Goal: Task Accomplishment & Management: Complete application form

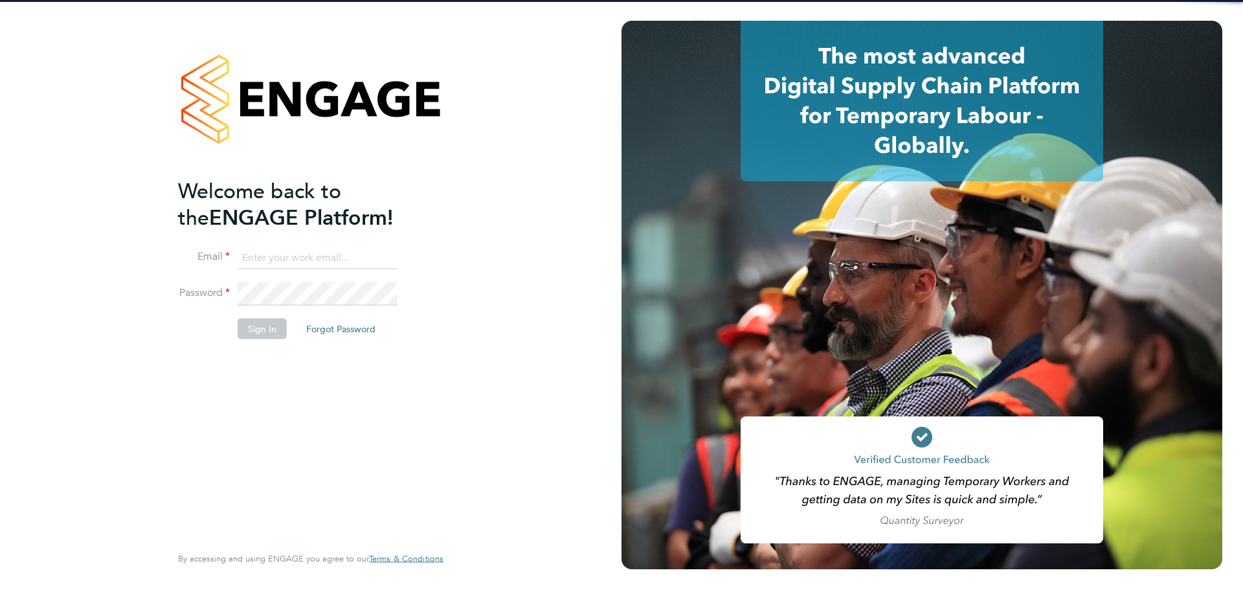
type input "lewis.saunders@randstadcpe.com"
click at [244, 332] on button "Sign In" at bounding box center [262, 329] width 49 height 21
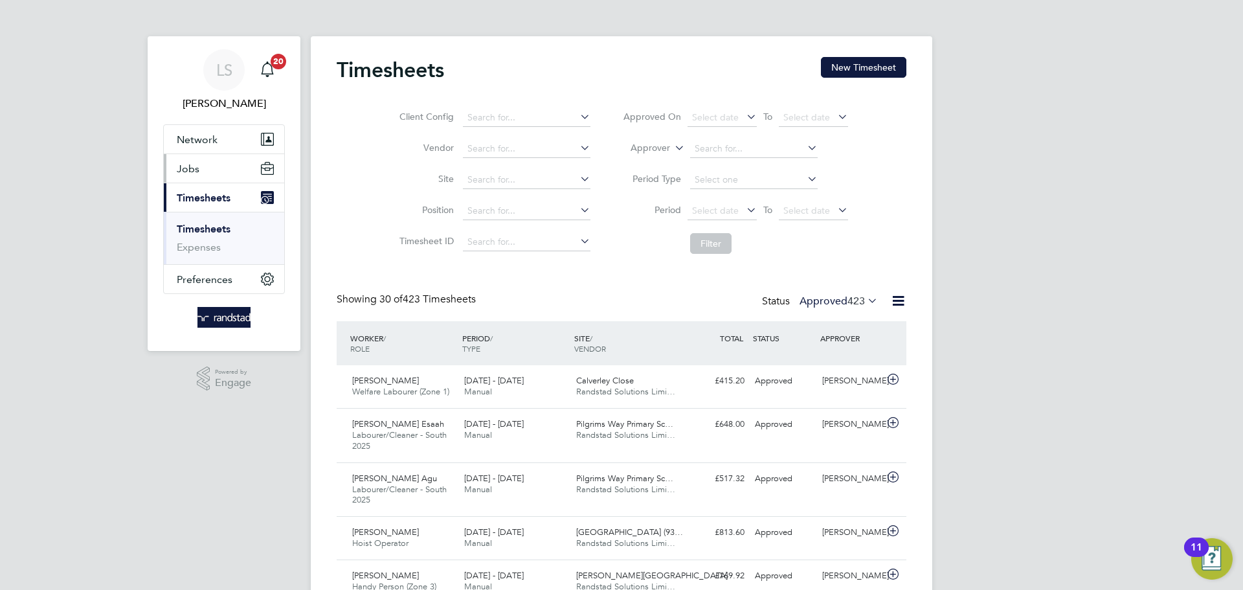
click at [209, 166] on button "Jobs" at bounding box center [224, 168] width 120 height 28
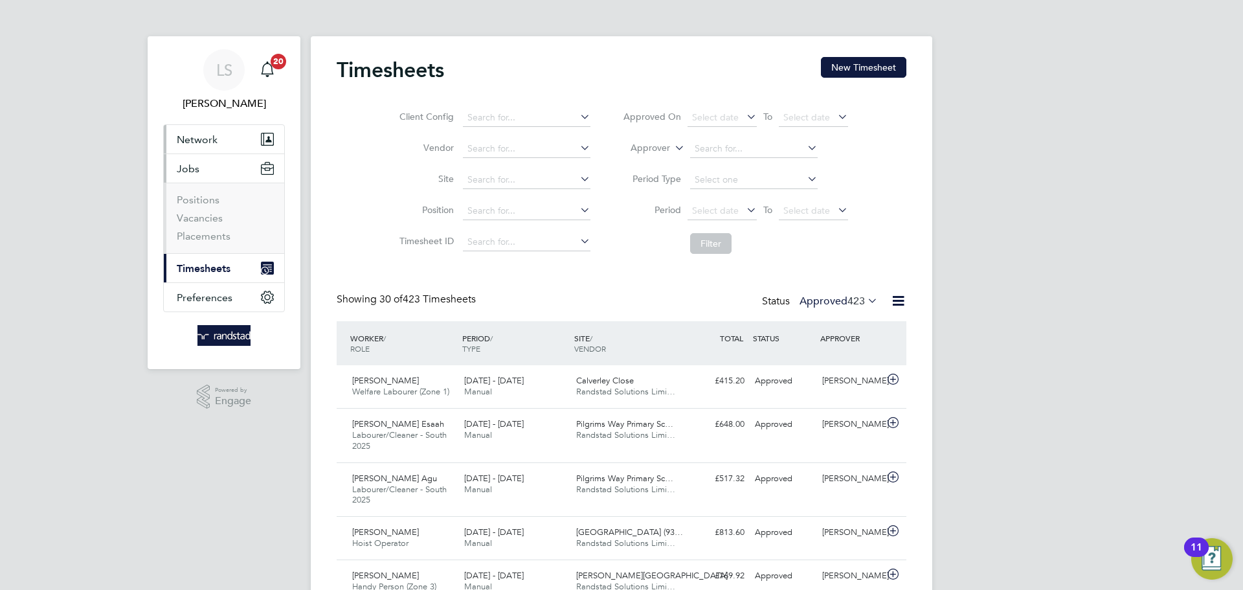
click at [192, 135] on span "Network" at bounding box center [197, 139] width 41 height 12
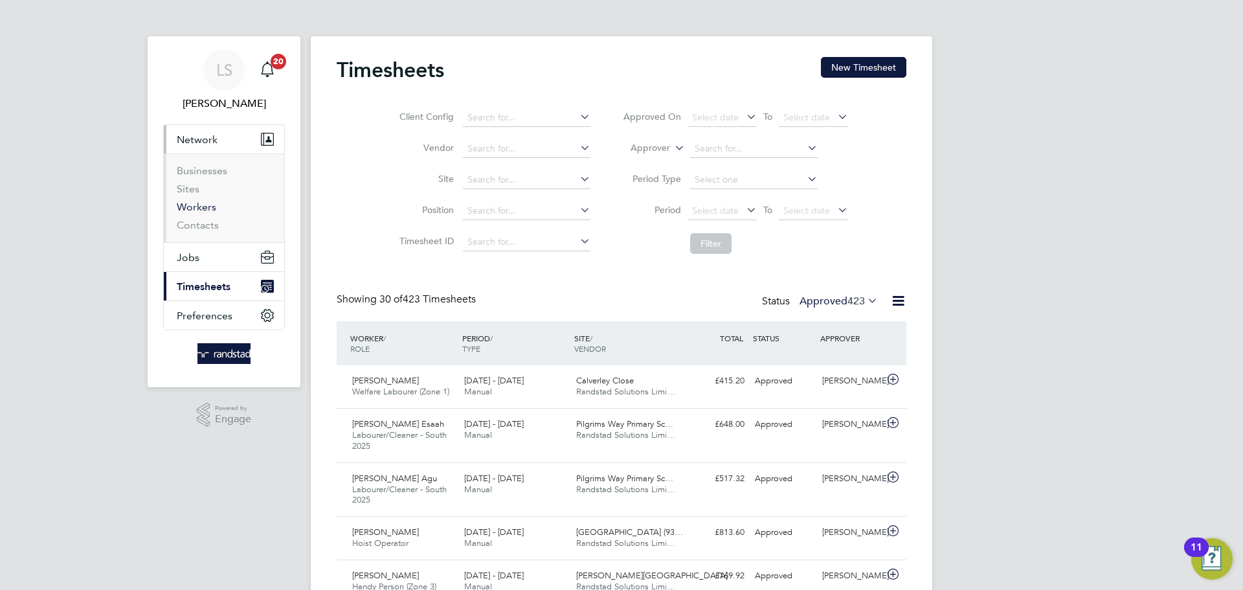
click at [194, 203] on link "Workers" at bounding box center [197, 207] width 40 height 12
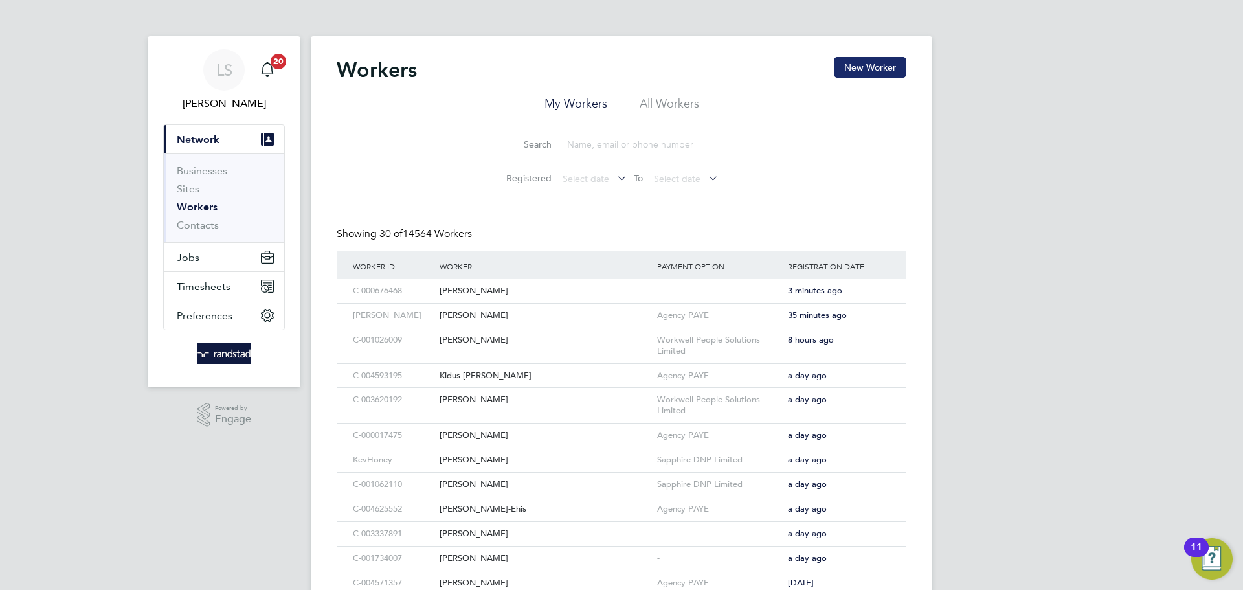
click at [880, 67] on button "New Worker" at bounding box center [870, 67] width 73 height 21
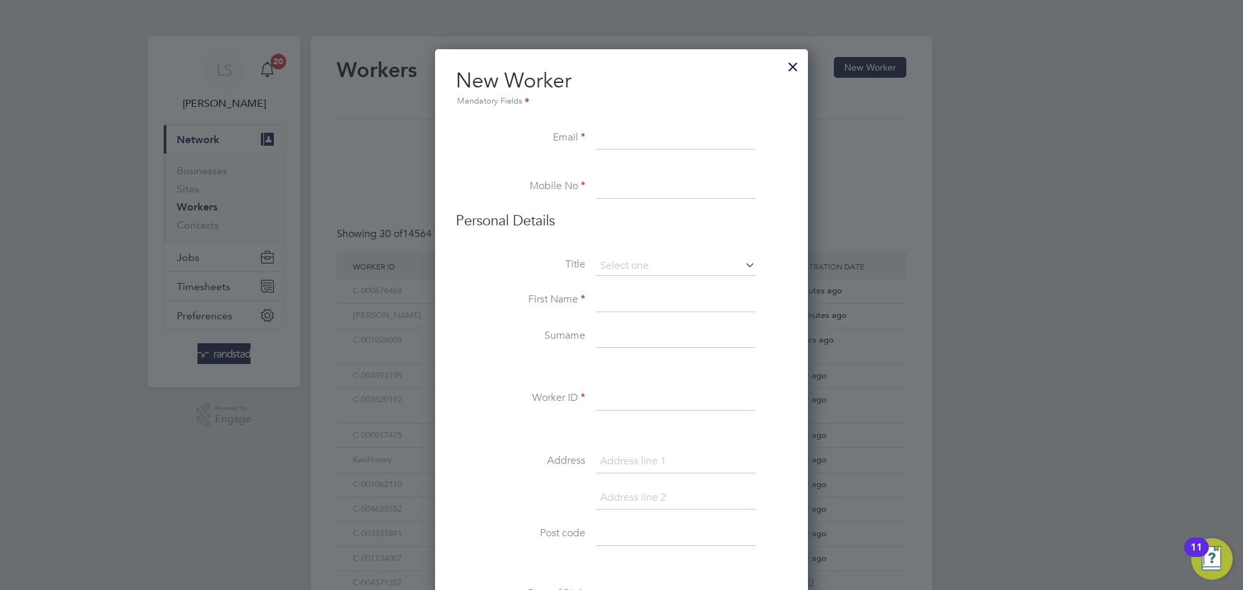
paste input "[EMAIL_ADDRESS][DOMAIN_NAME]"
type input "[EMAIL_ADDRESS][DOMAIN_NAME]"
click at [606, 188] on input at bounding box center [676, 187] width 160 height 23
paste input "07947 662 299"
type input "07947 662 299"
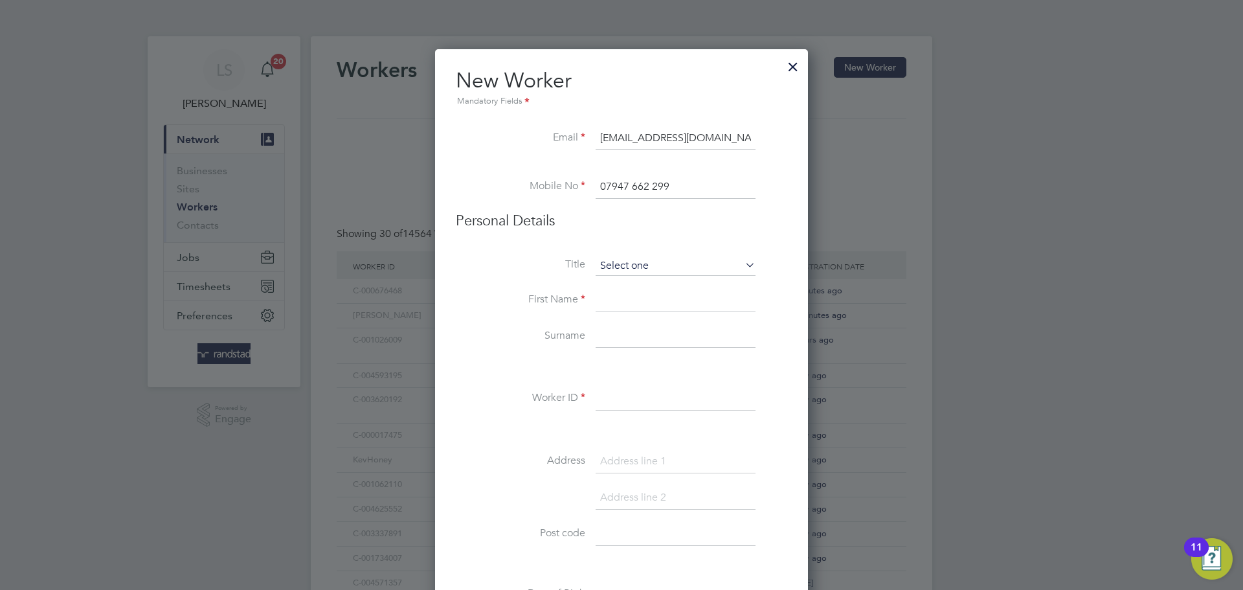
click at [619, 264] on input at bounding box center [676, 265] width 160 height 19
click at [609, 297] on li "Mrs" at bounding box center [675, 301] width 161 height 17
type input "Mrs"
click at [603, 272] on input at bounding box center [676, 265] width 160 height 19
click at [607, 286] on li "Mr" at bounding box center [675, 284] width 161 height 17
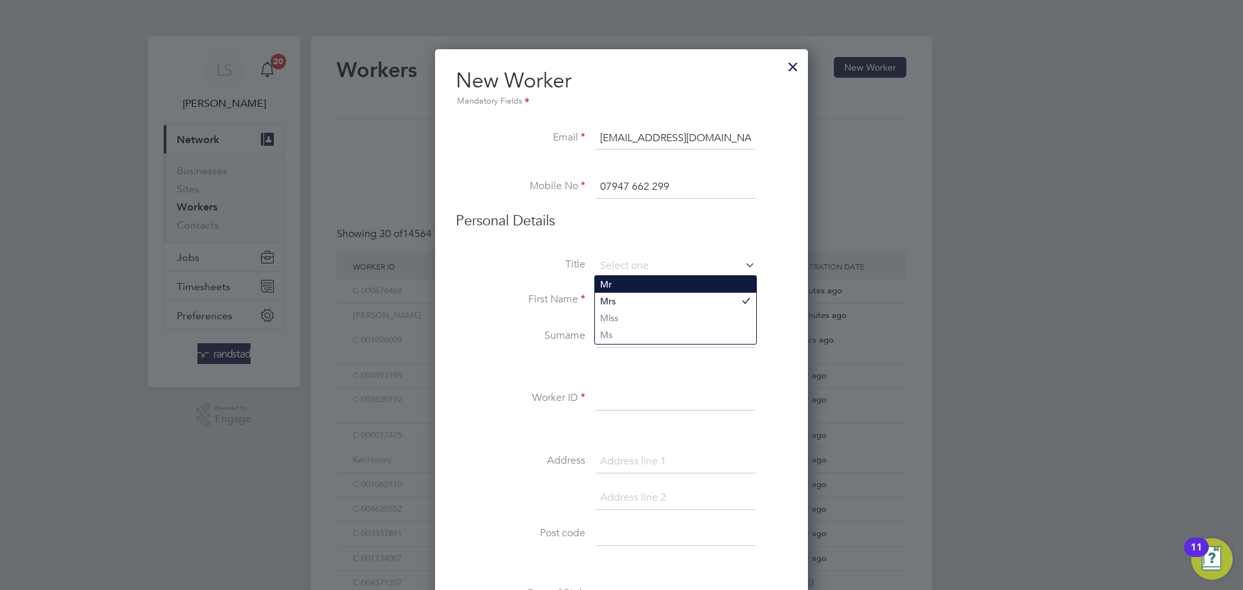
type input "Mr"
click at [603, 299] on input at bounding box center [676, 300] width 160 height 23
type input "[PERSON_NAME]"
type input "Henly"
click at [593, 403] on li "Worker ID" at bounding box center [622, 405] width 332 height 36
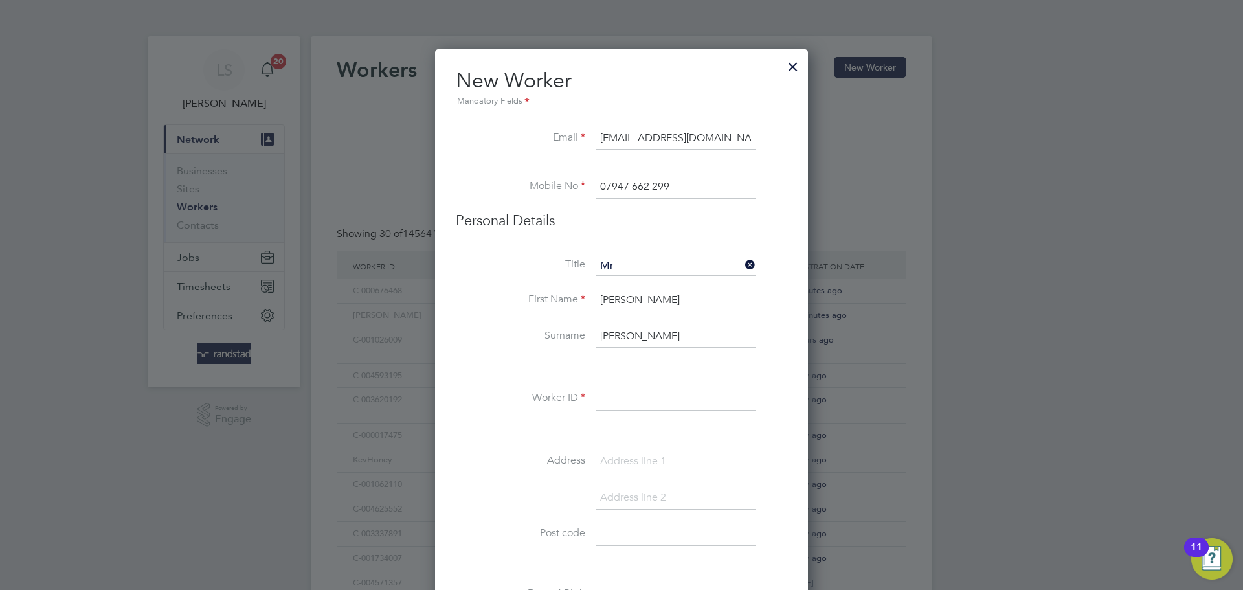
click at [612, 396] on input at bounding box center [676, 398] width 160 height 23
paste input "C-004557839"
type input "C-004557839"
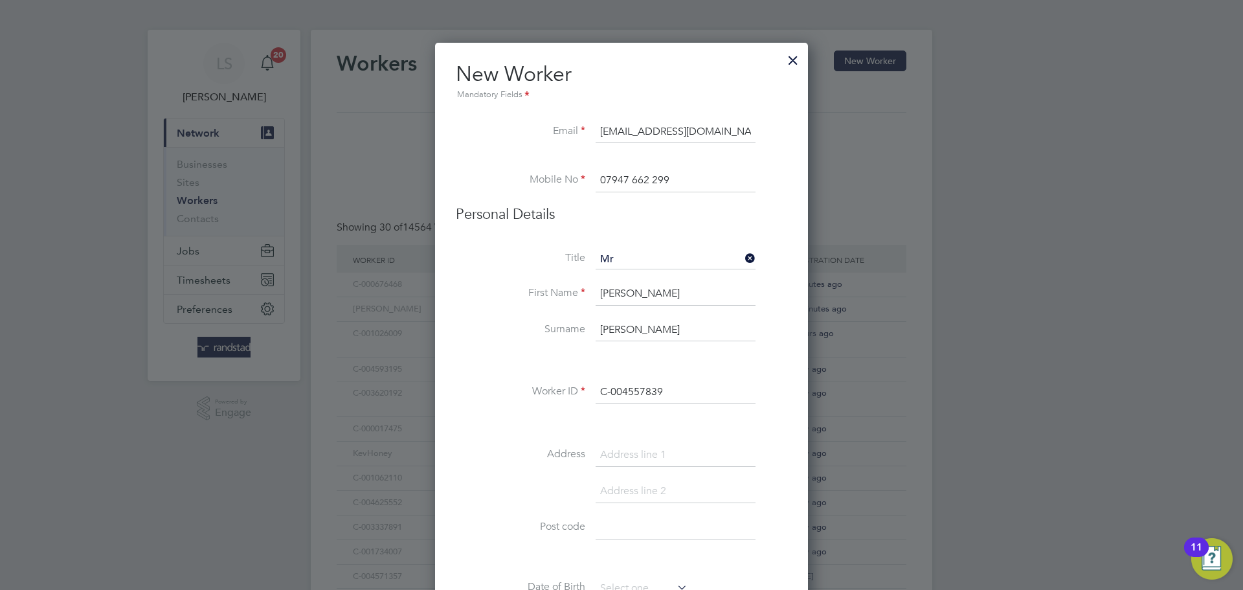
click at [613, 448] on input at bounding box center [676, 455] width 160 height 23
paste input "101 Blackpool Road"
type input "101 Blackpool Road"
click at [632, 515] on li at bounding box center [622, 498] width 332 height 36
click at [624, 528] on input at bounding box center [676, 527] width 160 height 23
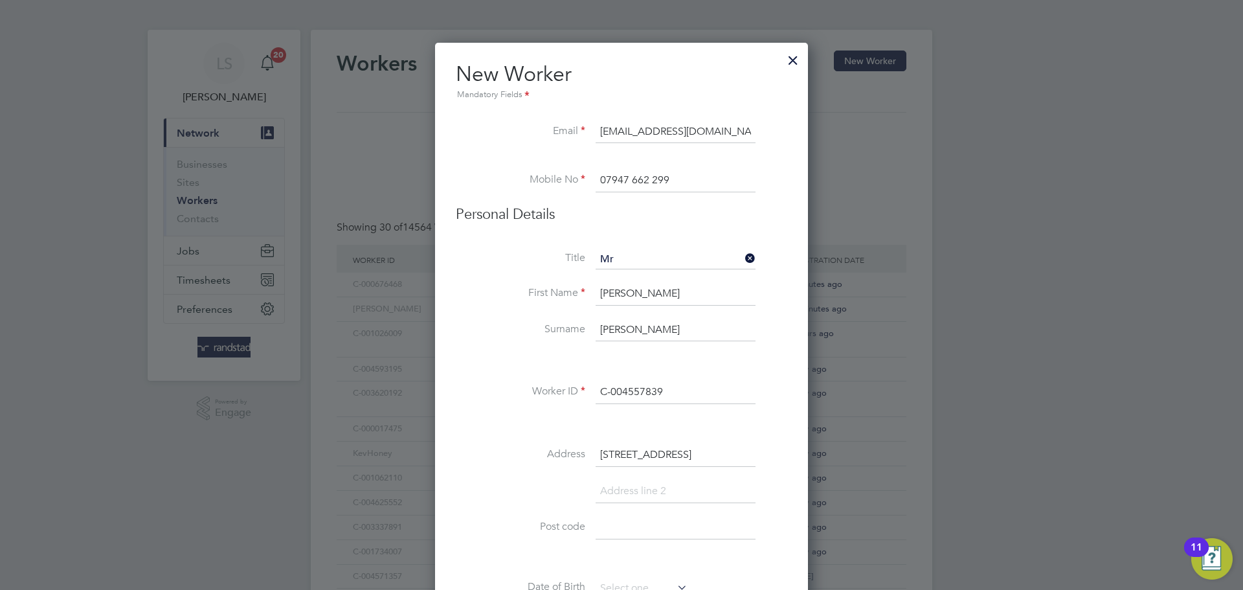
paste input "CT19 5QU"
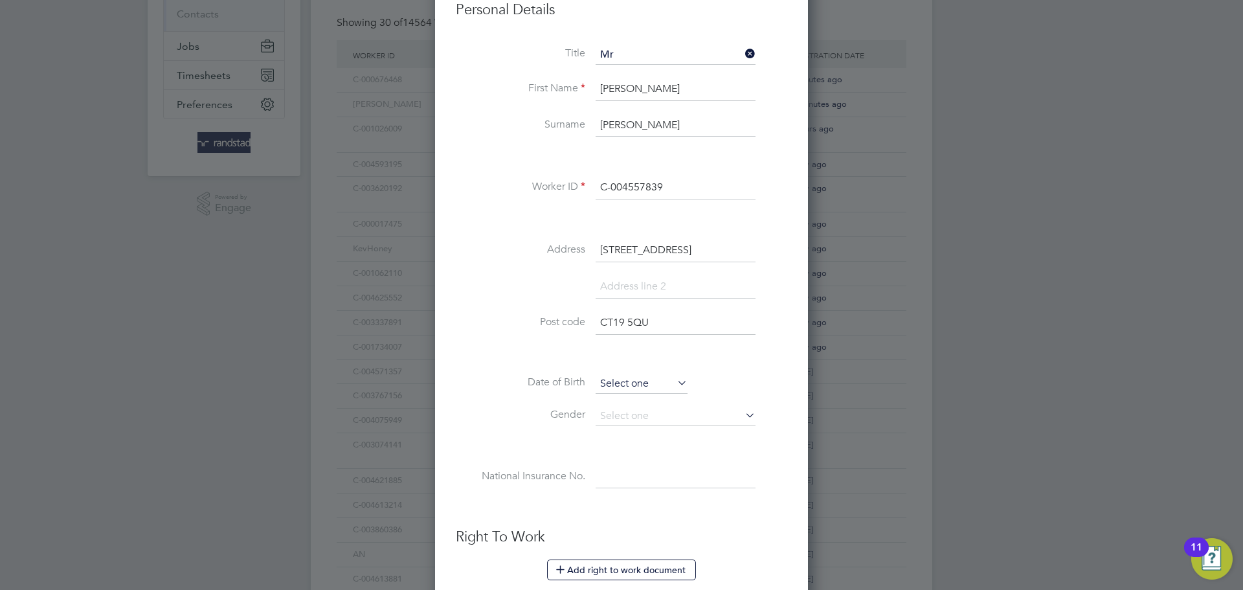
type input "CT19 5QU"
click at [629, 391] on input at bounding box center [642, 383] width 92 height 19
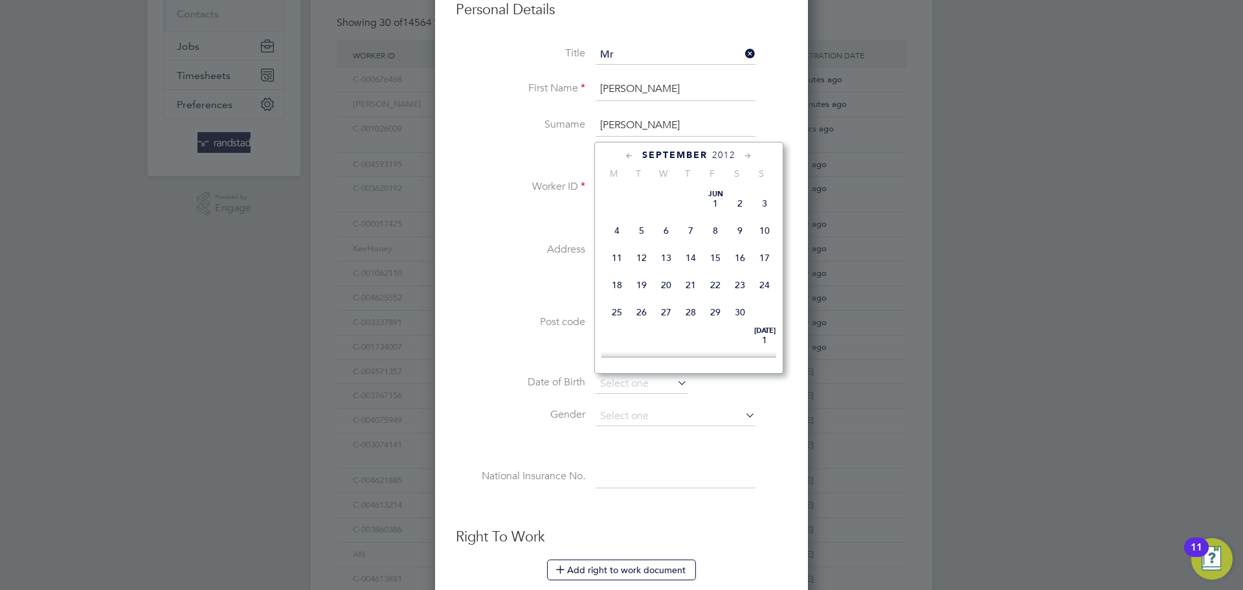
scroll to position [403, 0]
click at [635, 391] on input at bounding box center [642, 383] width 92 height 19
click at [659, 157] on span "September" at bounding box center [674, 155] width 65 height 11
click at [718, 156] on span "2025" at bounding box center [723, 155] width 23 height 11
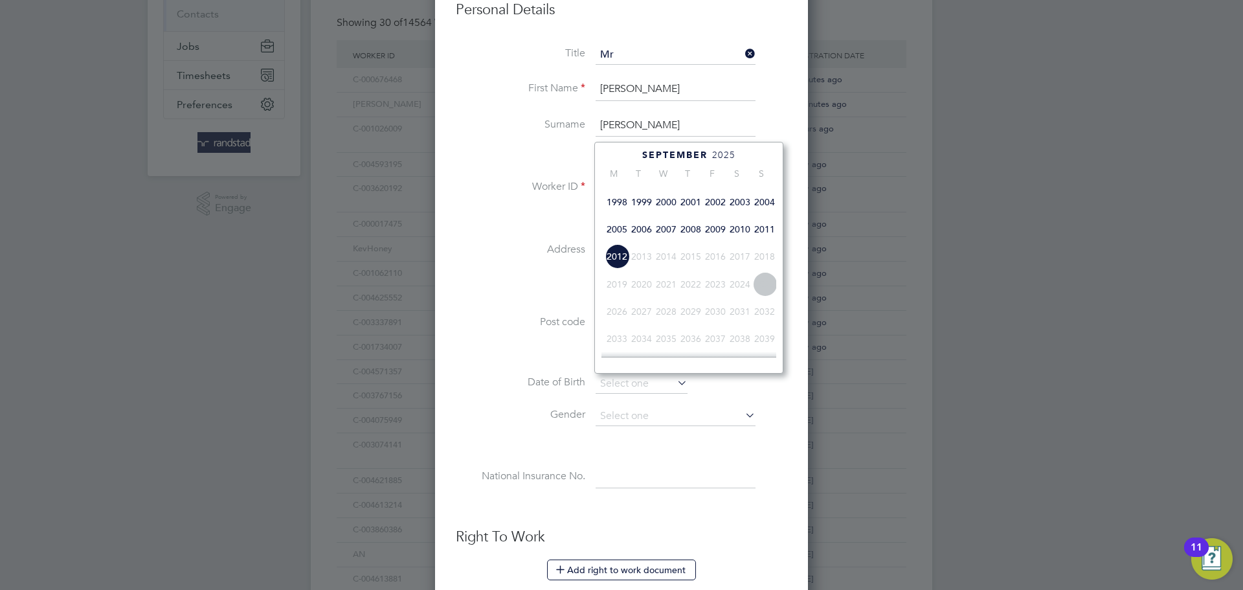
click at [755, 214] on span "2004" at bounding box center [765, 202] width 25 height 25
click at [753, 151] on icon at bounding box center [748, 156] width 12 height 14
click at [643, 243] on span "12" at bounding box center [641, 230] width 25 height 25
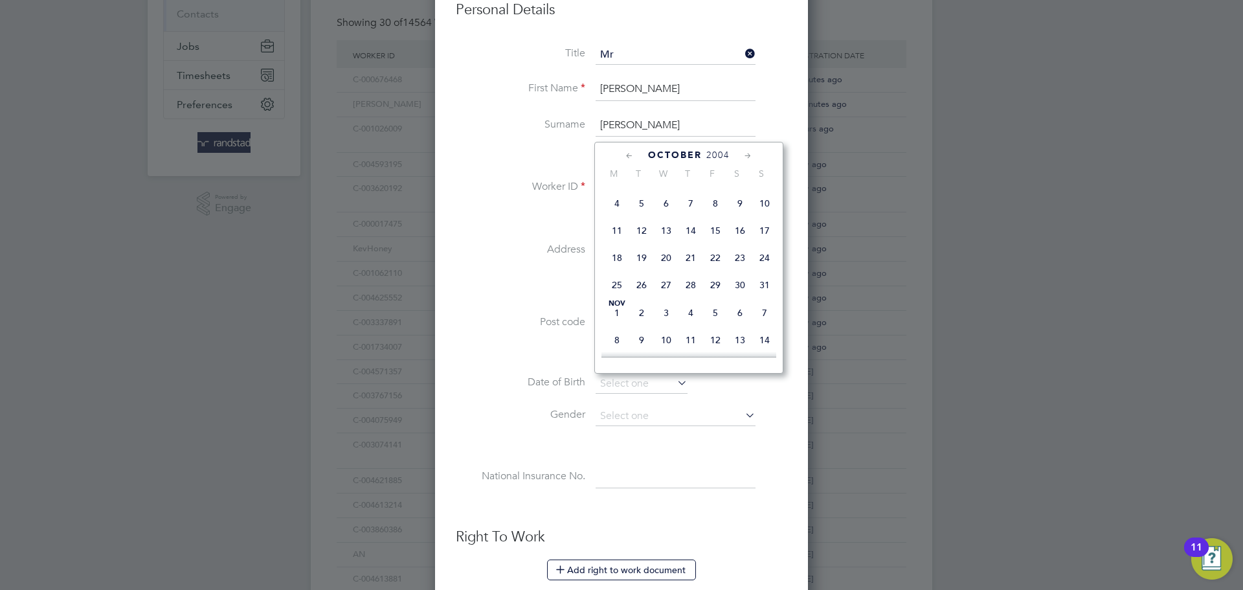
type input "12 Oct 2004"
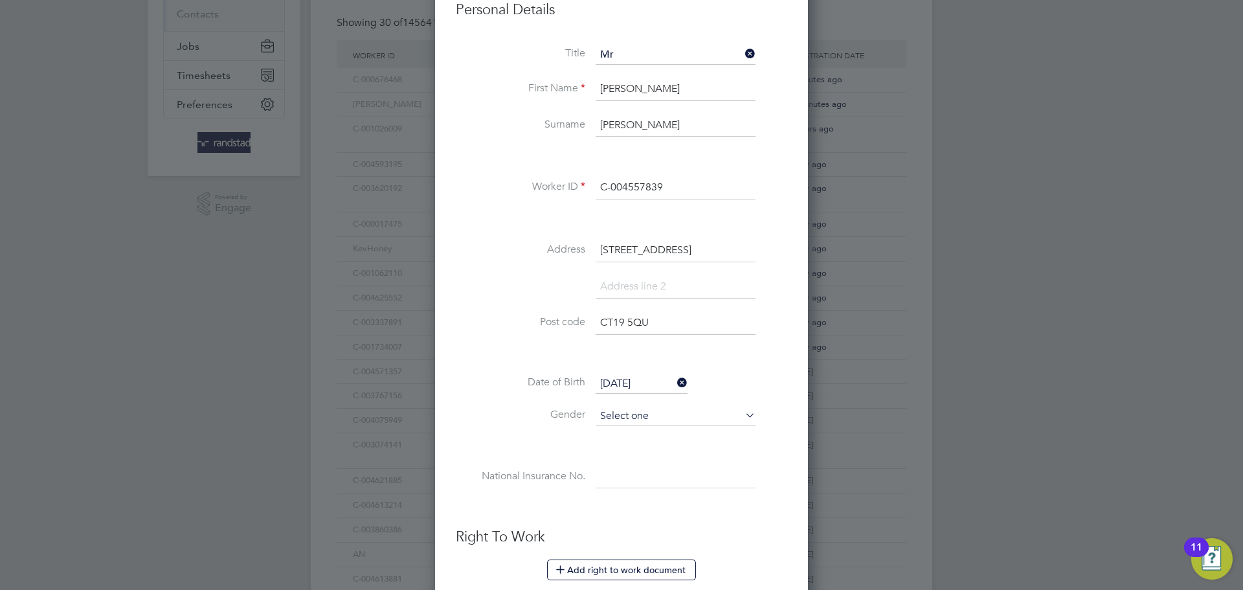
click at [681, 418] on input at bounding box center [676, 416] width 160 height 19
click at [654, 433] on li "[DEMOGRAPHIC_DATA]" at bounding box center [675, 434] width 161 height 17
type input "[DEMOGRAPHIC_DATA]"
click at [617, 460] on div "Title Mr First Name Leon Surname Henly Worker ID C-004557839 Address 101 Blackp…" at bounding box center [622, 280] width 332 height 470
click at [617, 473] on input at bounding box center [676, 477] width 160 height 23
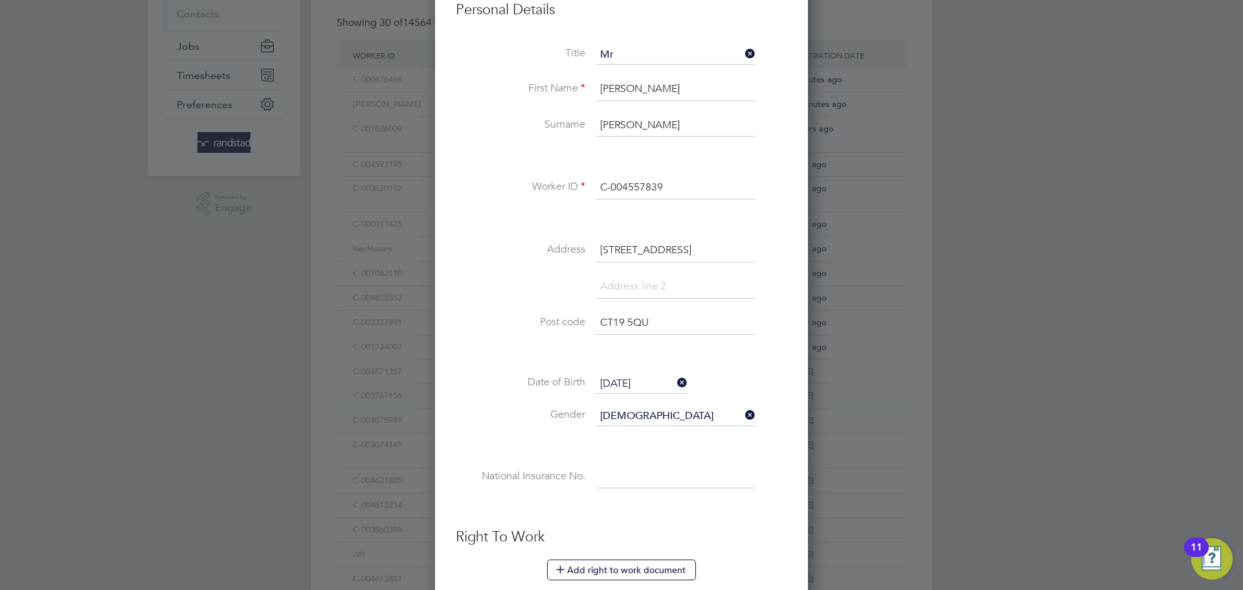
paste input "PK177183D"
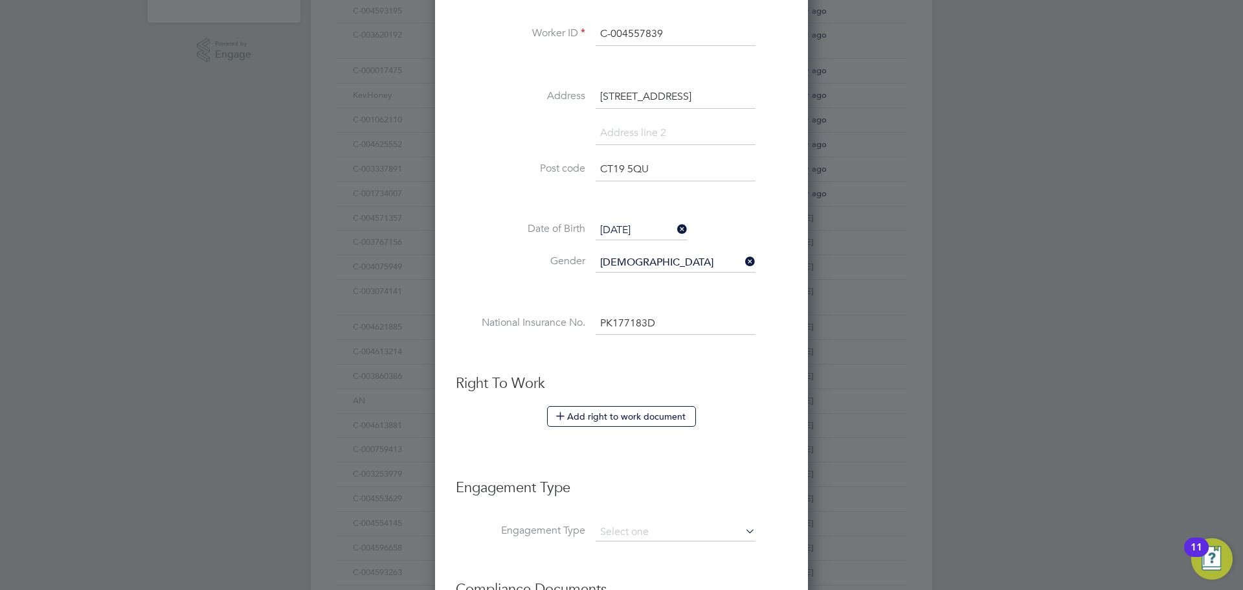
scroll to position [514, 0]
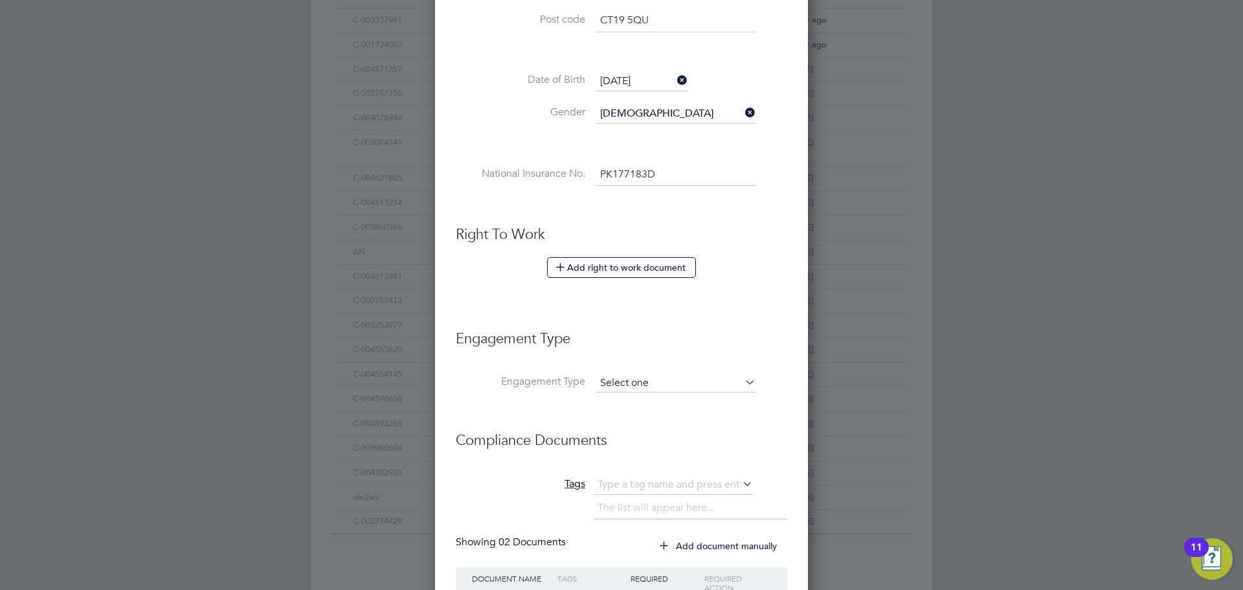
click at [606, 380] on input at bounding box center [676, 383] width 160 height 18
type input "PK 17 71 83 D"
click at [629, 427] on li "PAYE Direct" at bounding box center [675, 420] width 161 height 19
type input "PAYE Direct"
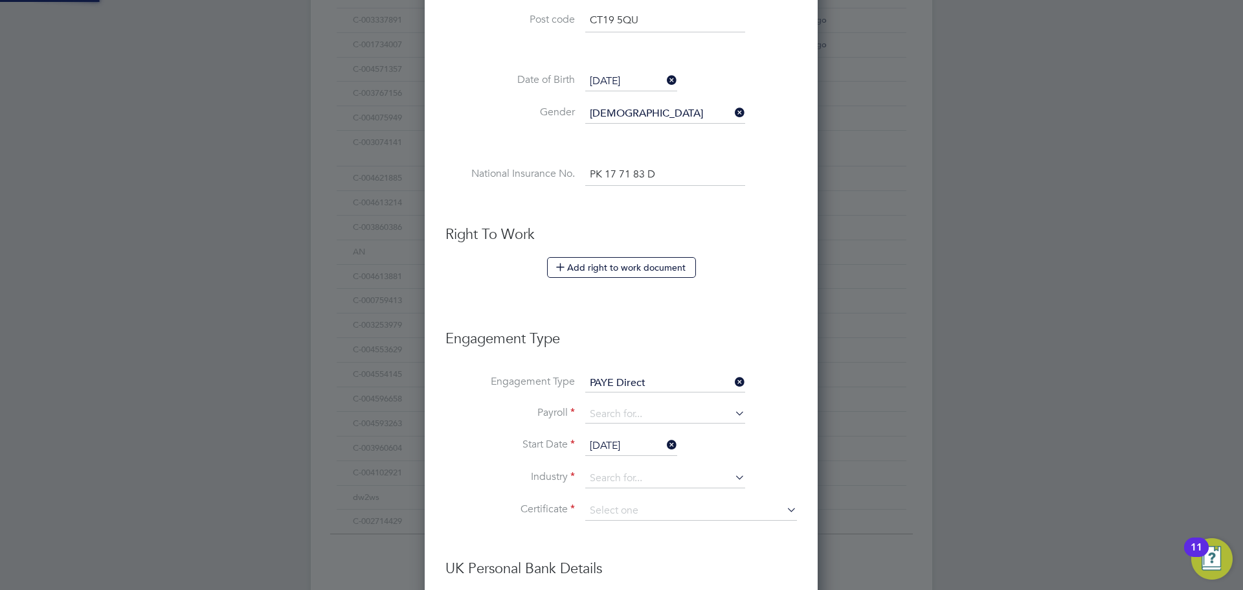
scroll to position [1542, 394]
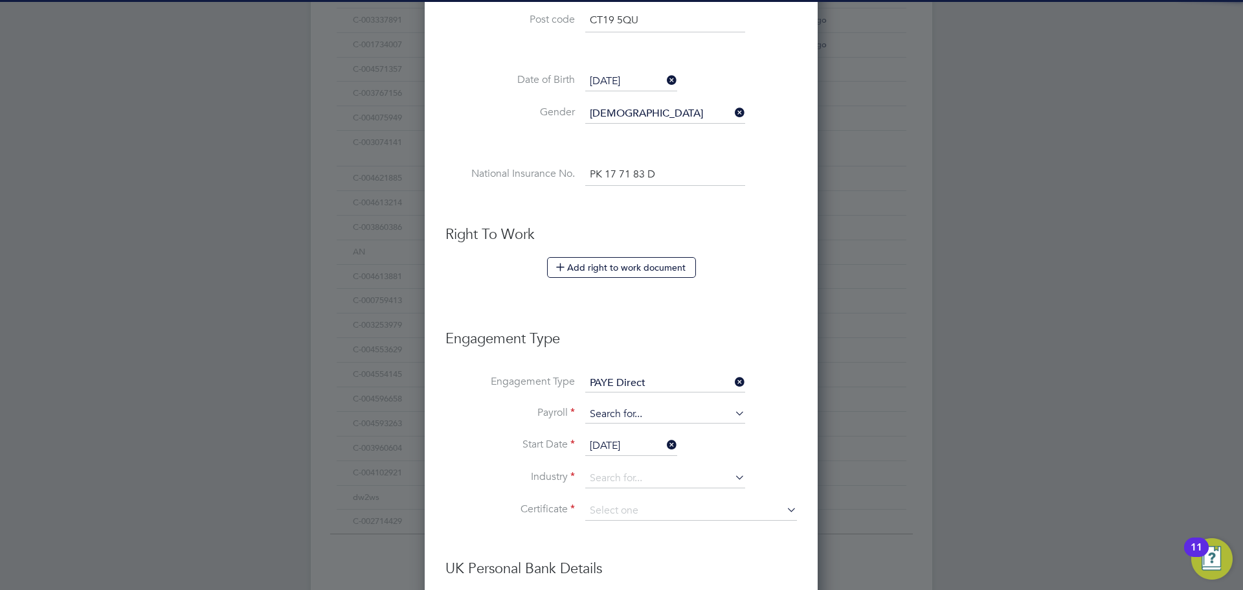
click at [611, 411] on input at bounding box center [665, 414] width 160 height 18
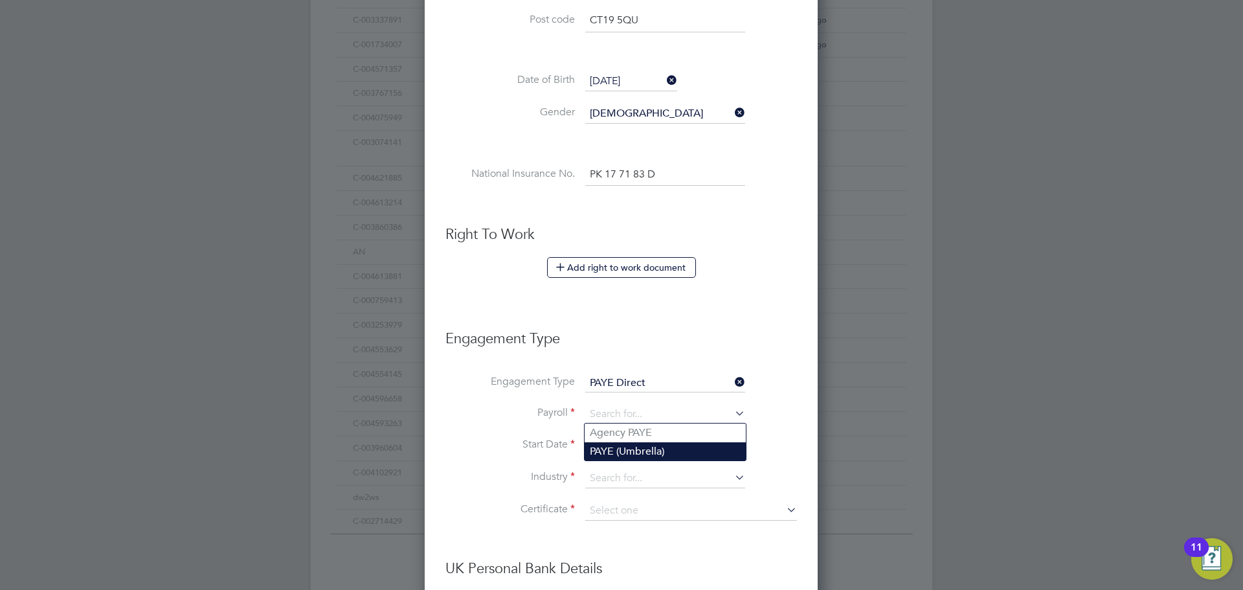
click at [605, 446] on li "PAYE (Umbrella)" at bounding box center [665, 451] width 161 height 19
type input "PAYE (Umbrella)"
click at [599, 419] on input "PAYE (Umbrella)" at bounding box center [665, 414] width 160 height 18
click at [606, 428] on li "Agency PAYE" at bounding box center [665, 433] width 161 height 19
type input "Agency PAYE"
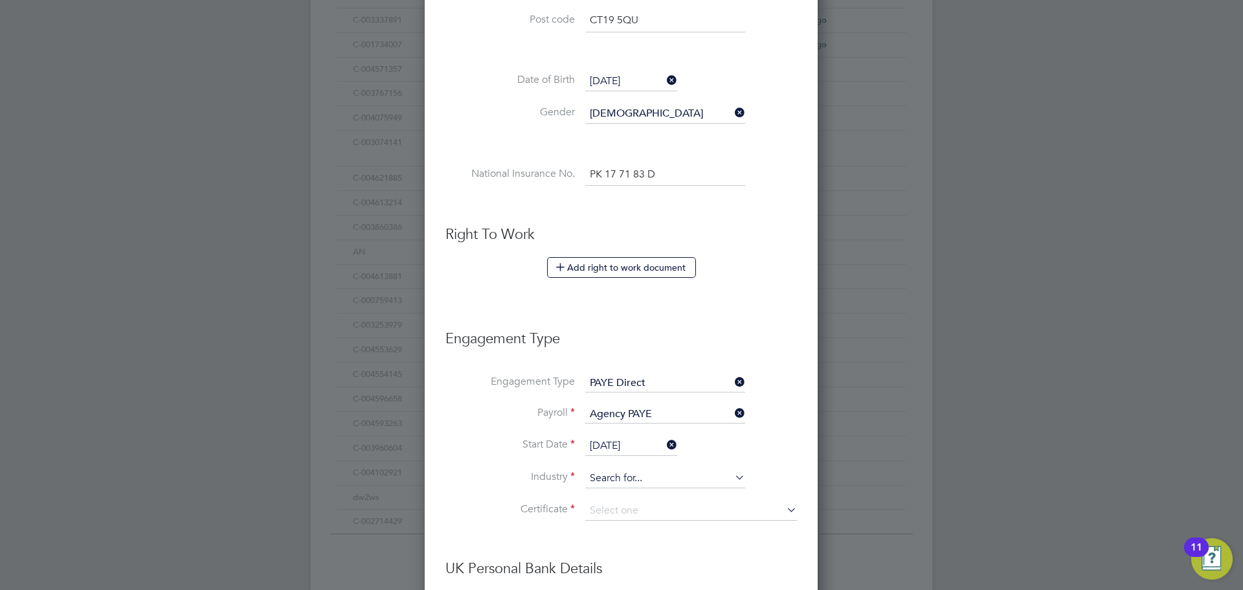
click at [620, 485] on input at bounding box center [665, 478] width 160 height 19
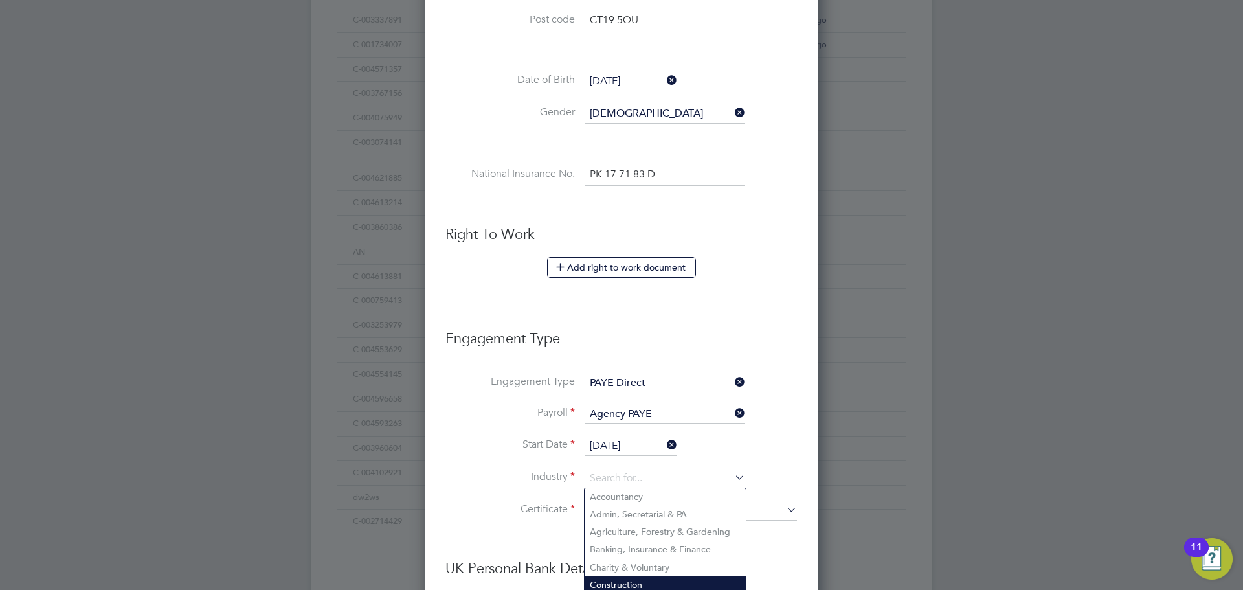
click at [632, 583] on li "Construction" at bounding box center [665, 584] width 161 height 17
type input "Construction"
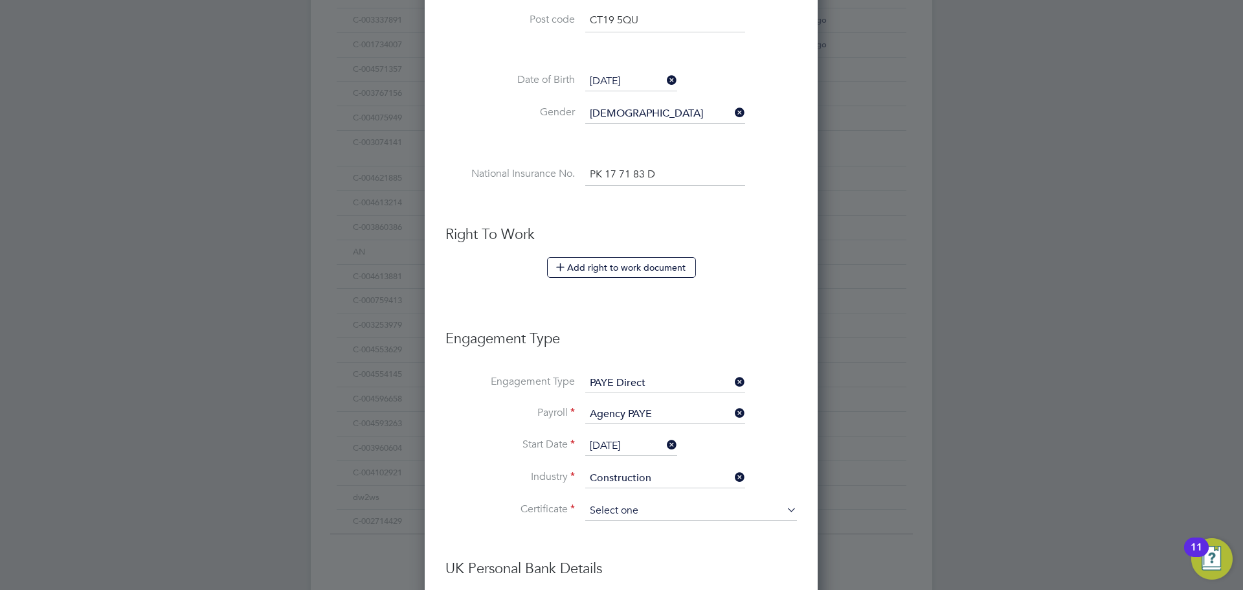
click at [611, 507] on input at bounding box center [691, 510] width 212 height 19
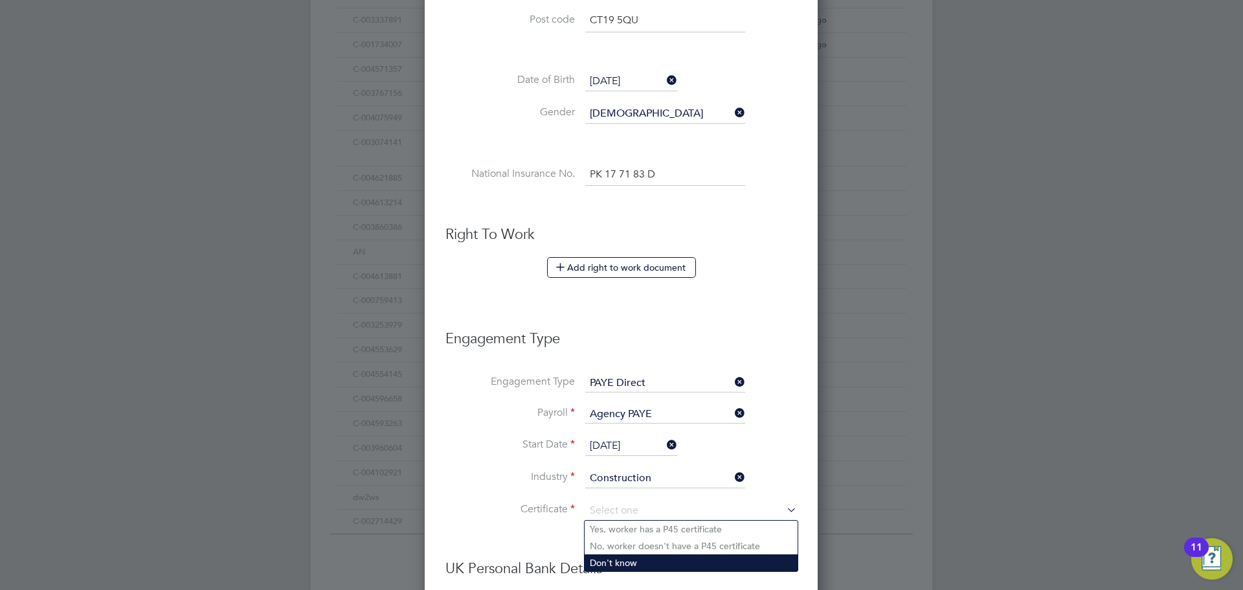
click at [606, 556] on li "Don't know" at bounding box center [691, 562] width 213 height 17
type input "Don't know"
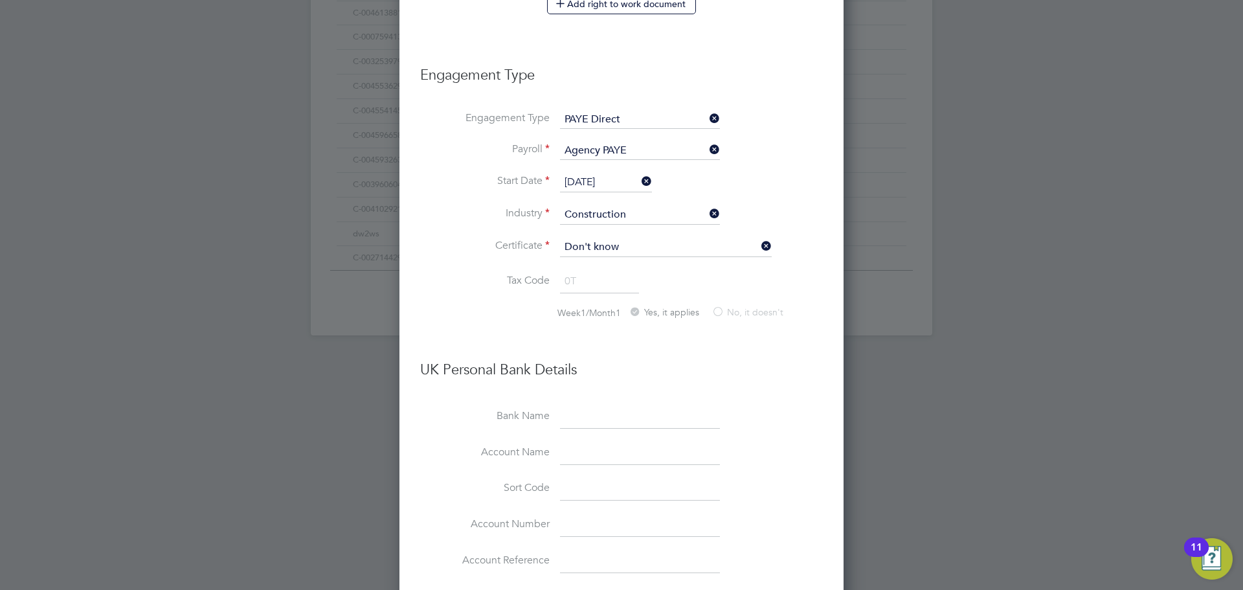
scroll to position [1065, 0]
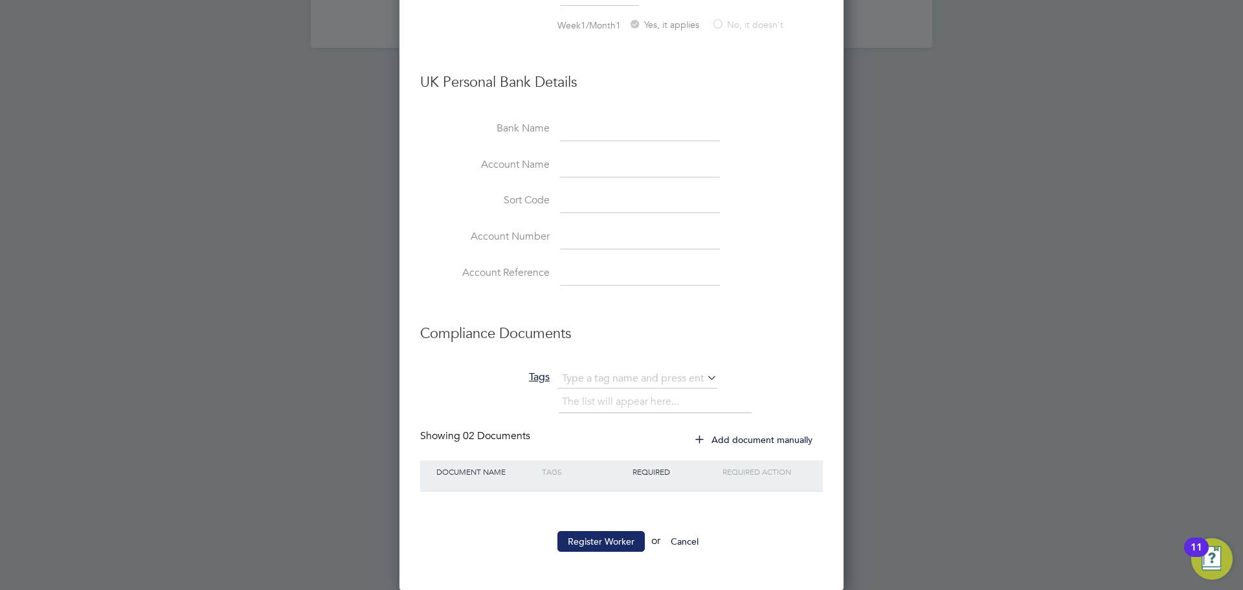
click at [605, 536] on button "Register Worker" at bounding box center [601, 541] width 87 height 21
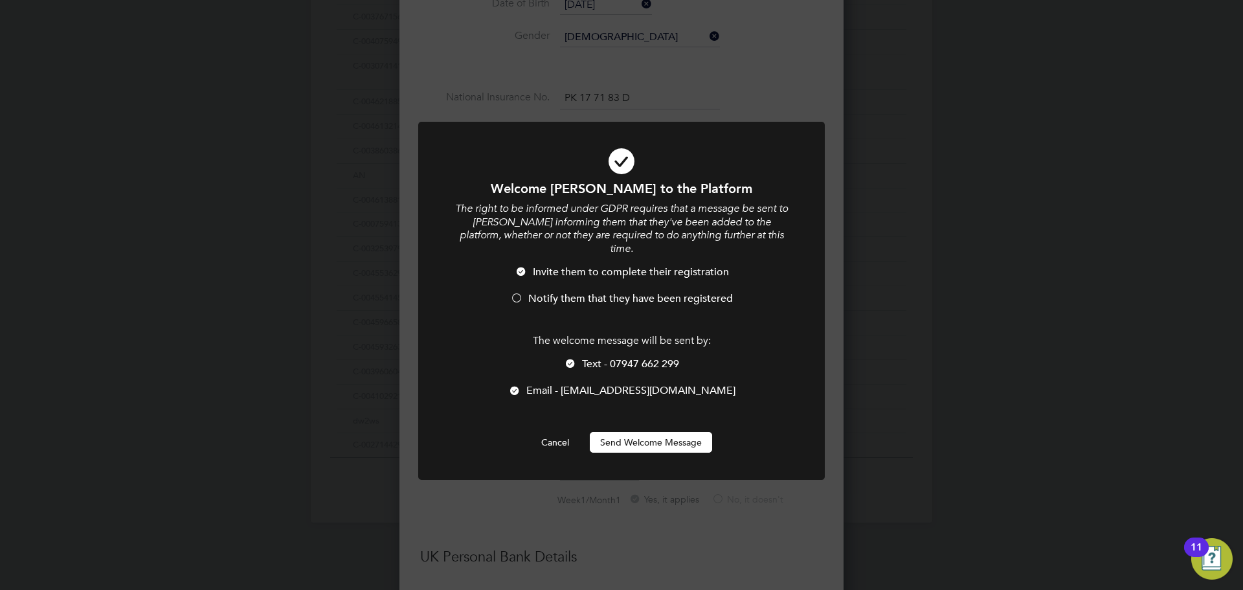
click at [602, 432] on button "Send Welcome Message" at bounding box center [651, 442] width 122 height 21
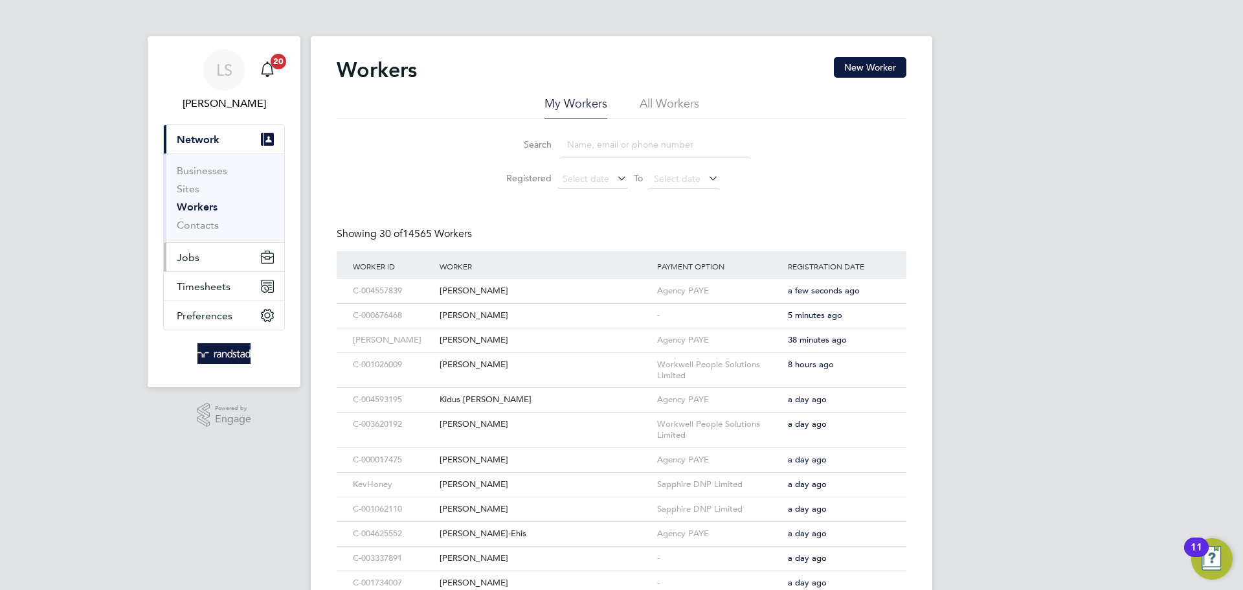
click at [192, 252] on span "Jobs" at bounding box center [188, 257] width 23 height 12
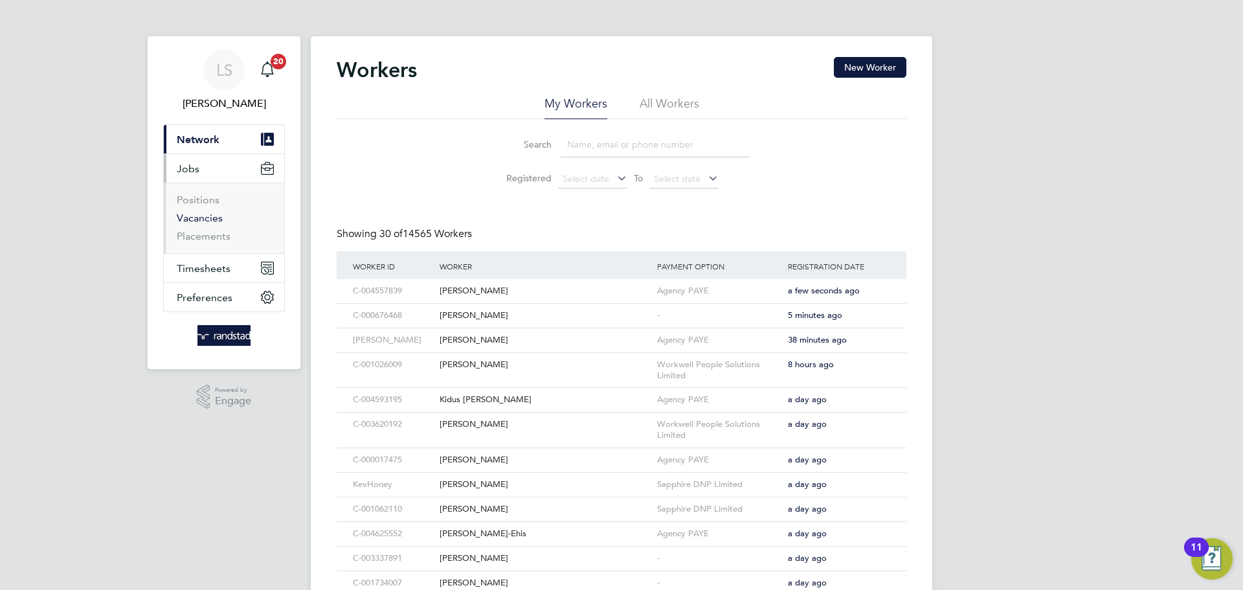
click at [184, 219] on link "Vacancies" at bounding box center [200, 218] width 46 height 12
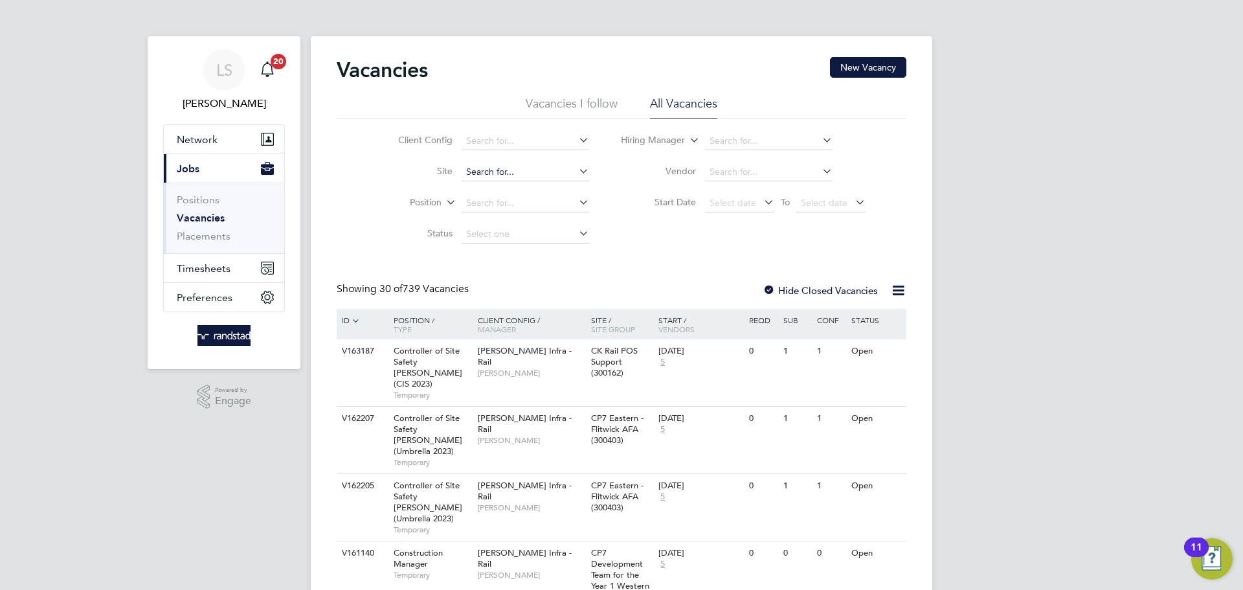
click at [480, 178] on input at bounding box center [526, 172] width 128 height 18
click at [483, 206] on li "[PERSON_NAME][GEOGRAPHIC_DATA]" at bounding box center [549, 206] width 178 height 17
type input "[PERSON_NAME][GEOGRAPHIC_DATA]"
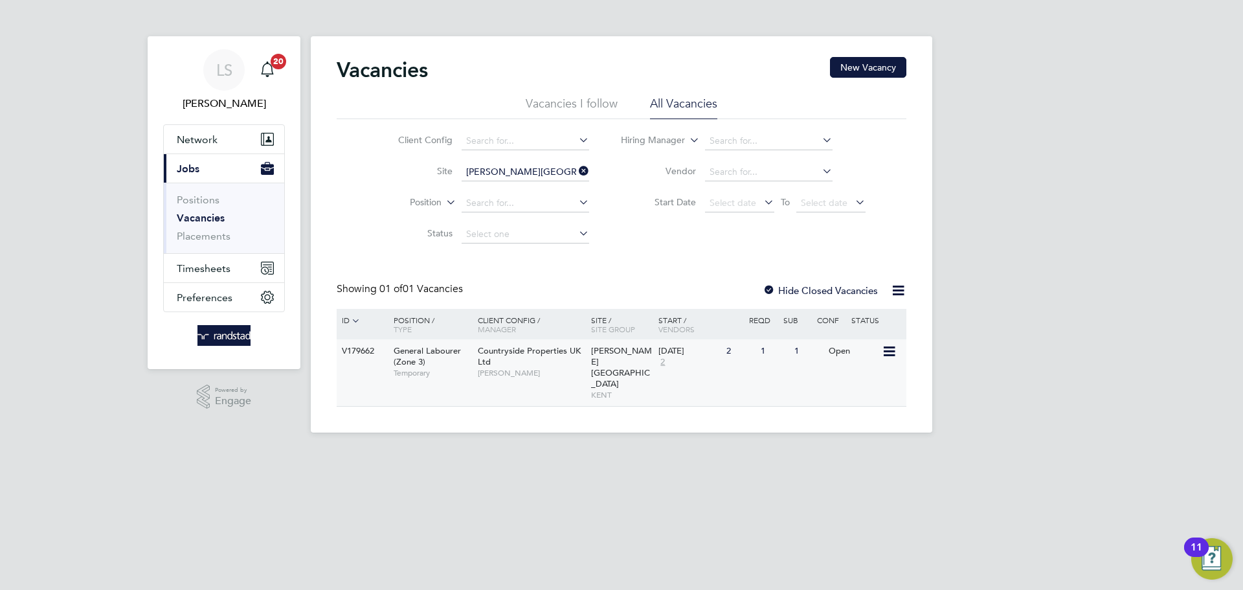
click at [745, 368] on div "V179662 General Labourer (Zone 3) Temporary Countryside Properties UK Ltd Darra…" at bounding box center [622, 372] width 570 height 67
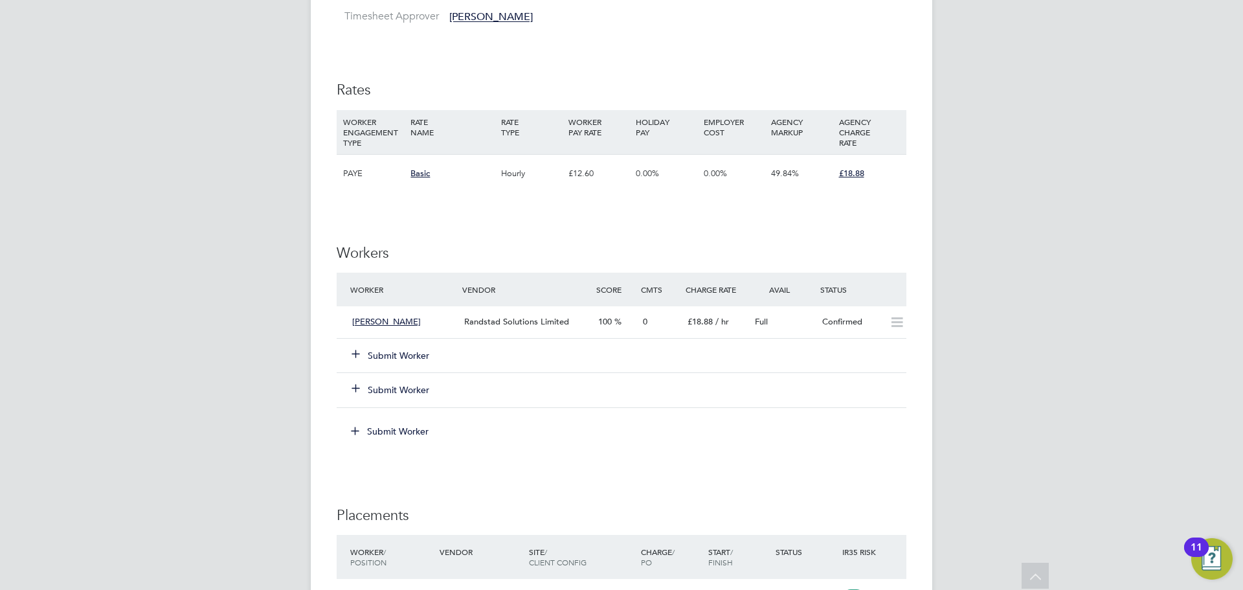
click at [372, 353] on button "Submit Worker" at bounding box center [391, 355] width 78 height 13
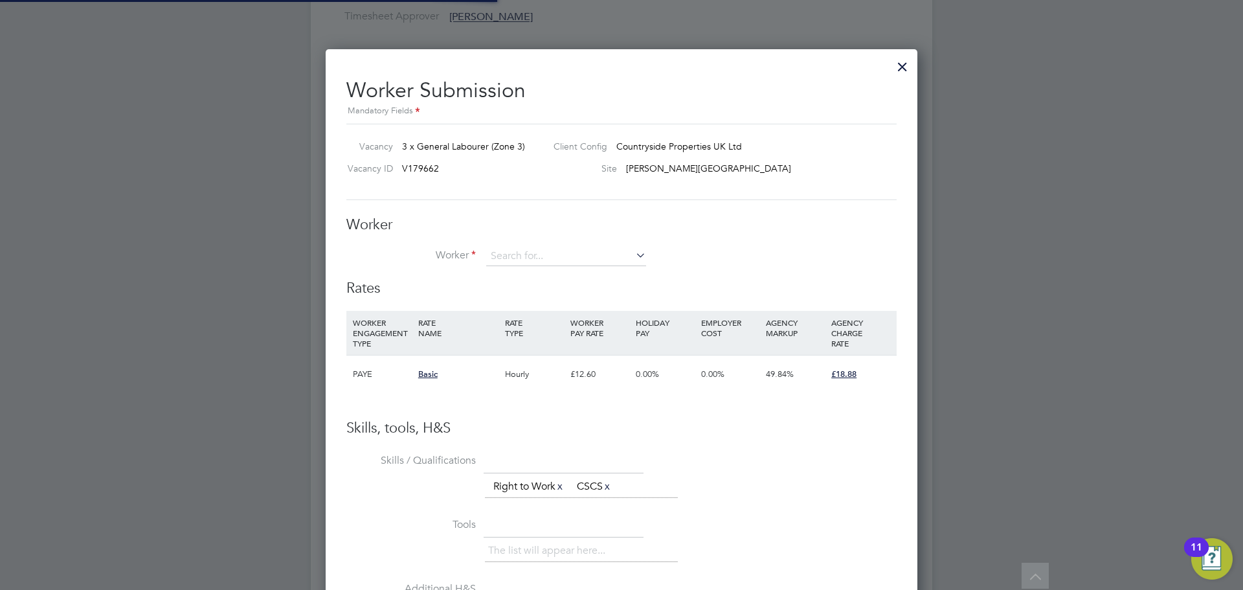
scroll to position [19, 203]
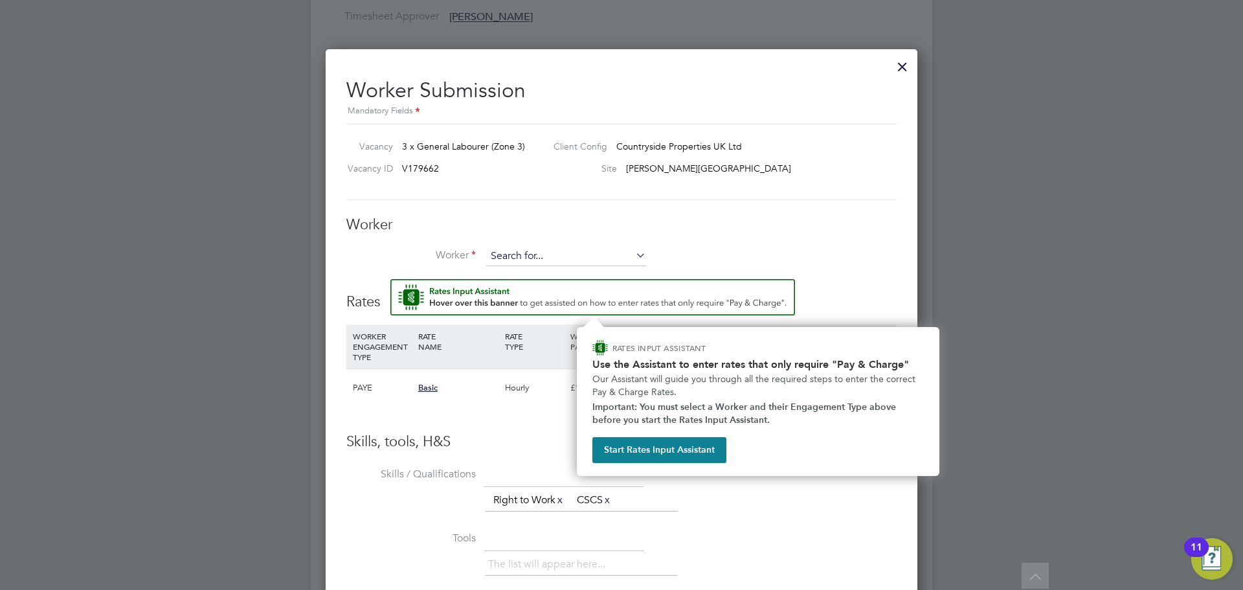
click at [496, 248] on input at bounding box center [566, 256] width 160 height 19
type input "g"
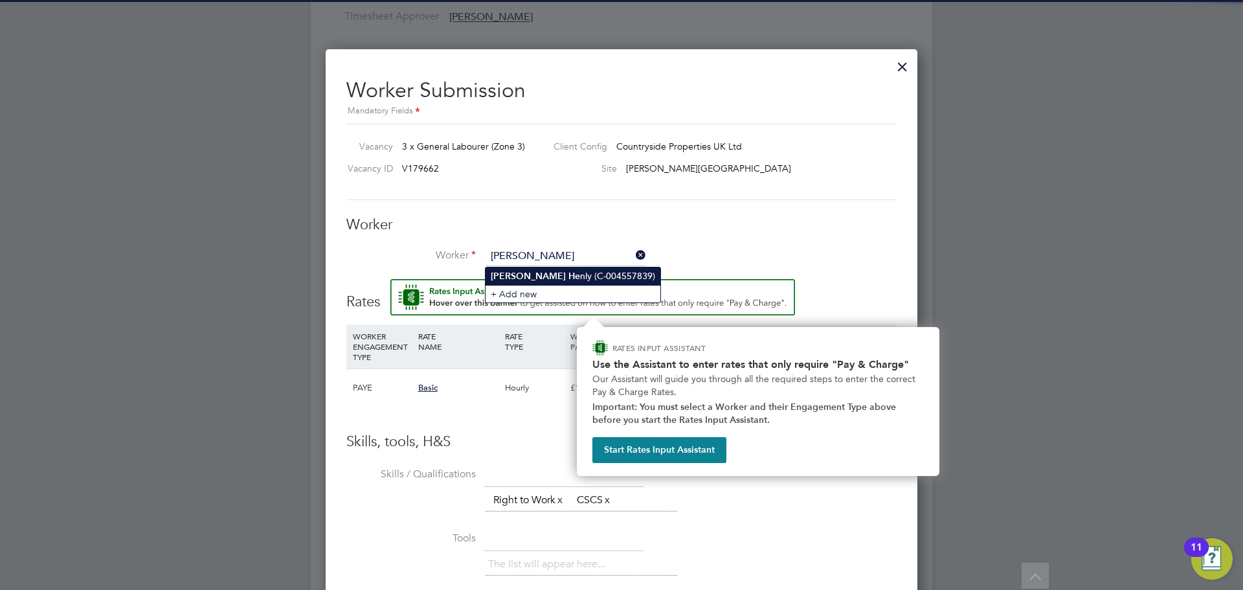
click at [492, 277] on b "[PERSON_NAME]" at bounding box center [528, 276] width 75 height 11
type input "[PERSON_NAME] (C-004557839)"
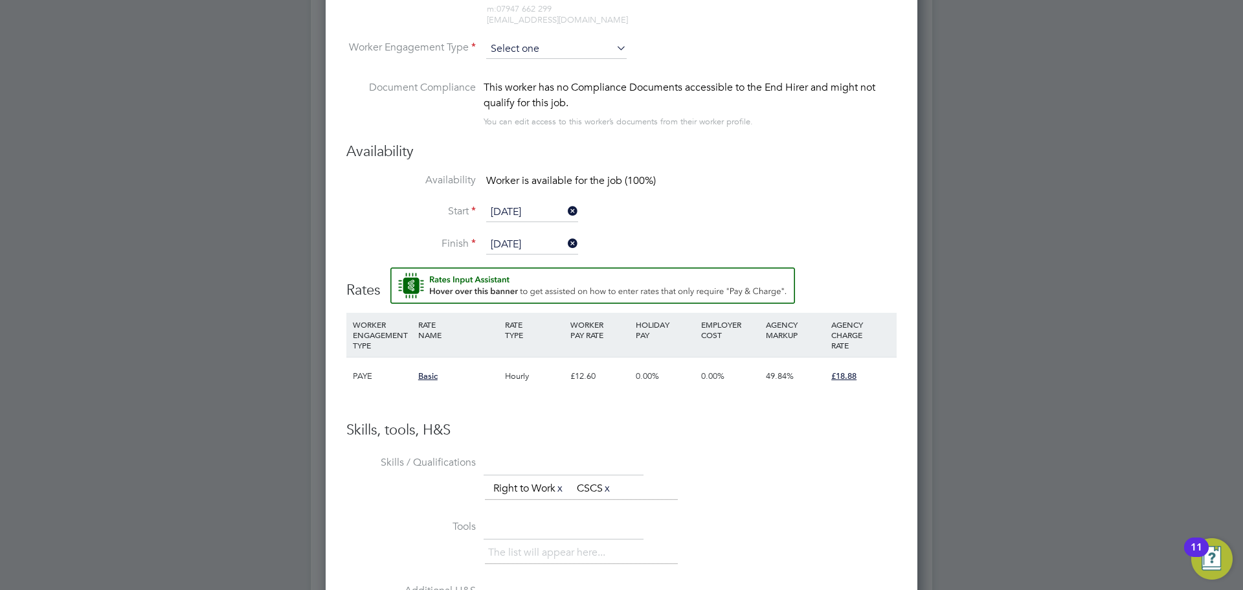
click at [506, 40] on input at bounding box center [556, 49] width 141 height 19
click at [511, 76] on li "PAYE" at bounding box center [557, 84] width 142 height 17
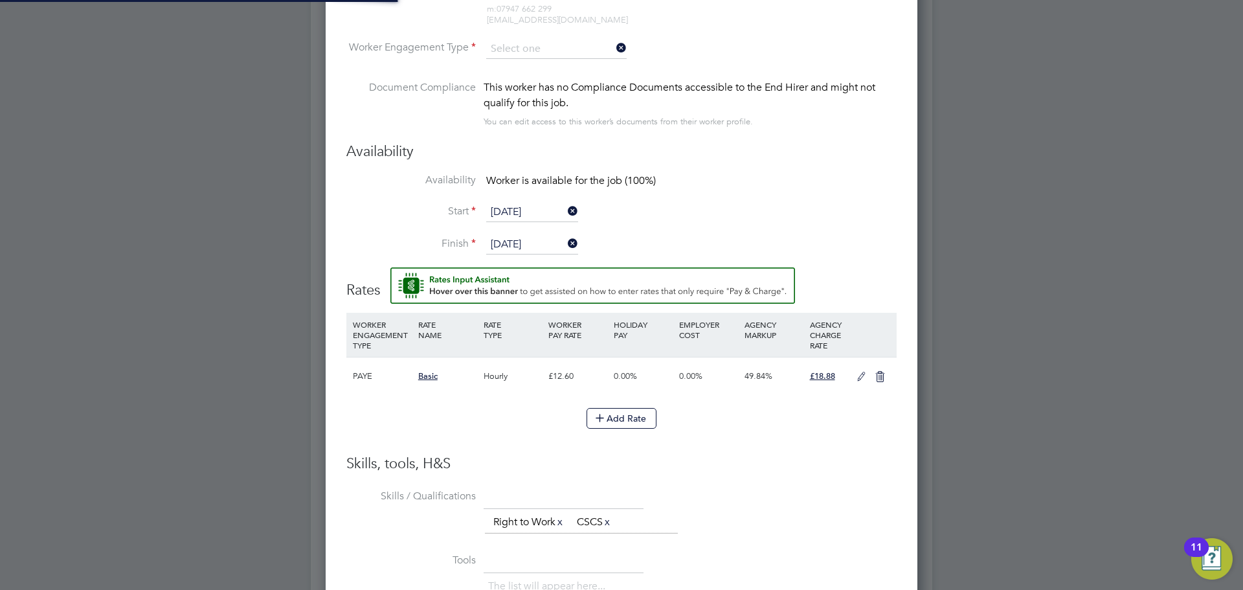
type input "PAYE"
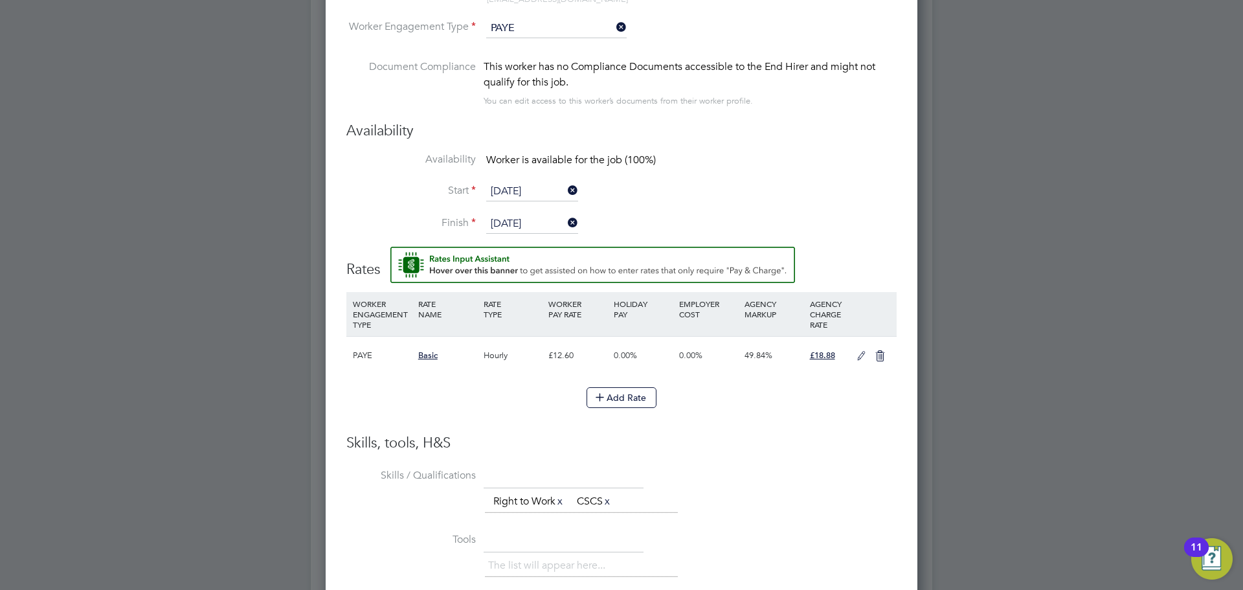
click at [855, 353] on icon at bounding box center [862, 356] width 16 height 10
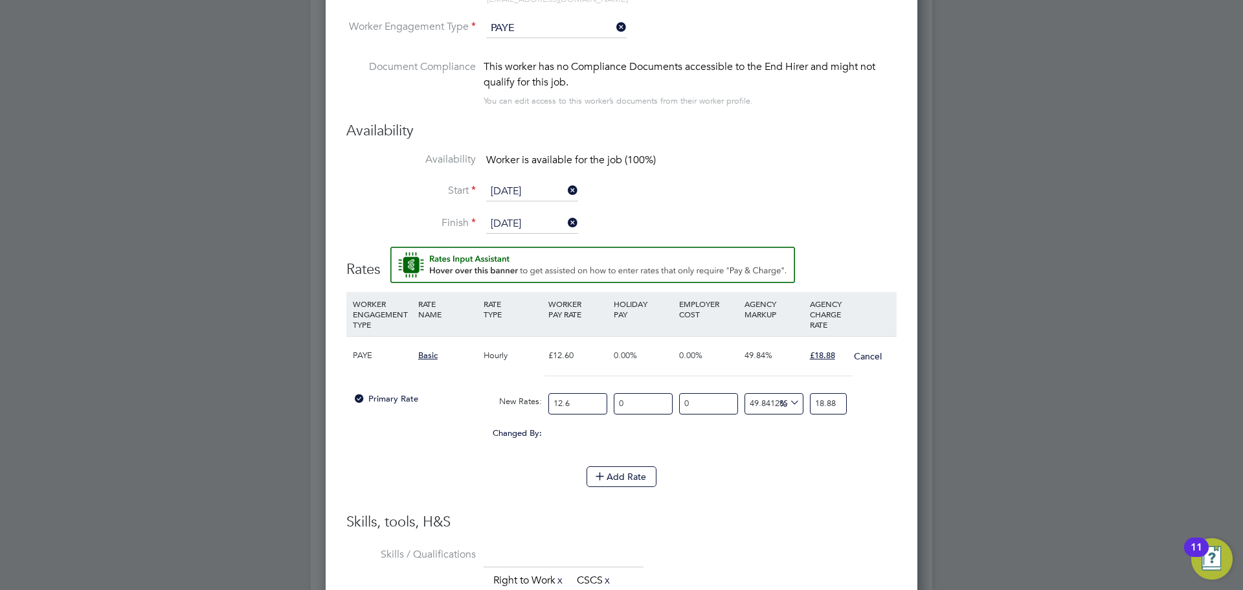
click at [584, 409] on input "12.6" at bounding box center [578, 403] width 59 height 21
type input "1"
type input "1.4984126984126984"
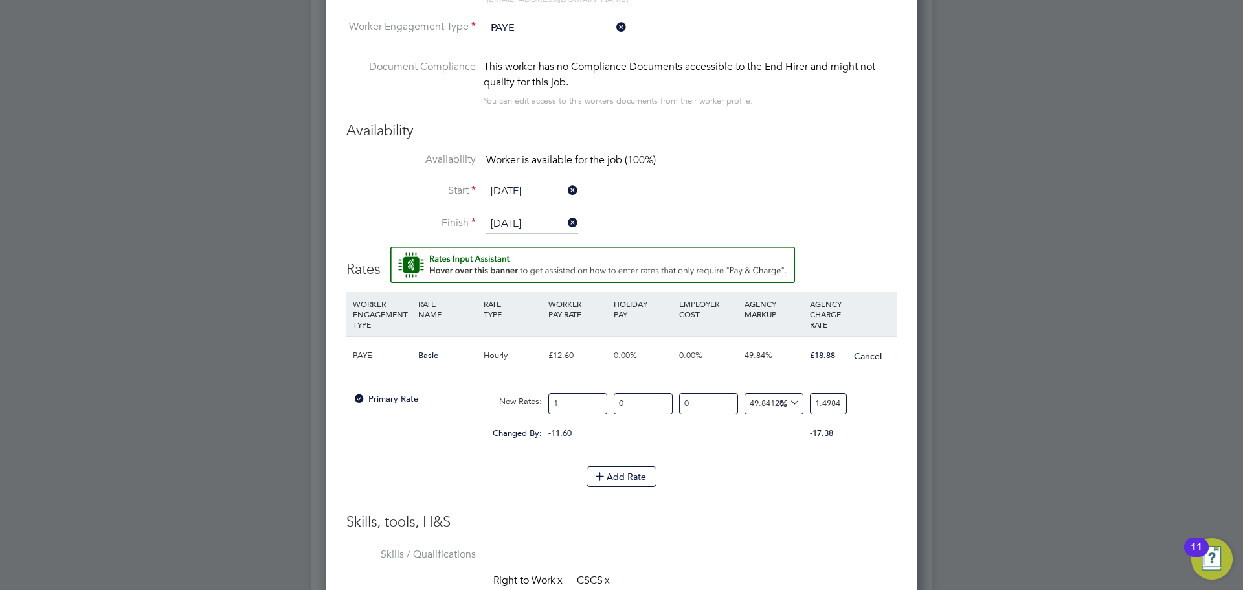
type input "13"
type input "19.479365079365078"
type input "13.6"
type input "20.3784126984127"
type input "13.68"
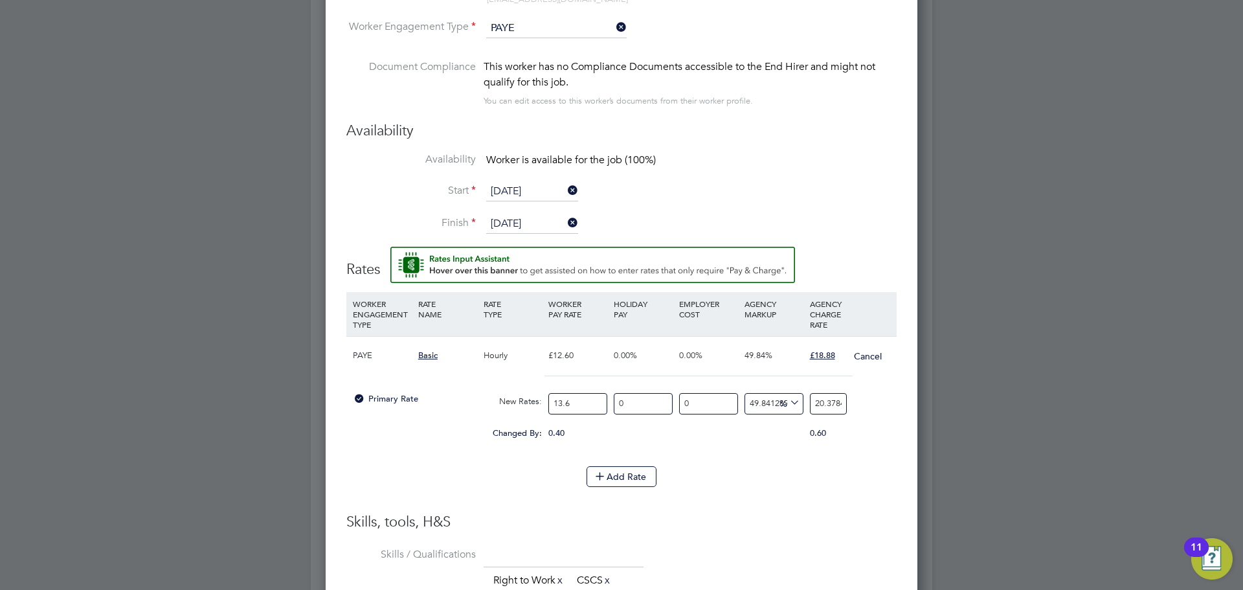
type input "20.498285714285714"
type input "13.68"
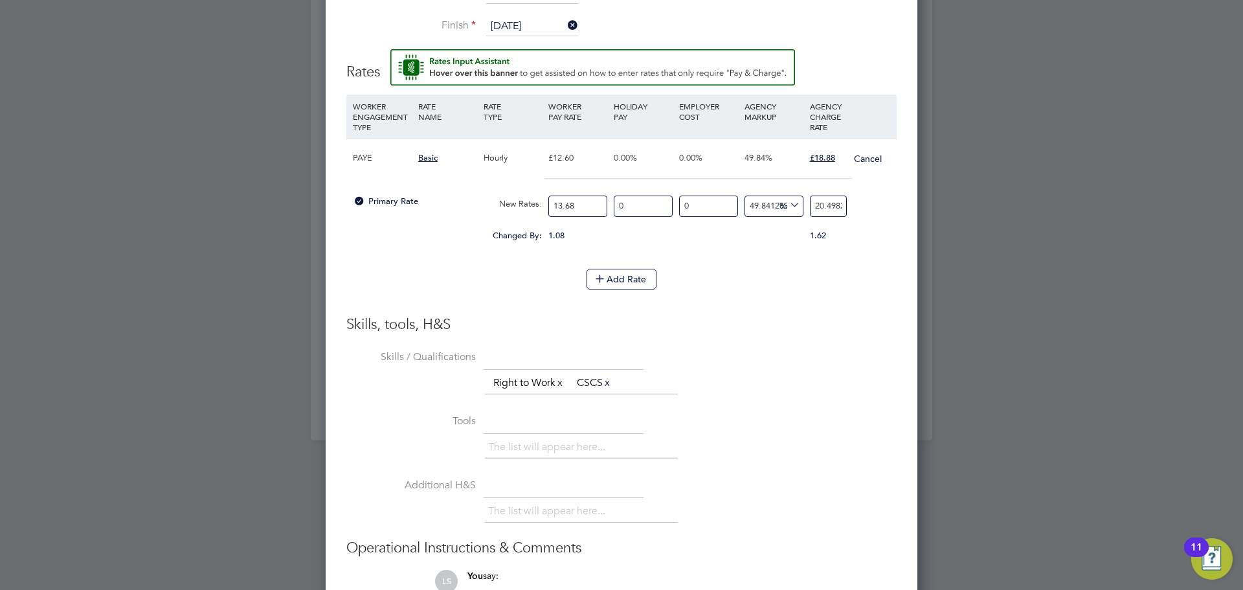
click at [840, 202] on input "20.498285714285714" at bounding box center [828, 206] width 37 height 21
type input "1"
type input "31.57894736842105"
type input "18"
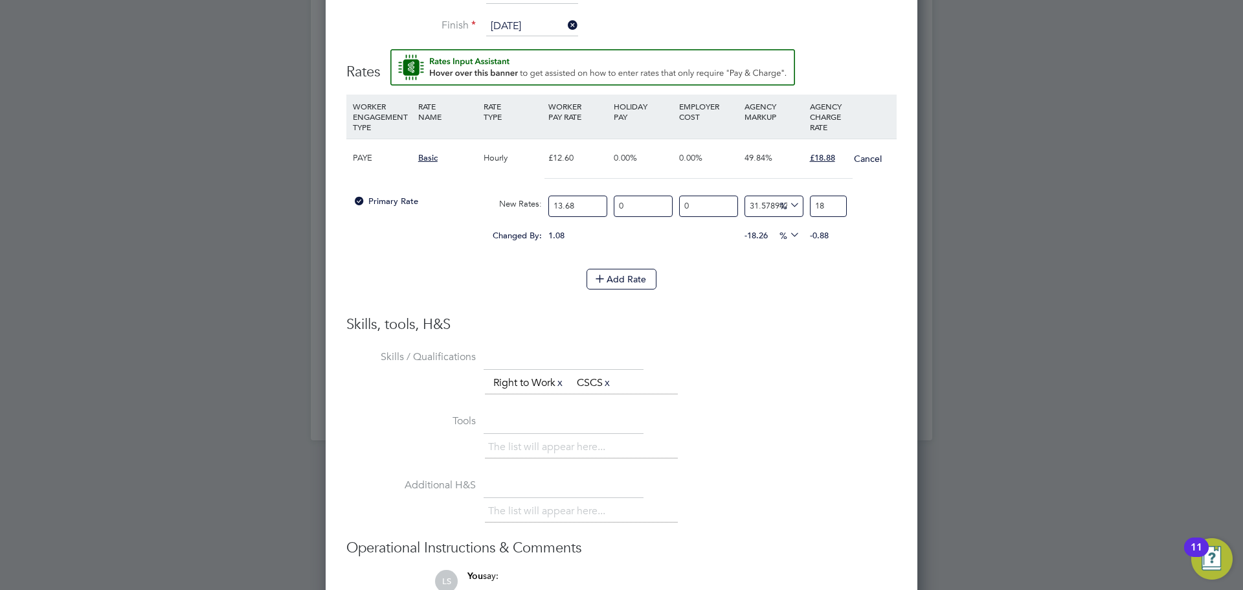
type input "37.42690058479532"
type input "18.8"
type input "38.01169590643275"
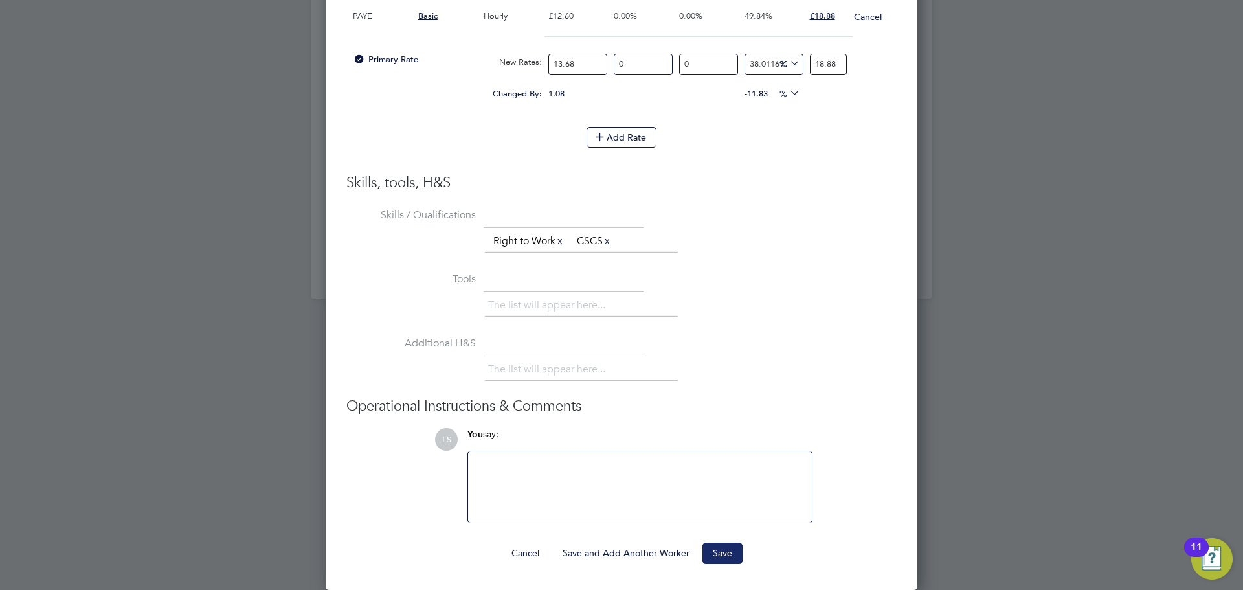
type input "18.88"
click at [714, 556] on button "Save" at bounding box center [723, 553] width 40 height 21
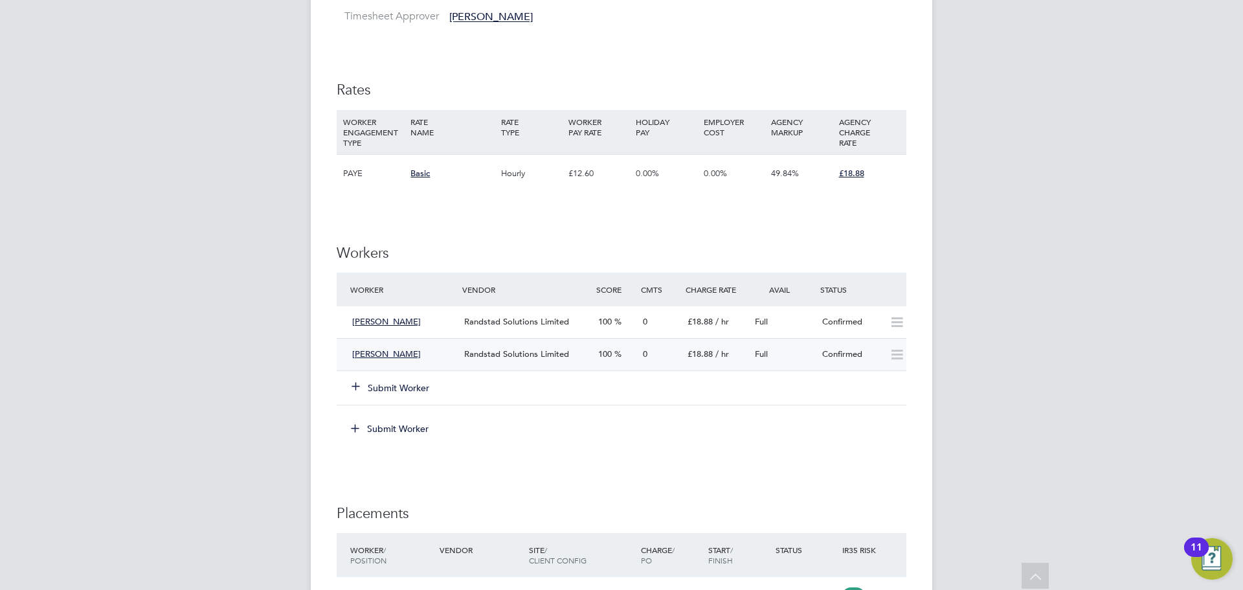
click at [564, 352] on span "Randstad Solutions Limited" at bounding box center [516, 353] width 105 height 11
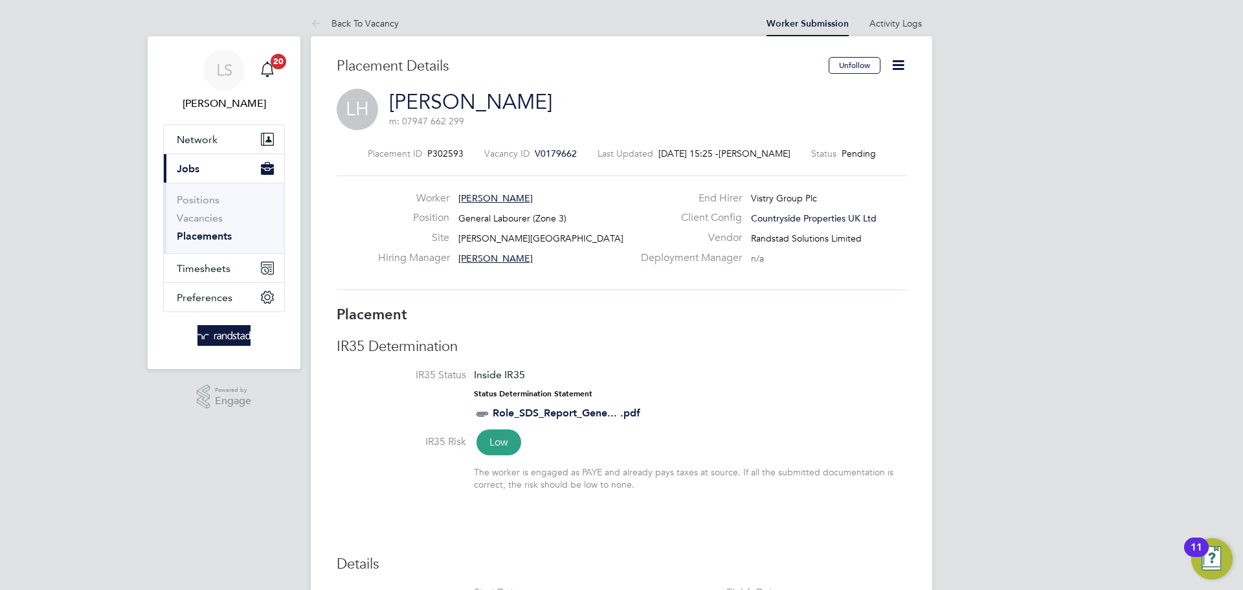
click at [900, 61] on icon at bounding box center [898, 65] width 16 height 16
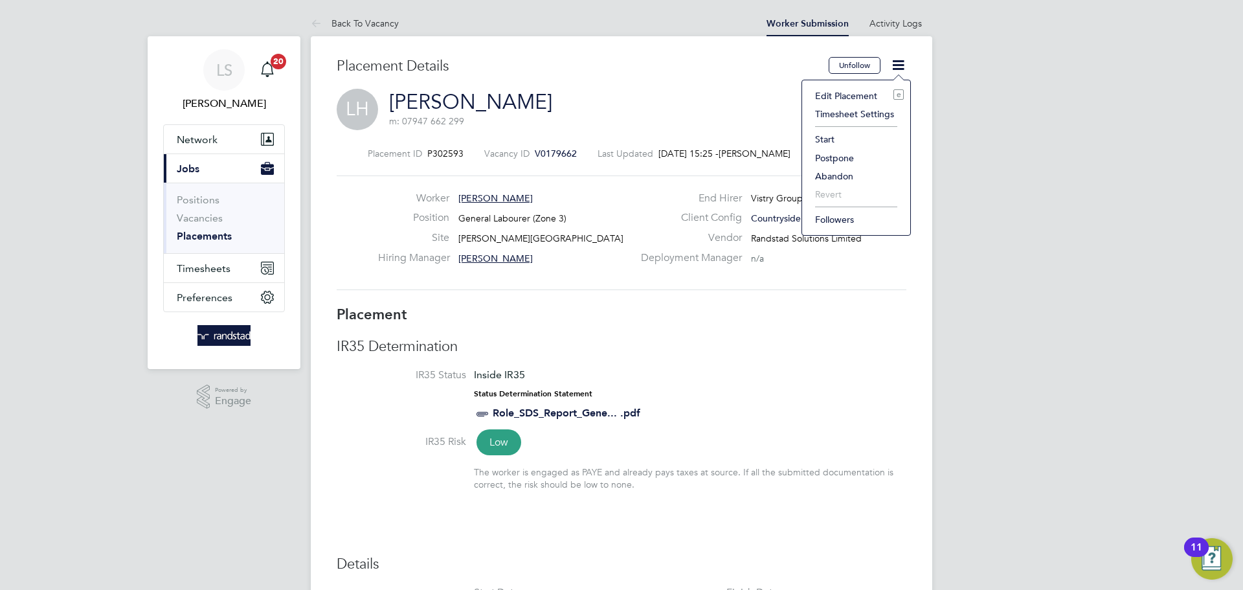
click at [826, 132] on li "Start" at bounding box center [856, 139] width 95 height 18
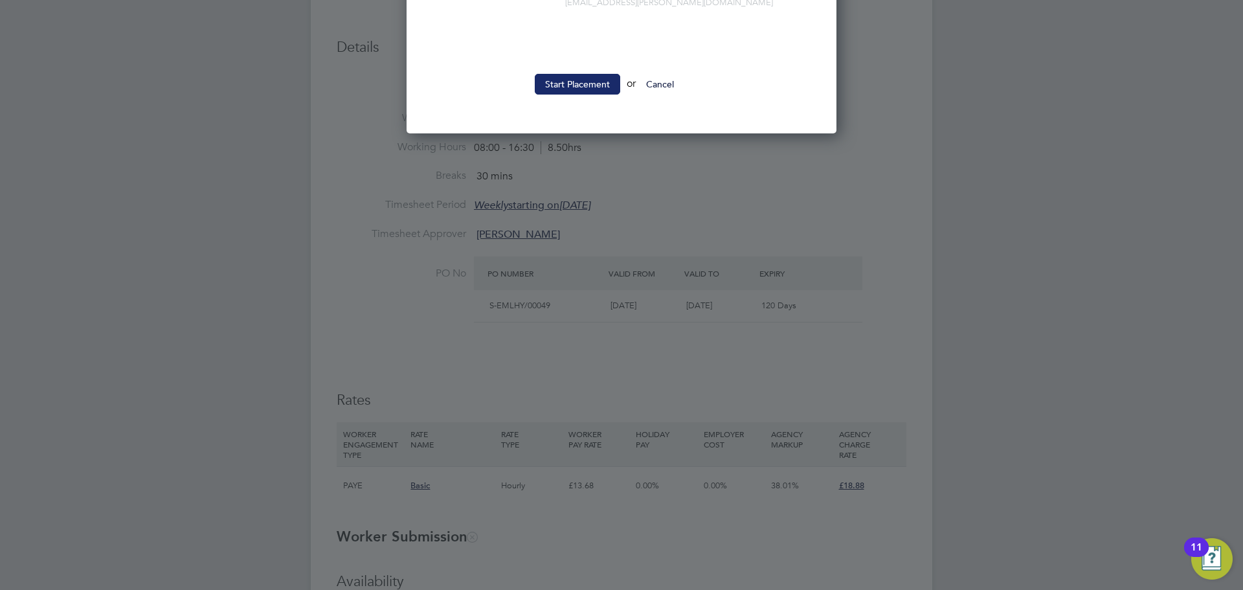
click at [571, 82] on button "Start Placement" at bounding box center [577, 84] width 85 height 21
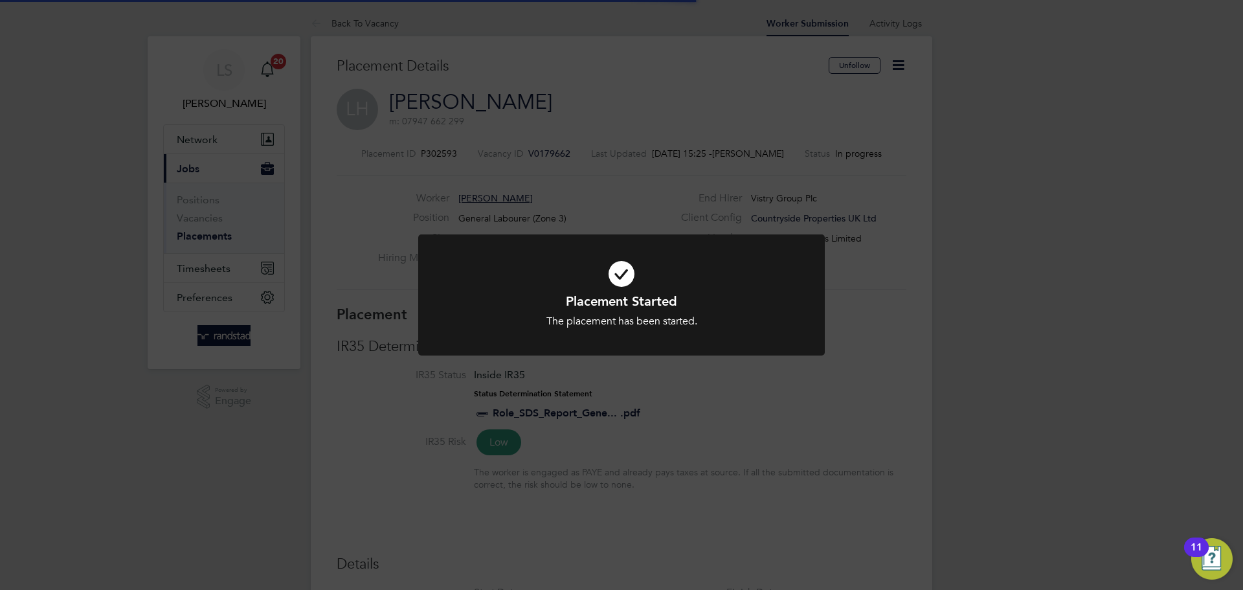
click at [468, 177] on div "Placement Started The placement has been started. Cancel Okay" at bounding box center [621, 295] width 1243 height 590
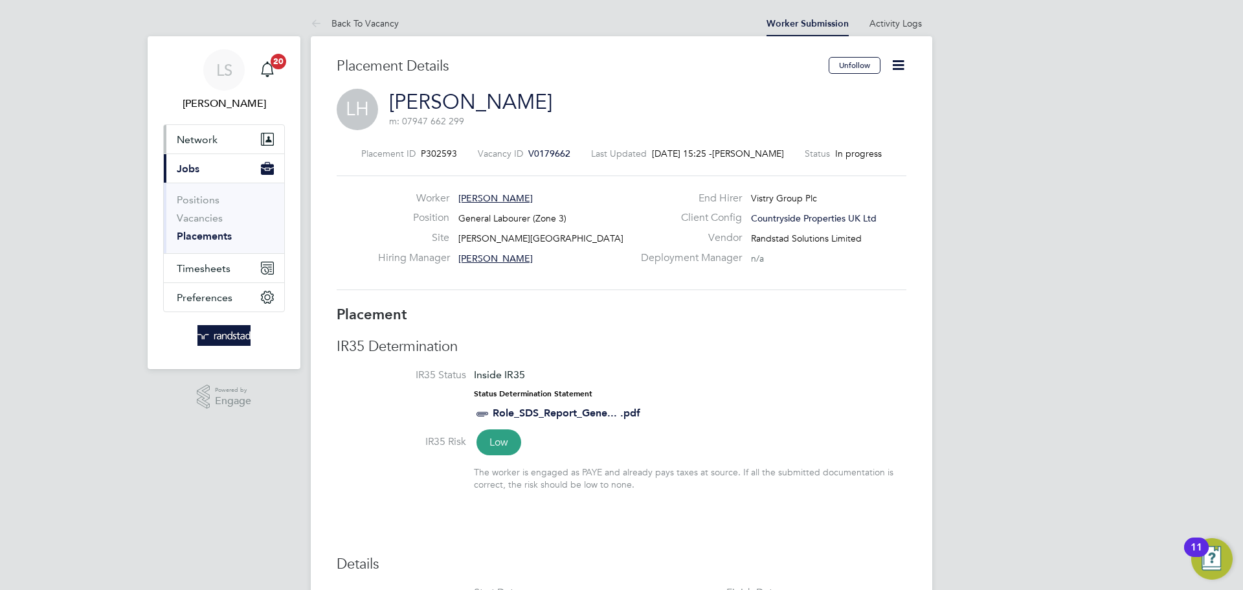
click at [192, 139] on span "Network" at bounding box center [197, 139] width 41 height 12
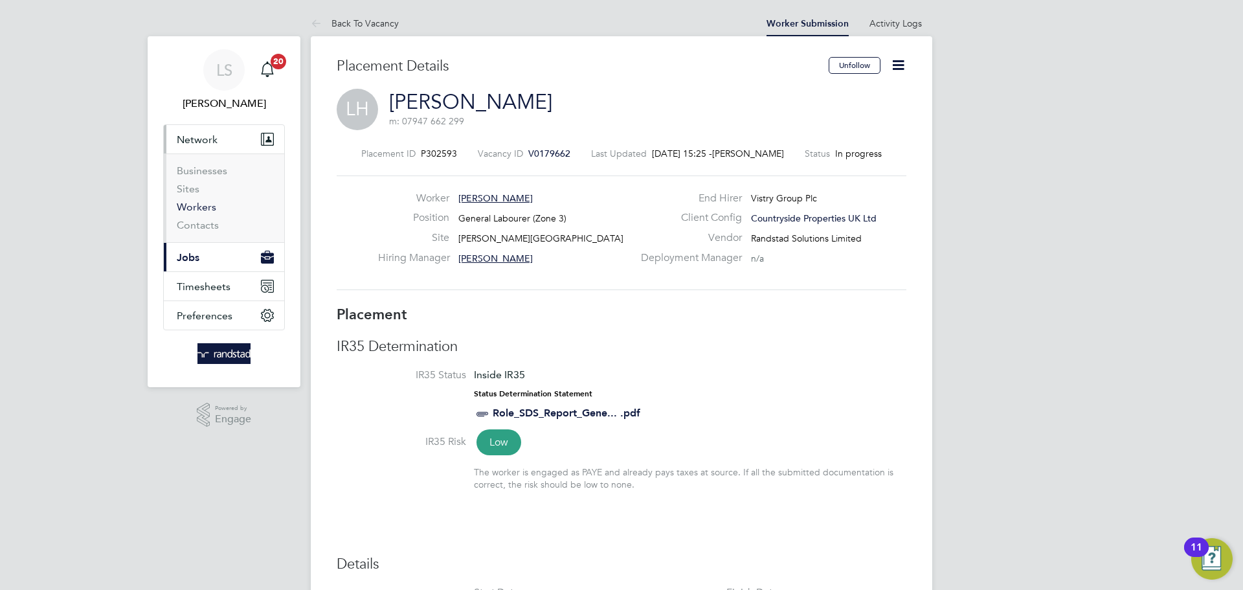
click at [196, 204] on link "Workers" at bounding box center [197, 207] width 40 height 12
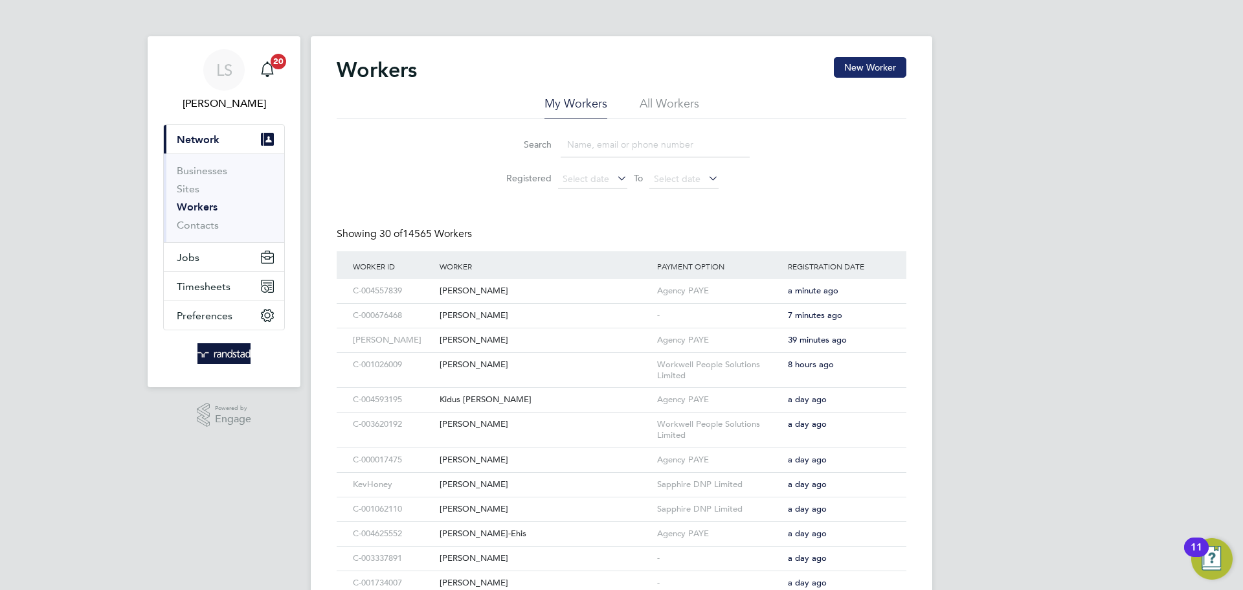
click at [891, 57] on button "New Worker" at bounding box center [870, 67] width 73 height 21
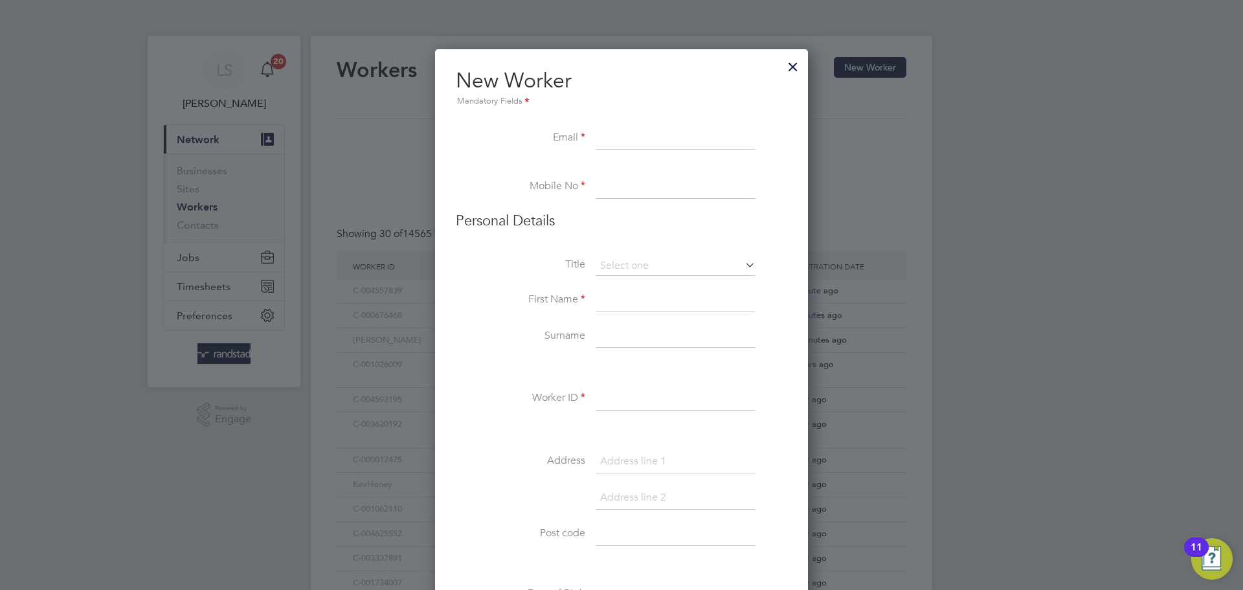
paste input "[EMAIL_ADDRESS][PERSON_NAME][DOMAIN_NAME]"
type input "[EMAIL_ADDRESS][PERSON_NAME][DOMAIN_NAME]"
click at [609, 191] on input at bounding box center [676, 187] width 160 height 23
paste input "07526341666"
type input "07526341666"
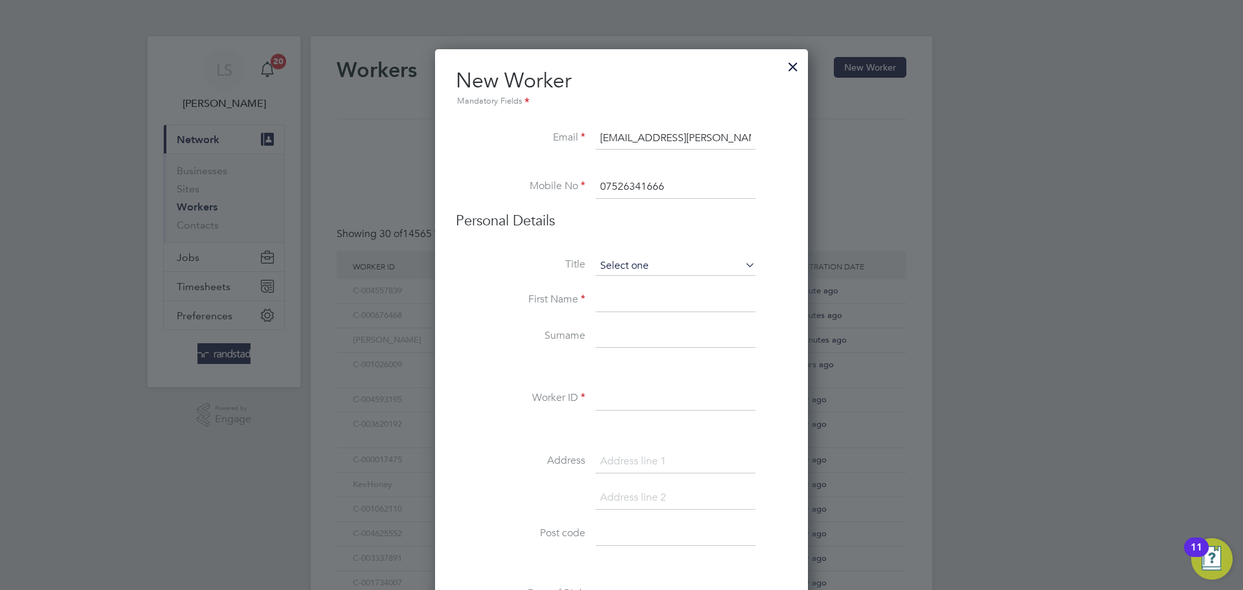
click at [609, 269] on input at bounding box center [676, 265] width 160 height 19
click at [611, 284] on li "Mr" at bounding box center [675, 284] width 161 height 17
type input "Mr"
click at [612, 297] on input at bounding box center [676, 300] width 160 height 23
type input "[PERSON_NAME]"
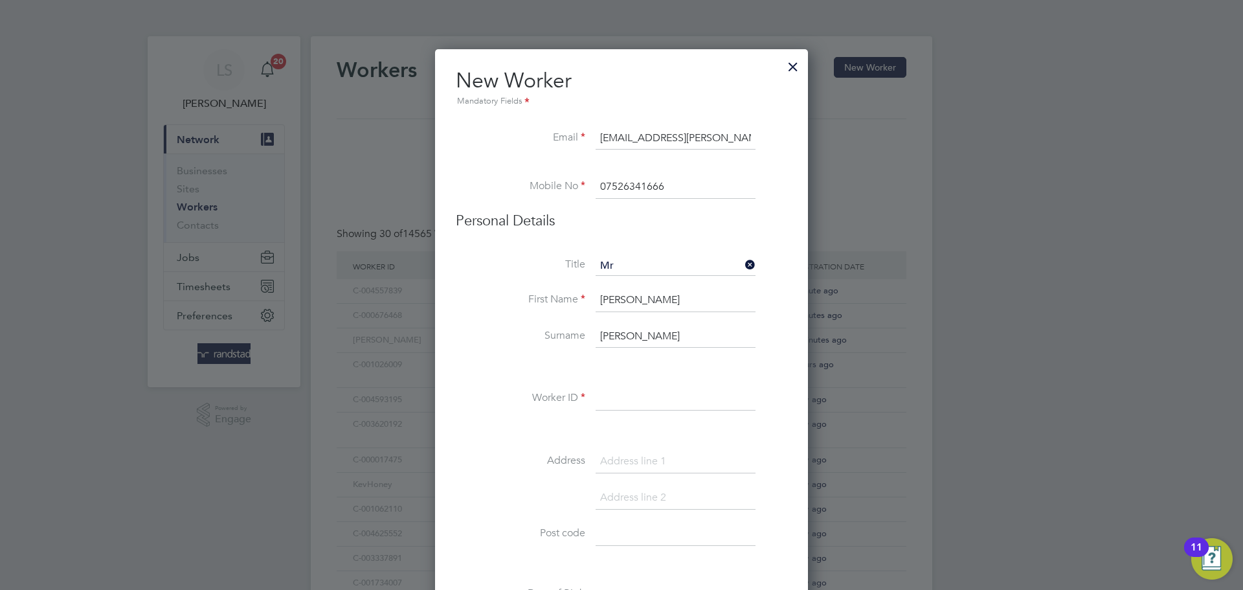
type input "[PERSON_NAME]"
click at [631, 406] on input at bounding box center [676, 398] width 160 height 23
paste input "C-004630521"
type input "C-004630521"
click at [616, 463] on input at bounding box center [676, 461] width 160 height 23
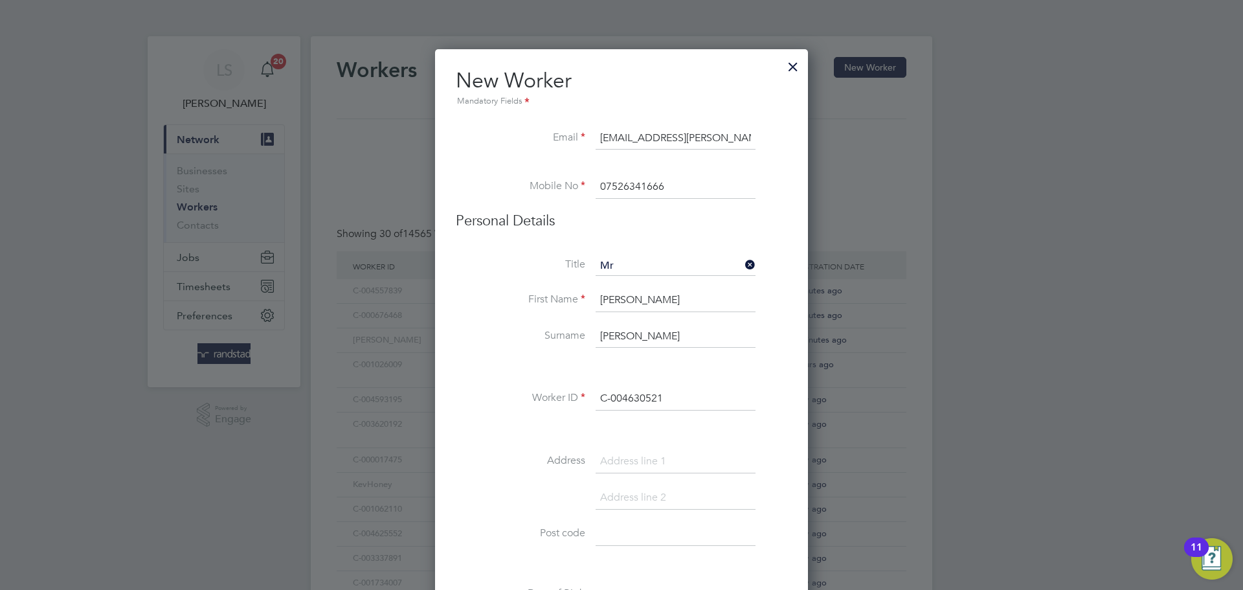
paste input "[STREET_ADDRESS]"
type input "[STREET_ADDRESS]"
click at [614, 536] on input at bounding box center [676, 534] width 160 height 23
type input "1"
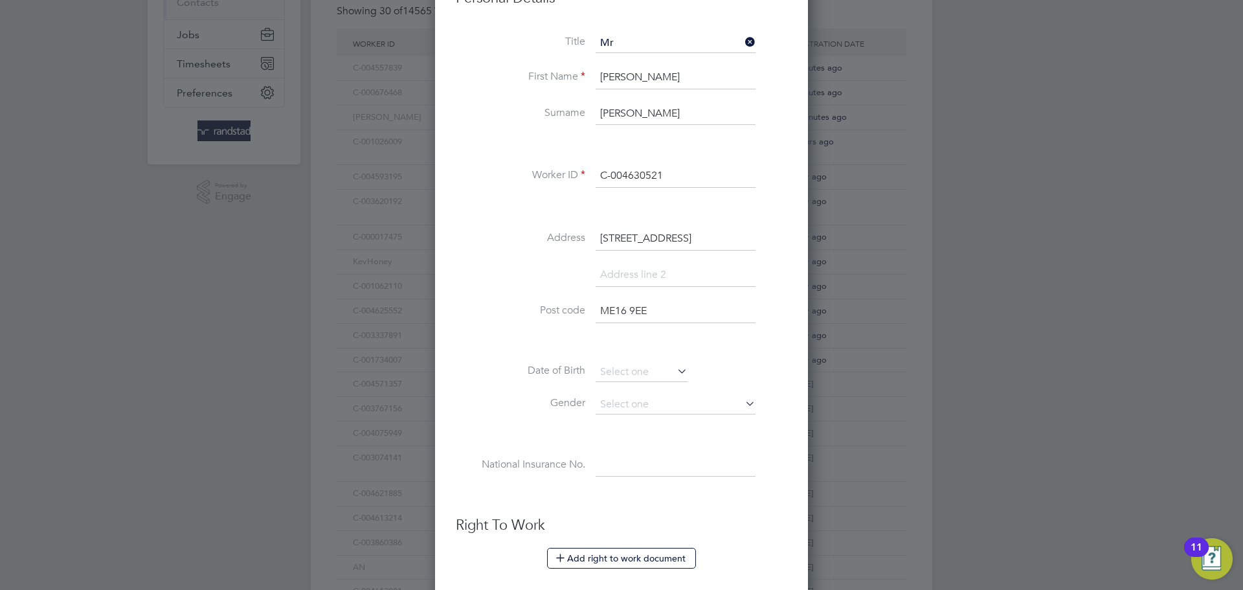
type input "ME16 9EE"
click at [622, 370] on input at bounding box center [642, 372] width 92 height 19
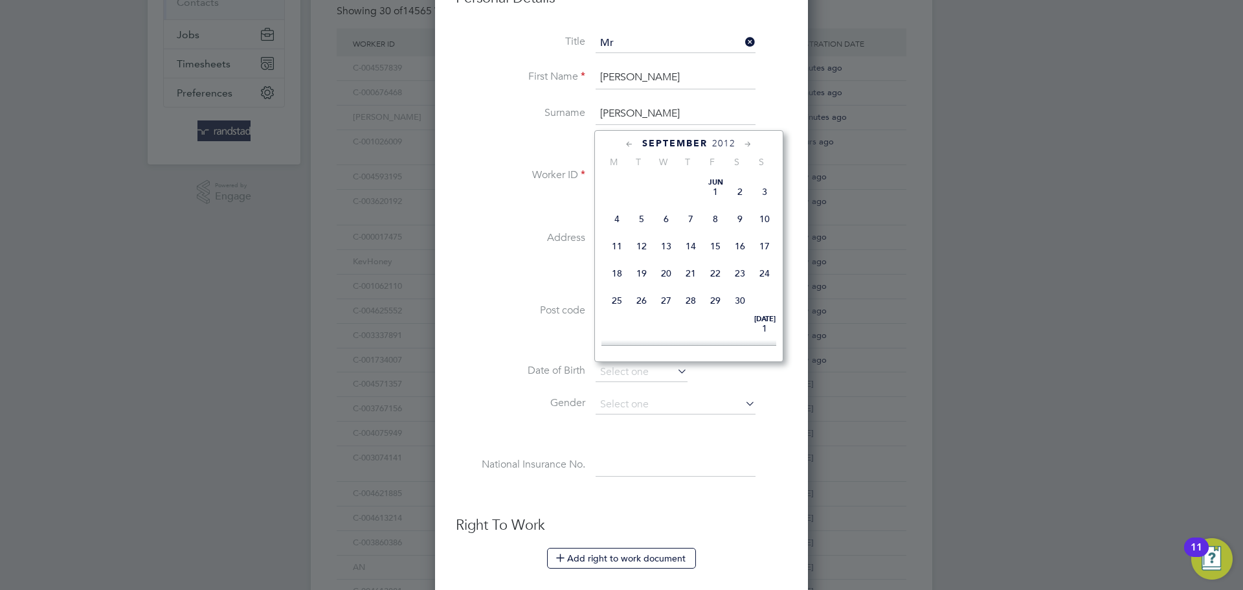
scroll to position [403, 0]
click at [719, 146] on span "2012" at bounding box center [723, 143] width 23 height 11
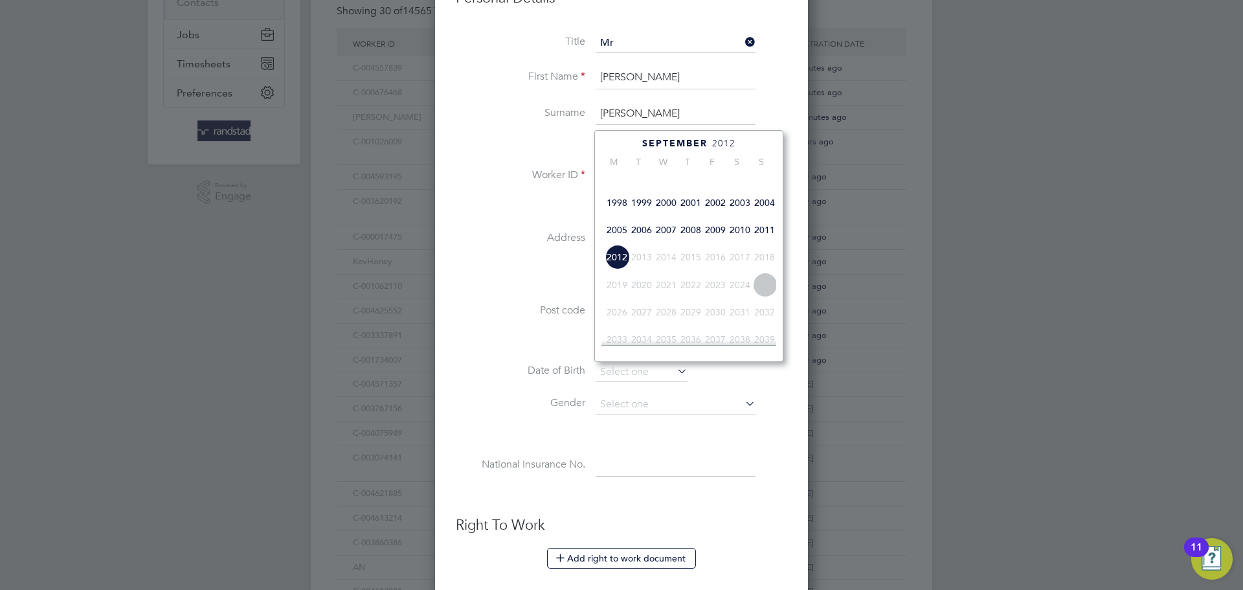
scroll to position [343, 0]
click at [757, 216] on span "2004" at bounding box center [765, 203] width 25 height 25
click at [614, 142] on div "[DATE]" at bounding box center [689, 143] width 175 height 12
click at [623, 143] on div "[DATE]" at bounding box center [689, 143] width 175 height 12
click at [624, 143] on icon at bounding box center [630, 144] width 12 height 14
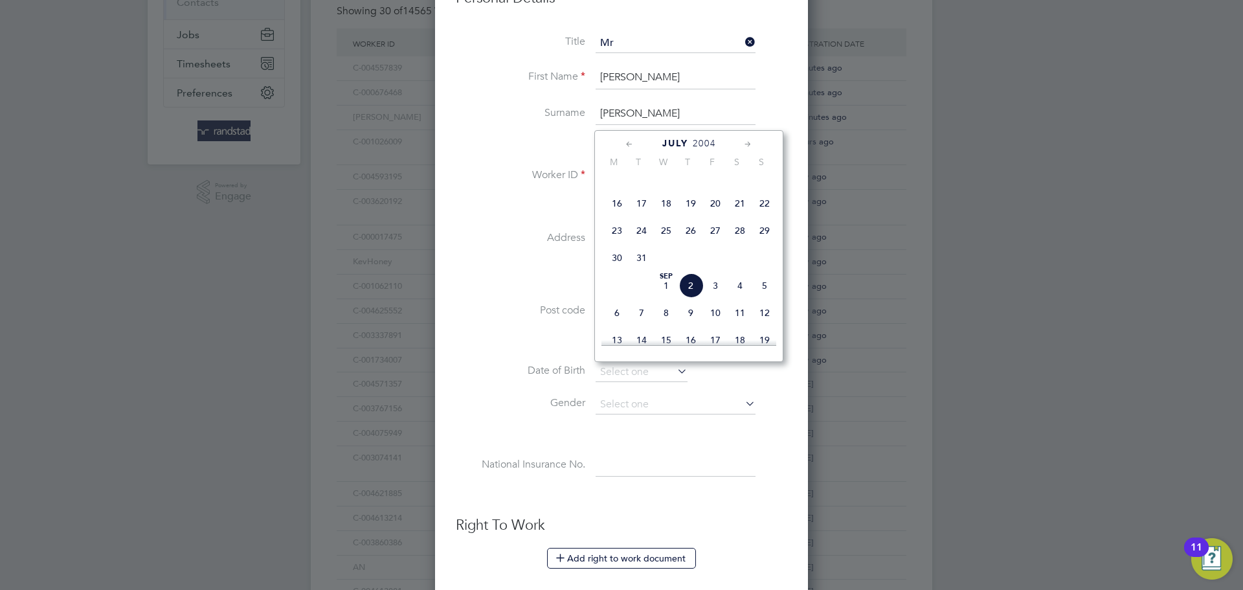
scroll to position [143, 0]
click at [624, 143] on icon at bounding box center [630, 144] width 12 height 14
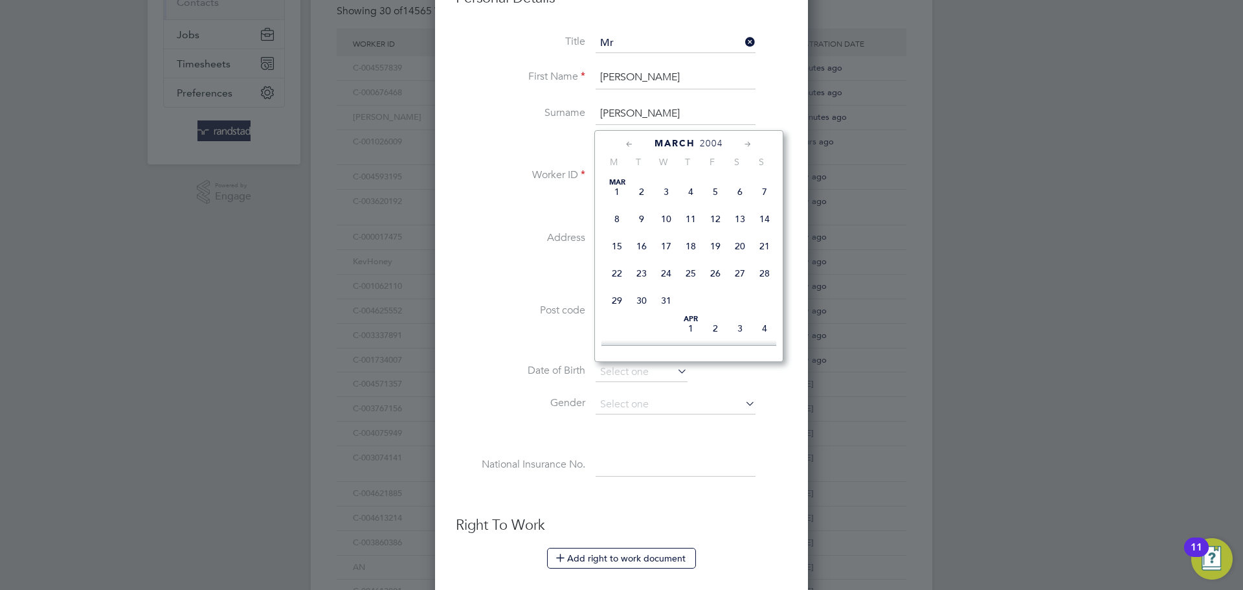
click at [624, 143] on icon at bounding box center [630, 144] width 12 height 14
click at [739, 218] on span "7" at bounding box center [740, 219] width 25 height 25
type input "[DATE]"
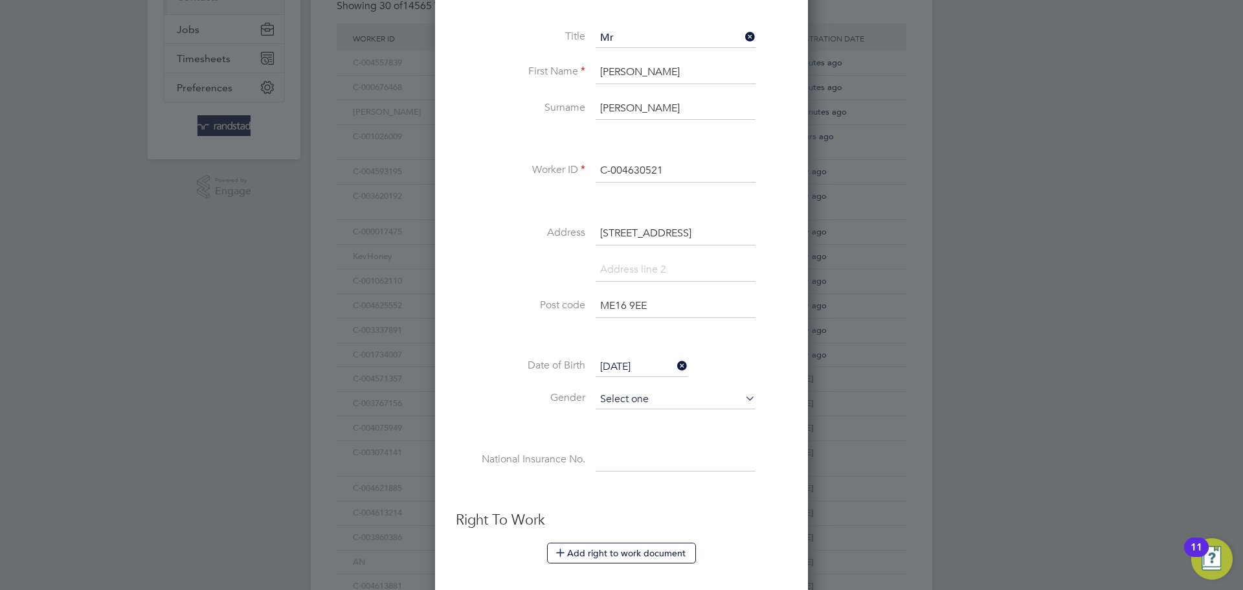
scroll to position [229, 0]
click at [644, 394] on input at bounding box center [676, 398] width 160 height 19
click at [628, 421] on li "[DEMOGRAPHIC_DATA]" at bounding box center [675, 416] width 161 height 17
type input "[DEMOGRAPHIC_DATA]"
click at [622, 456] on input at bounding box center [676, 459] width 160 height 23
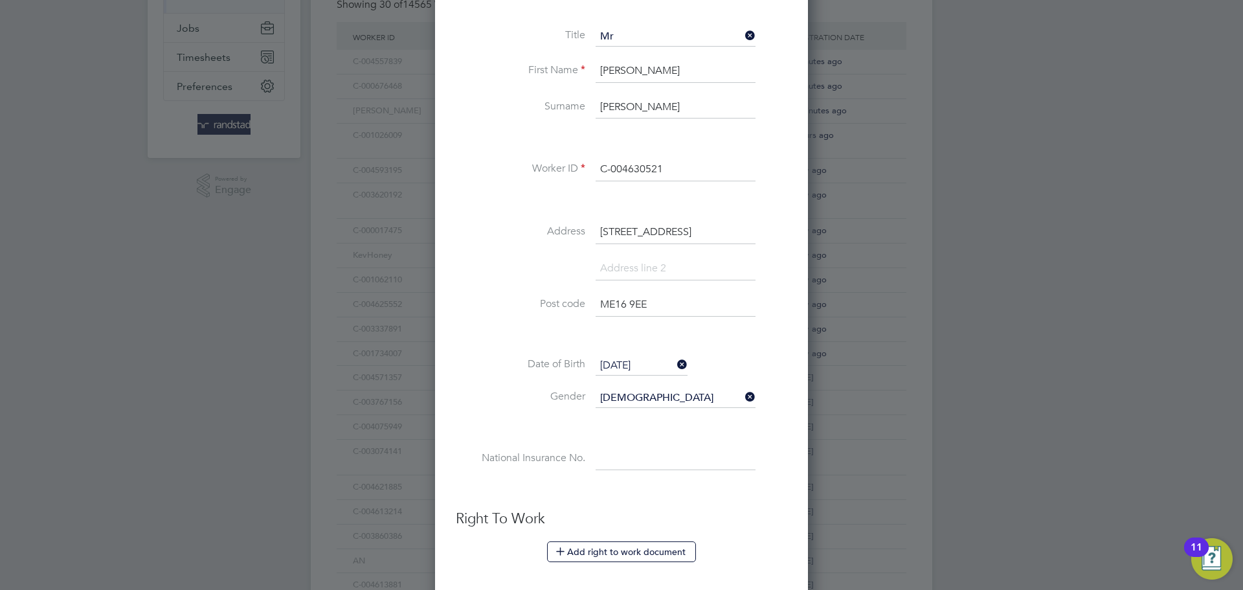
paste input "PJ728599D"
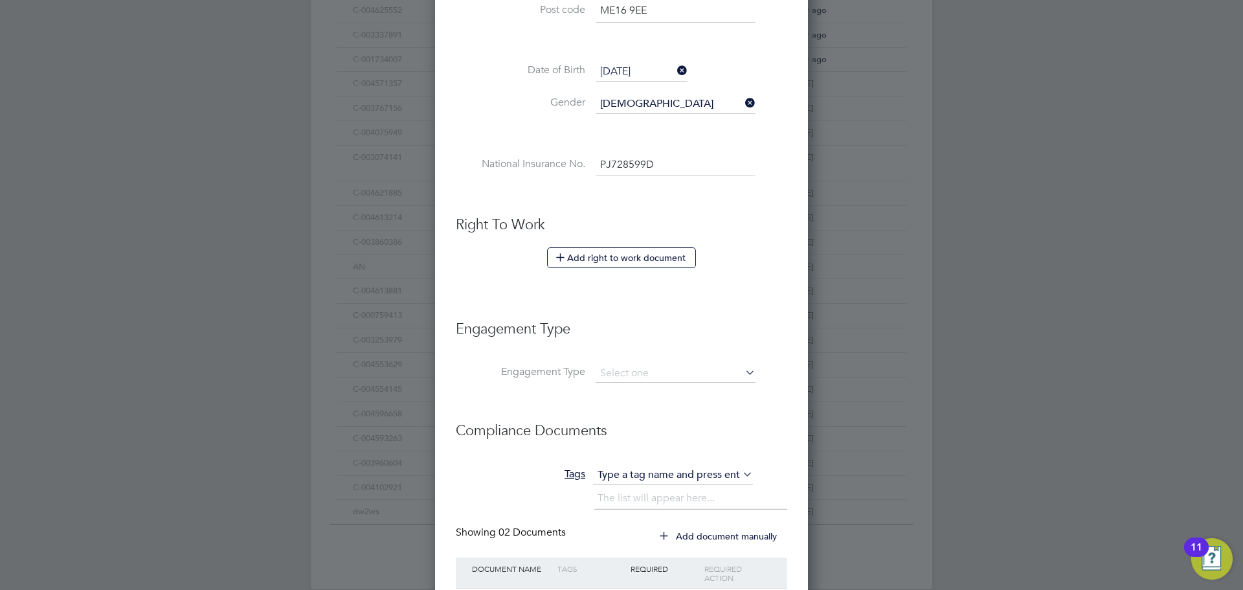
scroll to position [621, 0]
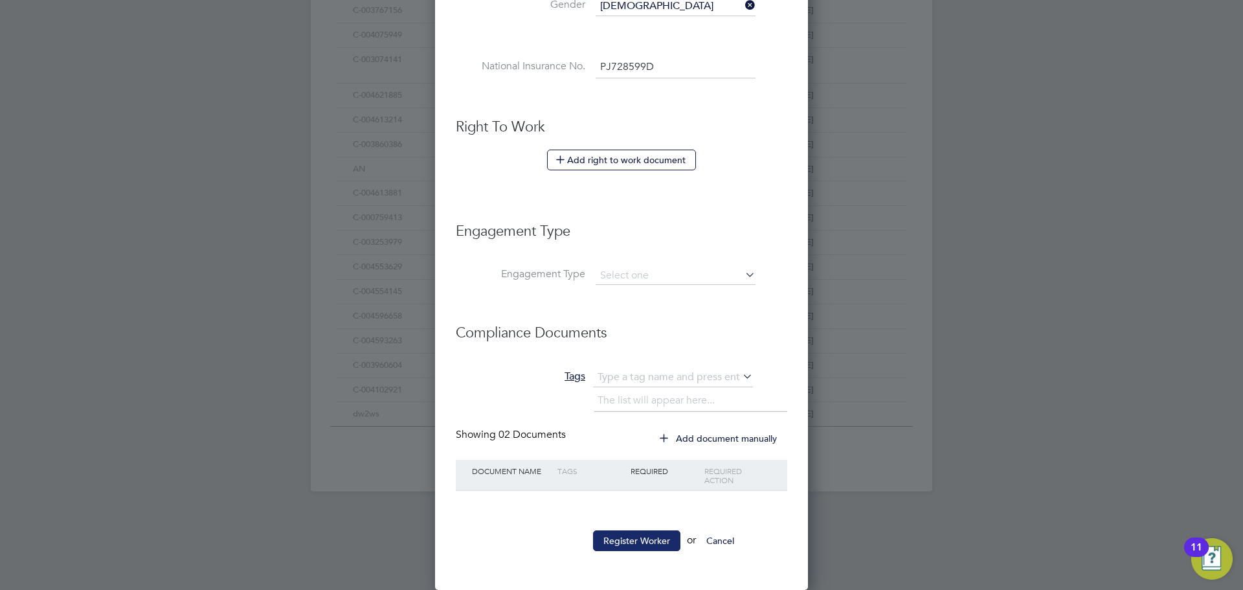
type input "PJ 72 85 99 D"
click at [642, 541] on button "Register Worker" at bounding box center [636, 540] width 87 height 21
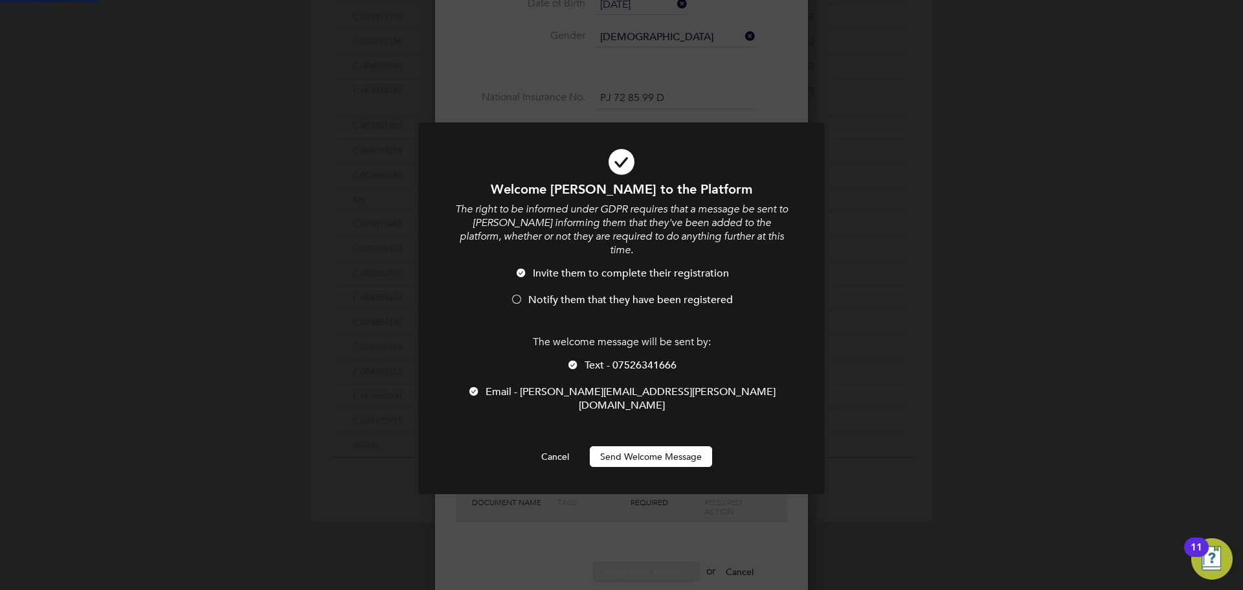
scroll to position [0, 0]
click at [641, 446] on button "Send Welcome Message" at bounding box center [651, 456] width 122 height 21
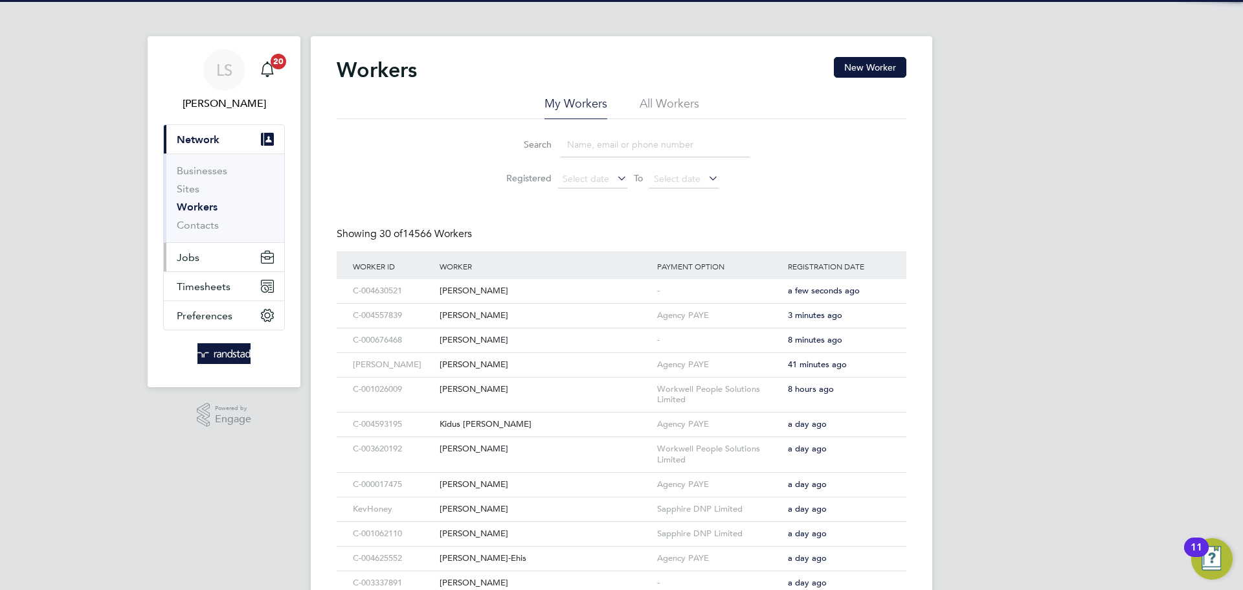
click at [196, 249] on button "Jobs" at bounding box center [224, 257] width 120 height 28
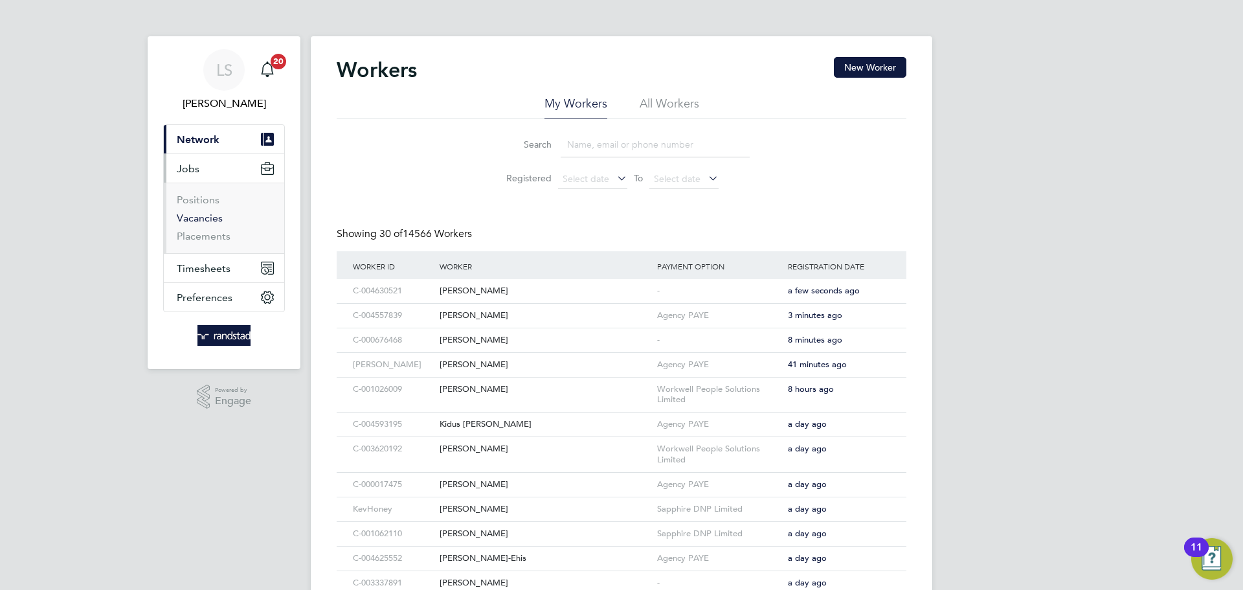
click at [183, 216] on link "Vacancies" at bounding box center [200, 218] width 46 height 12
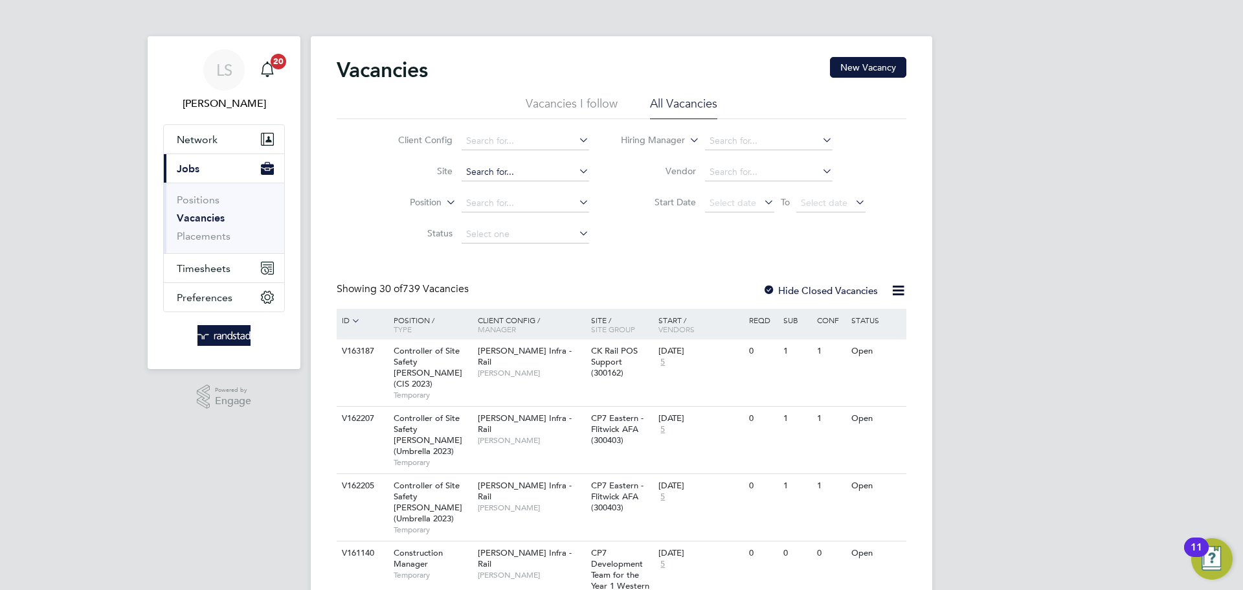
click at [493, 166] on input at bounding box center [526, 172] width 128 height 18
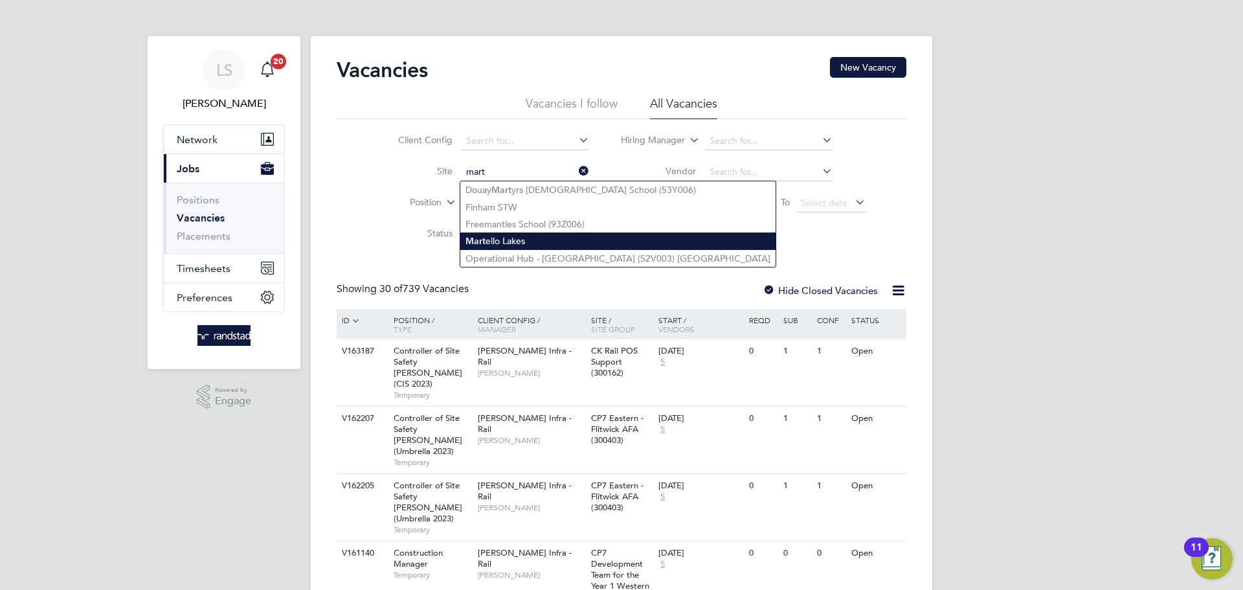
click at [494, 242] on li "Mart ello Lakes" at bounding box center [617, 240] width 315 height 17
type input "[PERSON_NAME][GEOGRAPHIC_DATA]"
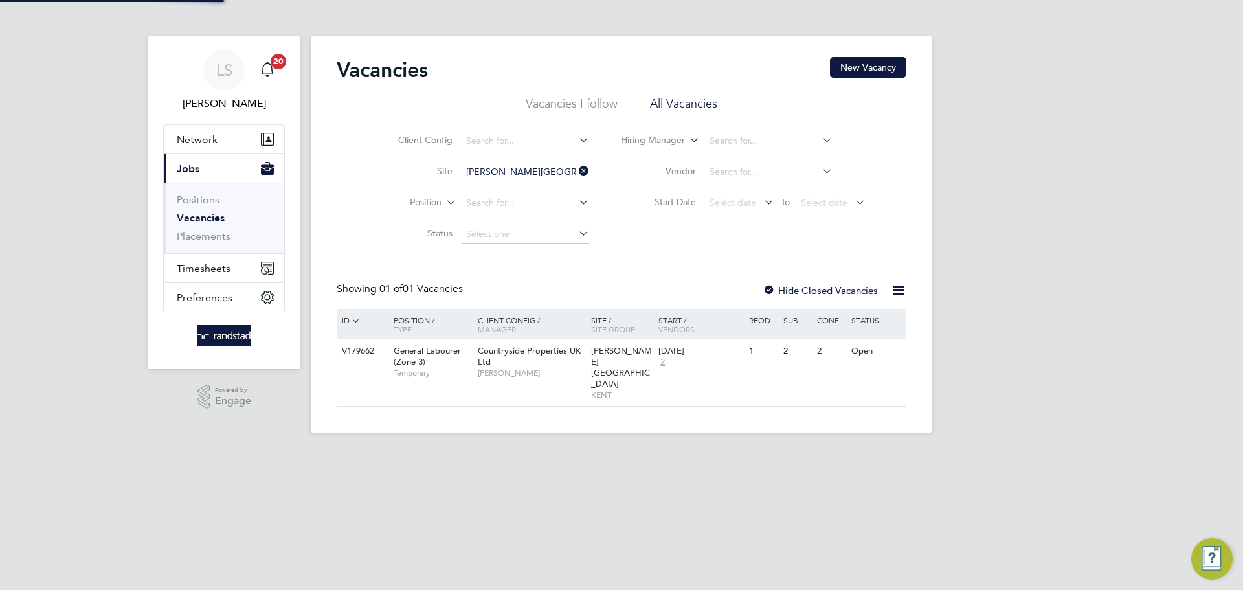
click at [821, 295] on label "Hide Closed Vacancies" at bounding box center [820, 290] width 115 height 12
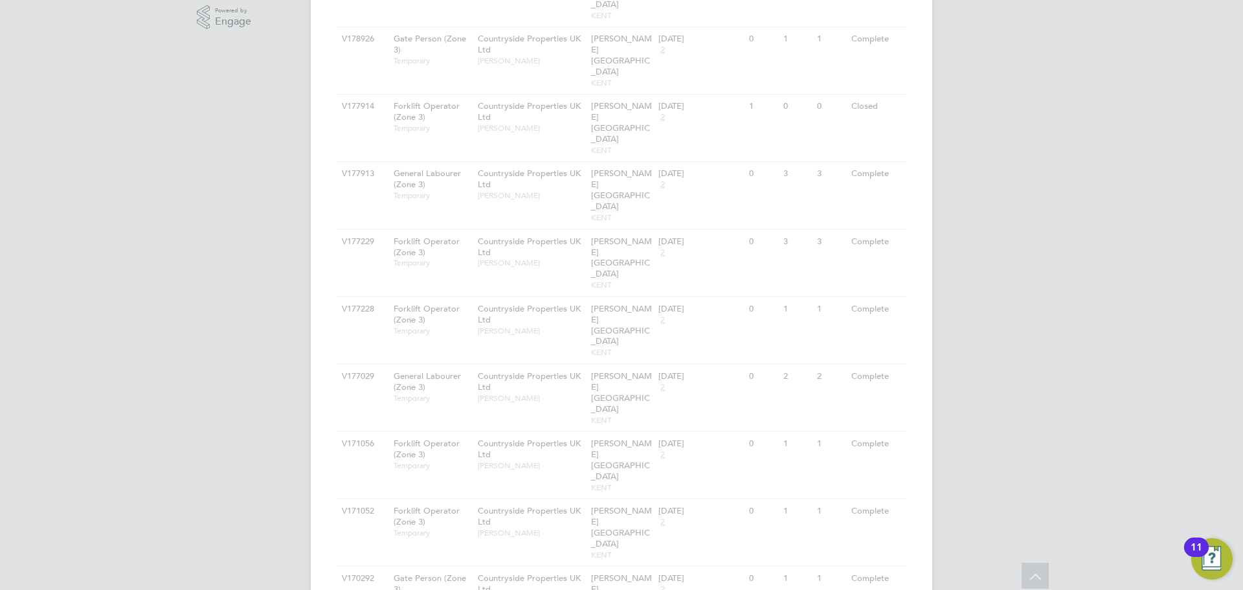
scroll to position [389, 0]
click at [565, 392] on div "Vacancies New Vacancy Vacancies I follow All Vacancies Client Config Site [PERS…" at bounding box center [622, 247] width 570 height 1159
click at [723, 471] on div "Vacancies New Vacancy Vacancies I follow All Vacancies Client Config Site [PERS…" at bounding box center [622, 247] width 570 height 1159
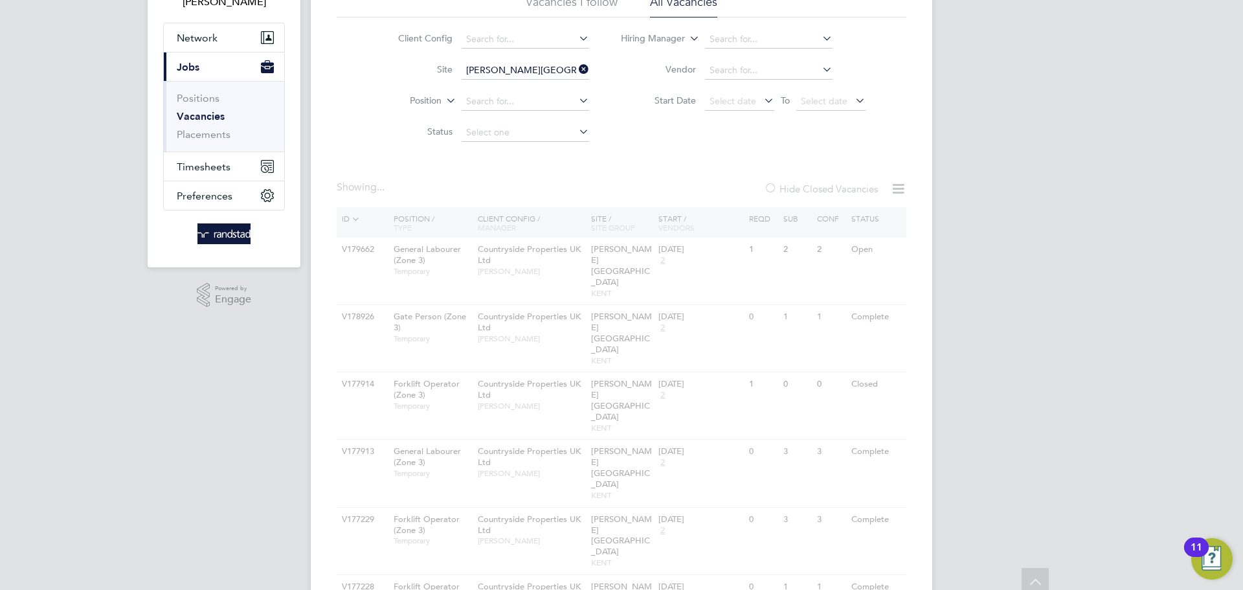
scroll to position [0, 0]
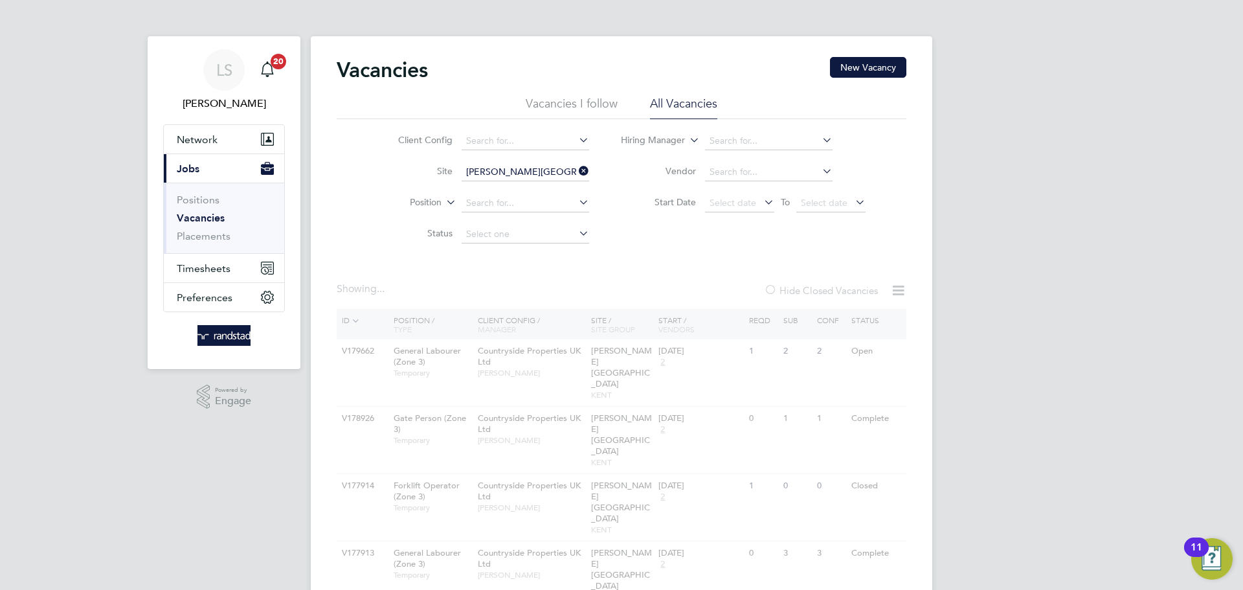
click at [625, 299] on div "Showing ... Hide Closed Vacancies" at bounding box center [622, 295] width 570 height 27
click at [540, 175] on input "[PERSON_NAME][GEOGRAPHIC_DATA]" at bounding box center [526, 172] width 128 height 18
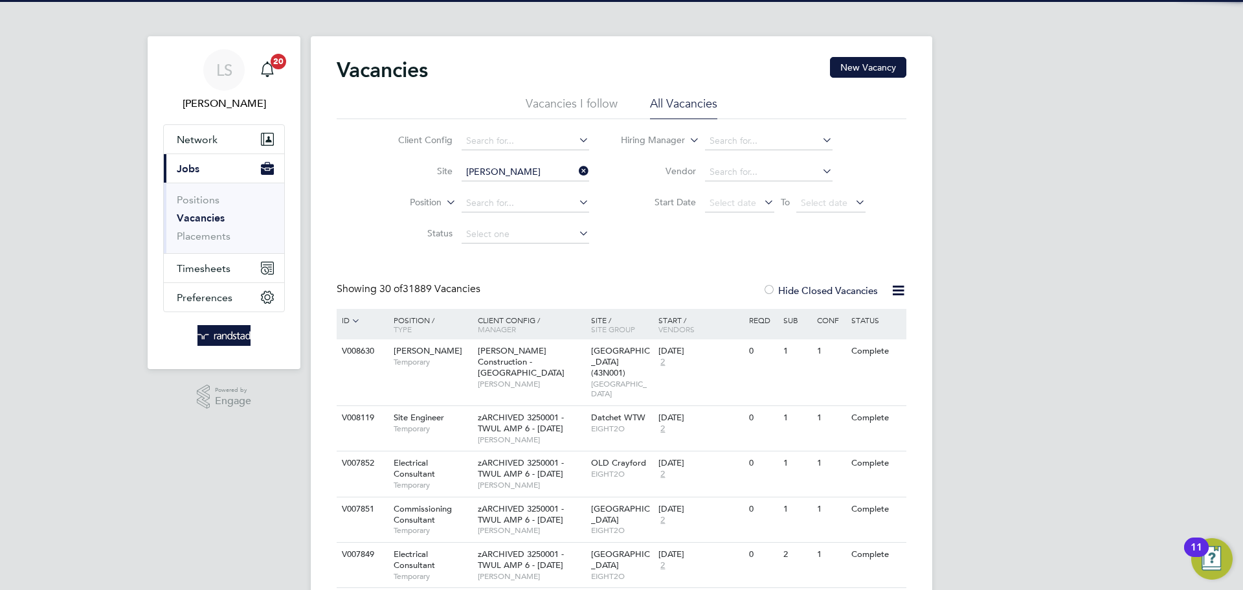
click at [507, 188] on li "[PERSON_NAME][GEOGRAPHIC_DATA]" at bounding box center [524, 189] width 129 height 17
type input "[PERSON_NAME][GEOGRAPHIC_DATA]"
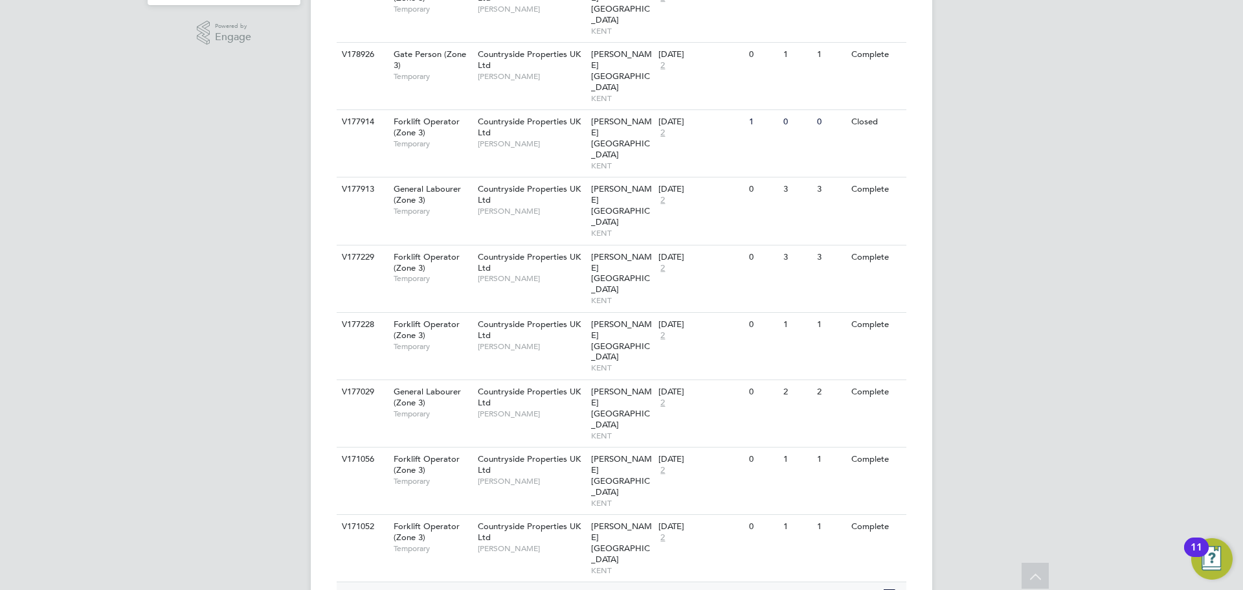
scroll to position [389, 0]
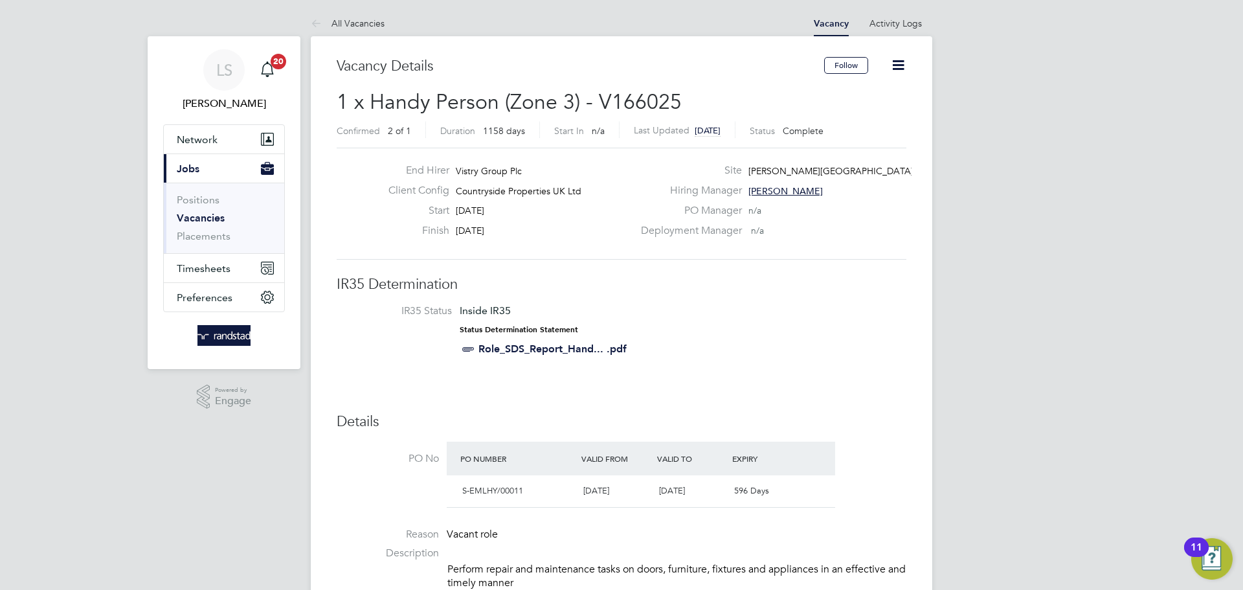
click at [891, 69] on icon at bounding box center [898, 65] width 16 height 16
click at [872, 113] on li "Update Status" at bounding box center [867, 114] width 75 height 18
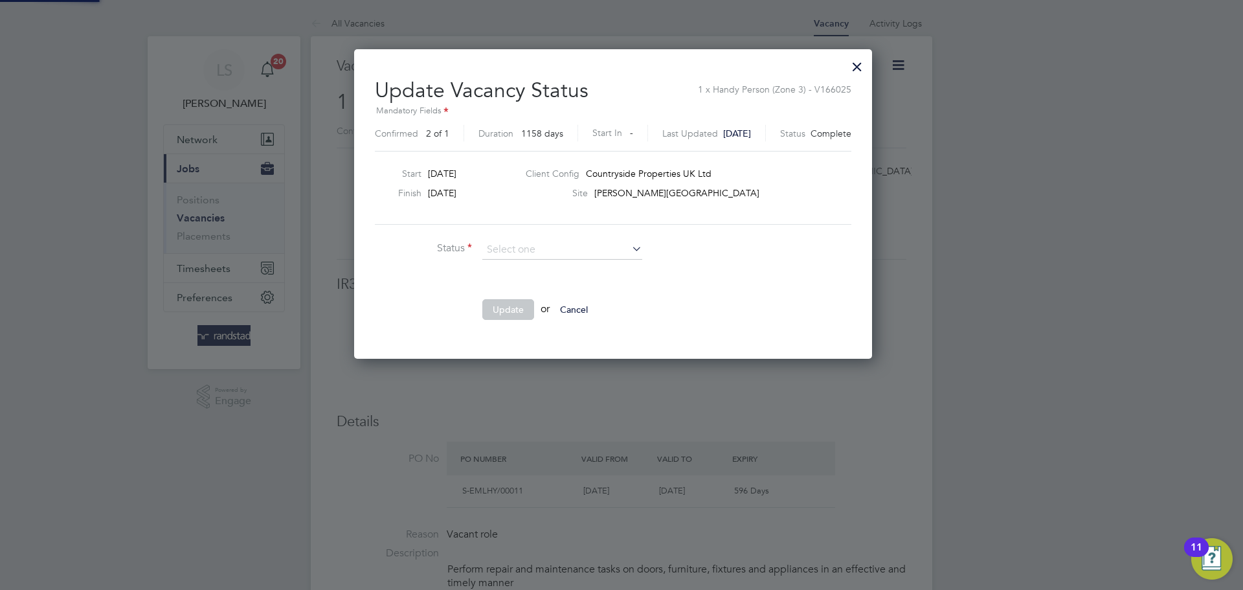
scroll to position [6, 6]
click at [508, 263] on li "Open" at bounding box center [562, 267] width 161 height 17
type input "Open"
click at [506, 319] on button "Update" at bounding box center [508, 309] width 52 height 21
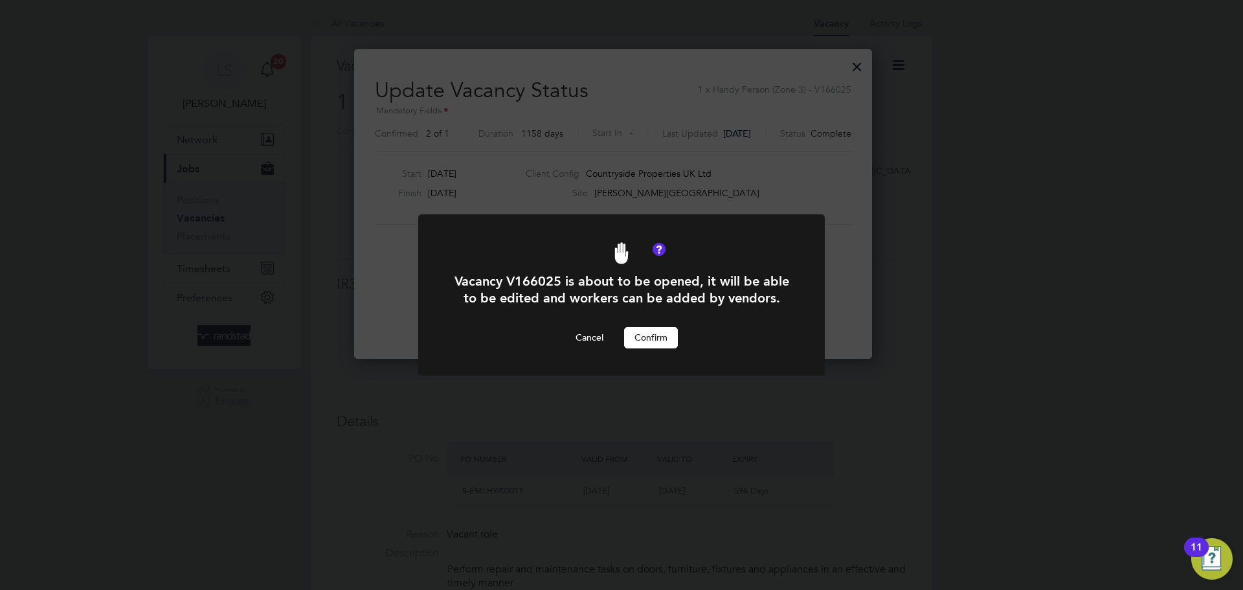
click at [648, 324] on div "Vacancy V166025 is about to be opened, it will be able to be edited and workers…" at bounding box center [621, 310] width 337 height 75
click at [651, 338] on button "Confirm" at bounding box center [651, 337] width 54 height 21
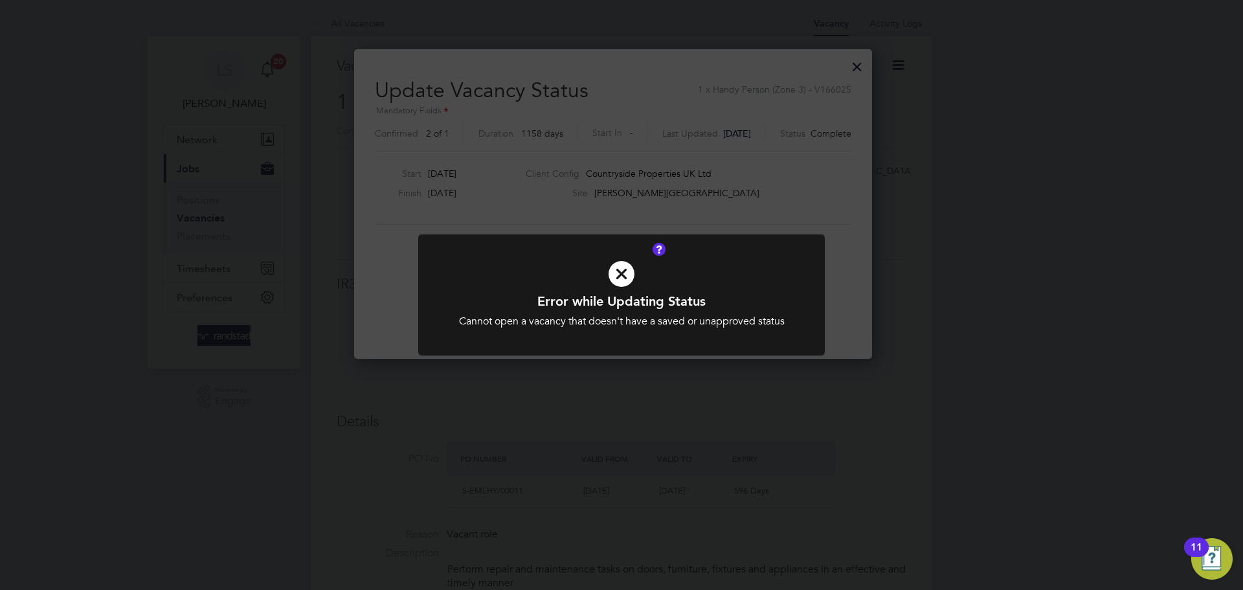
click at [651, 338] on div at bounding box center [621, 294] width 407 height 121
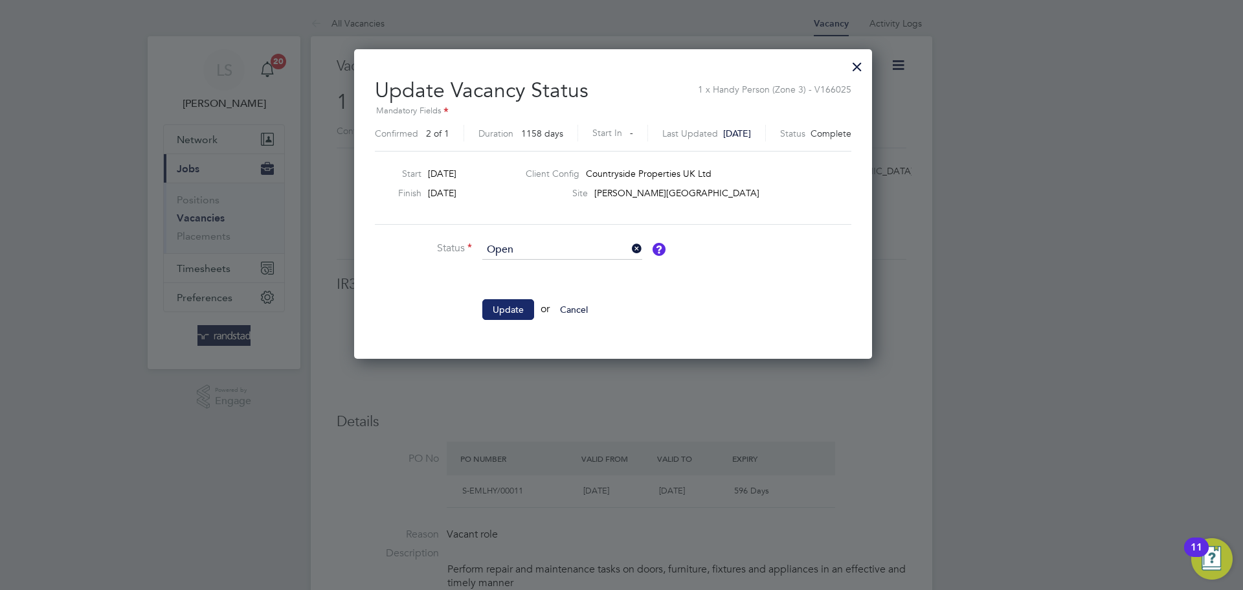
click at [507, 305] on button "Update" at bounding box center [508, 309] width 52 height 21
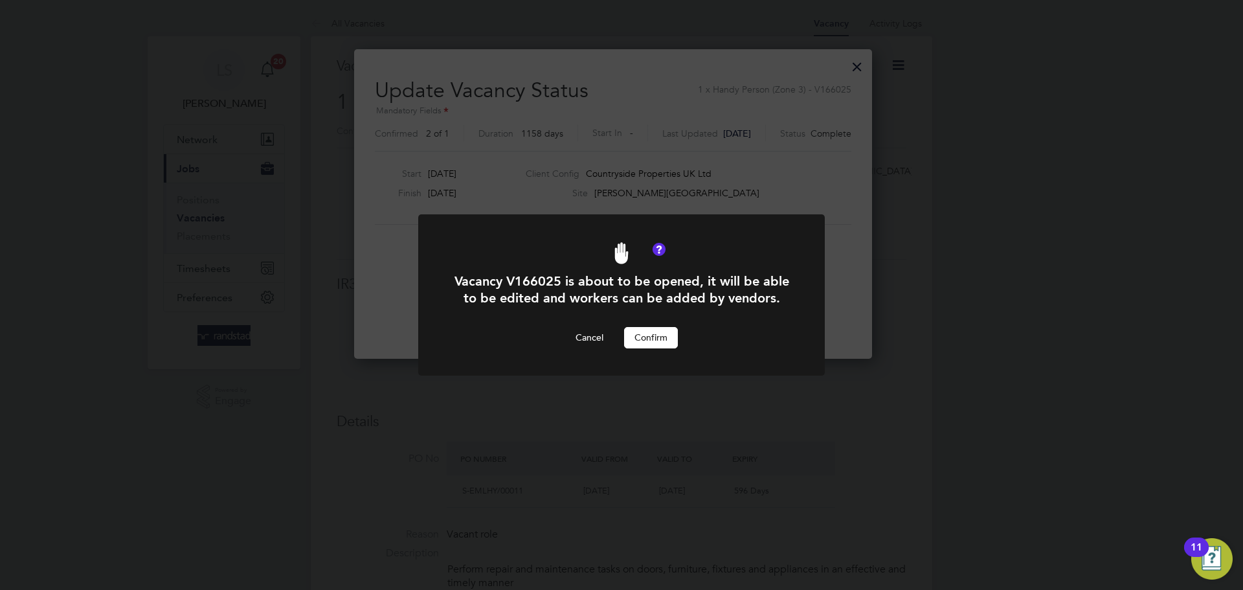
click at [649, 332] on button "Confirm" at bounding box center [651, 337] width 54 height 21
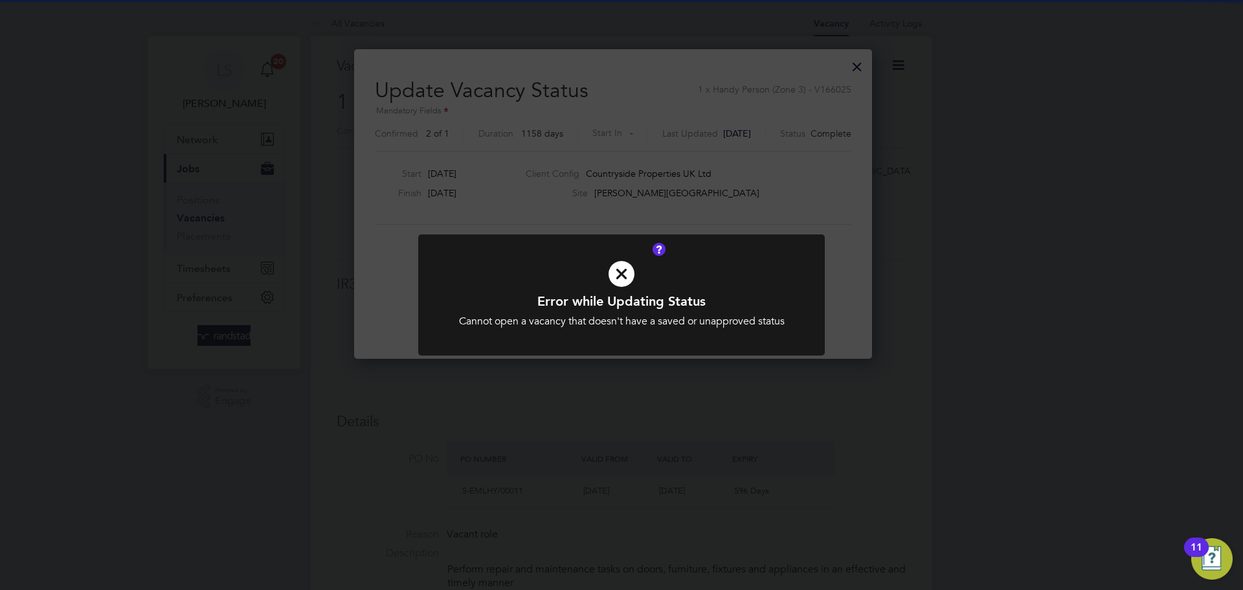
click at [649, 332] on div at bounding box center [621, 294] width 407 height 121
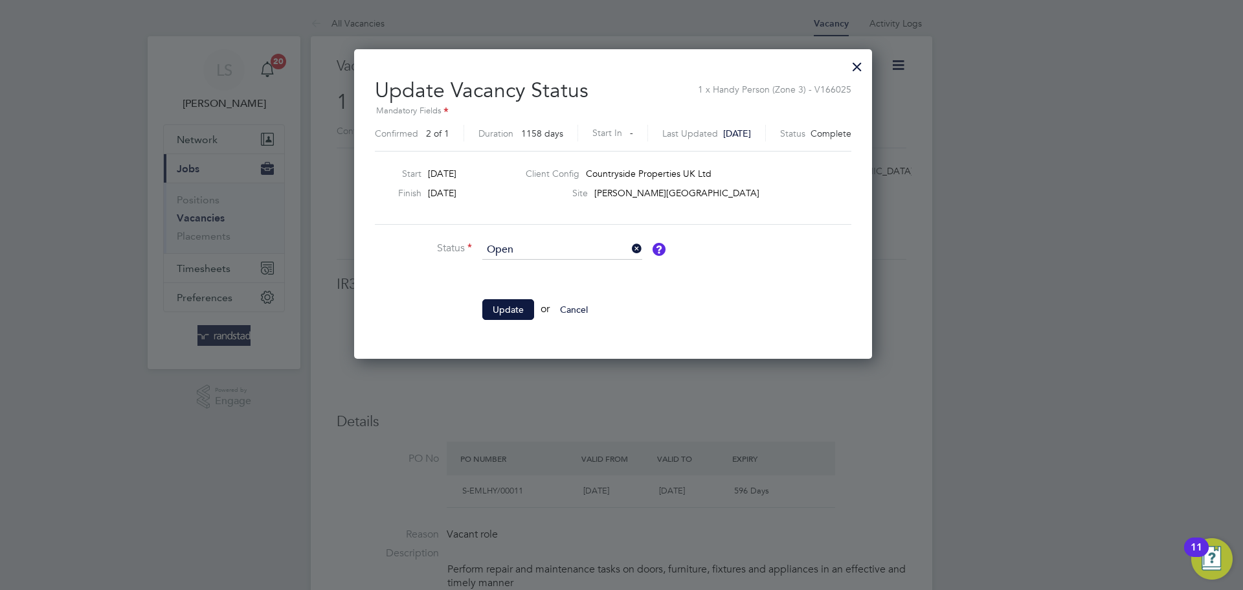
click at [869, 67] on div at bounding box center [857, 63] width 23 height 23
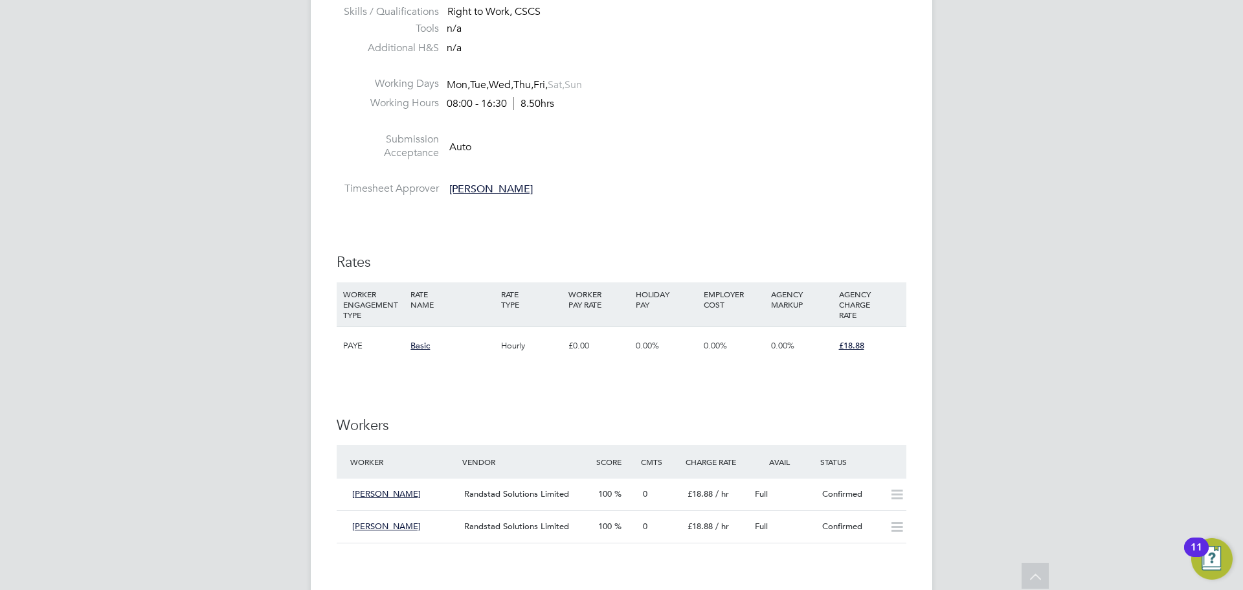
click at [572, 429] on h3 "Workers" at bounding box center [622, 425] width 570 height 19
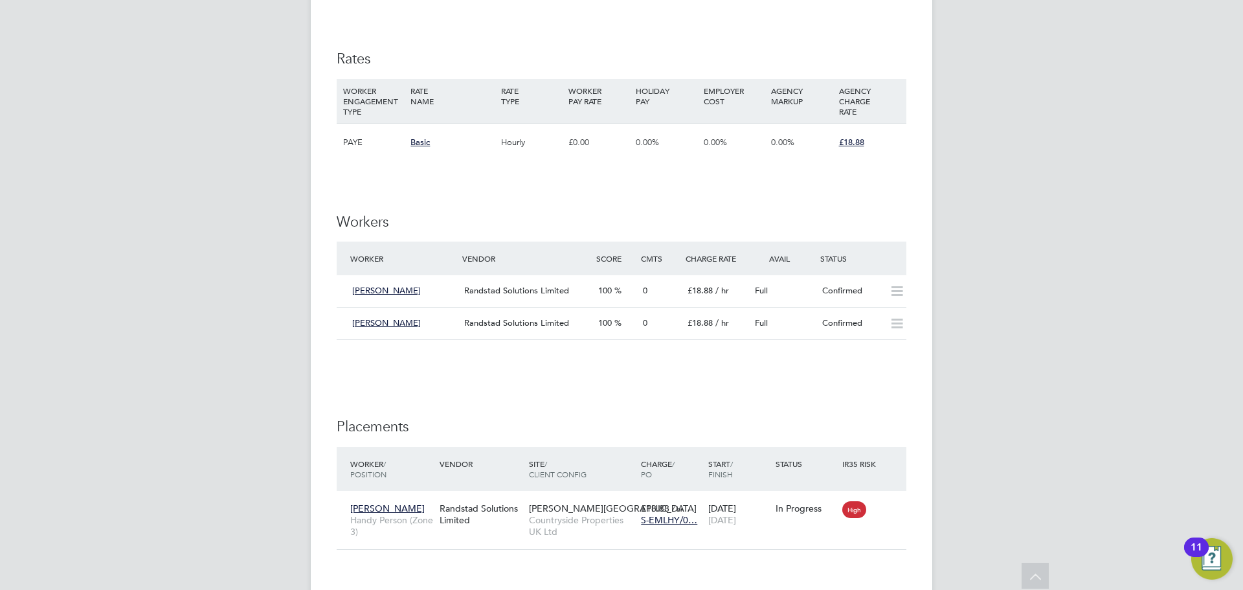
click at [343, 377] on div "IR35 Determination IR35 Status Inside IR35 Status Determination Statement Role_…" at bounding box center [622, 96] width 570 height 1499
click at [376, 362] on li at bounding box center [622, 359] width 570 height 13
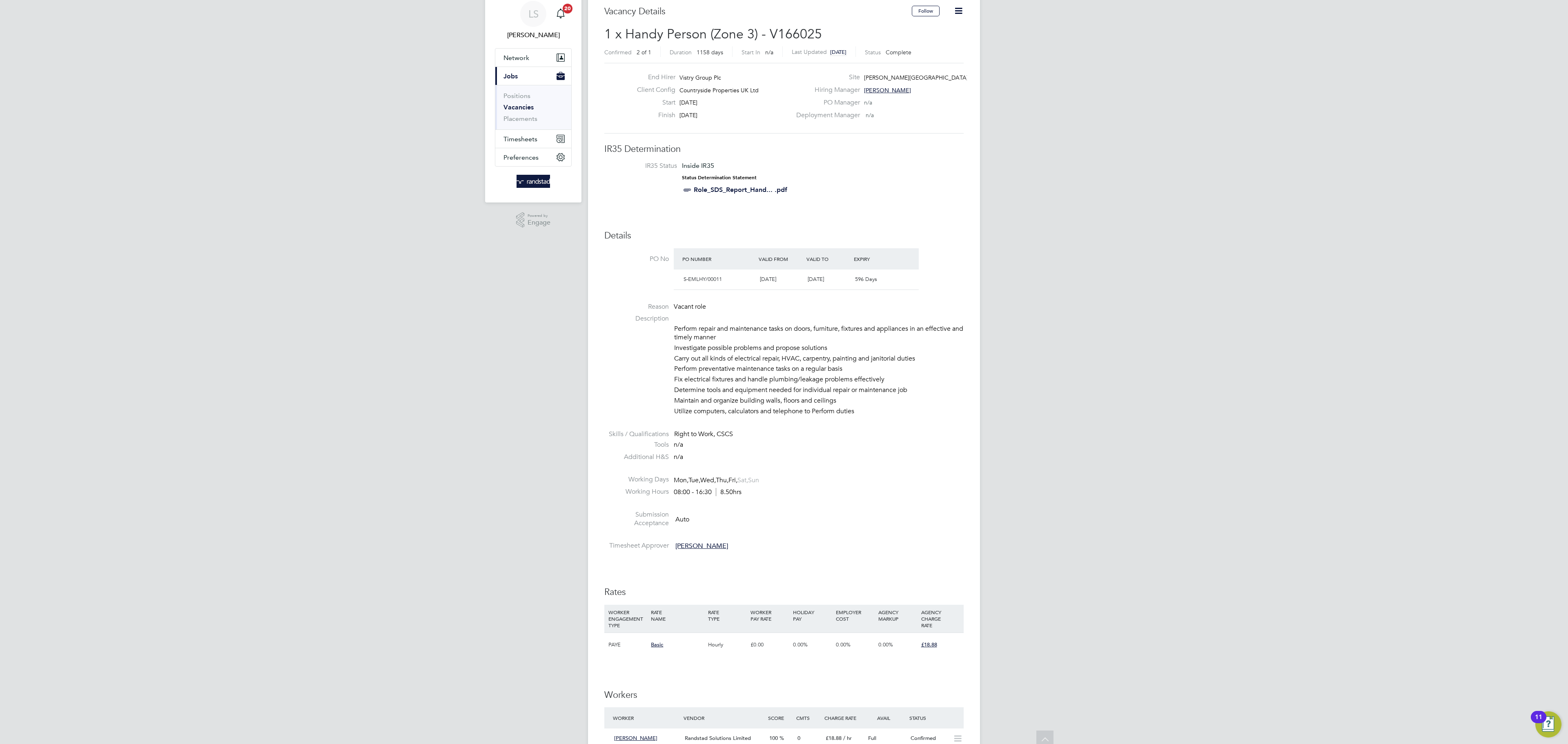
scroll to position [0, 0]
